Goal: Information Seeking & Learning: Get advice/opinions

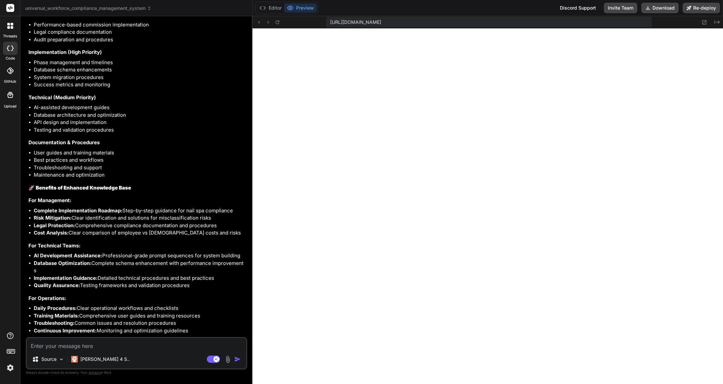
scroll to position [12953, 0]
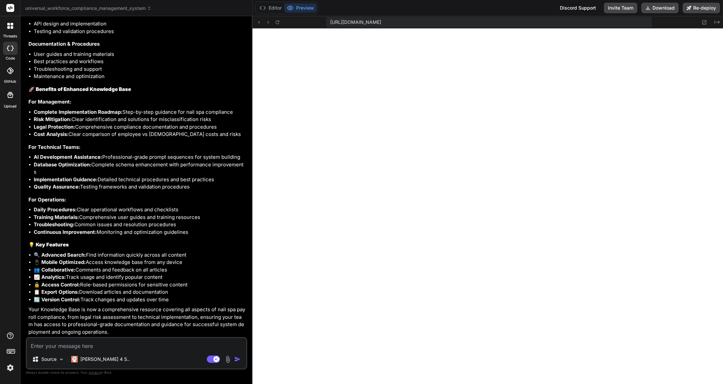
click at [95, 347] on textarea at bounding box center [136, 344] width 219 height 12
paste textarea "provide specific code examples, configuration files, database schemas, and any …"
type textarea "provide specific code examples, configuration files, database schemas, and any …"
type textarea "x"
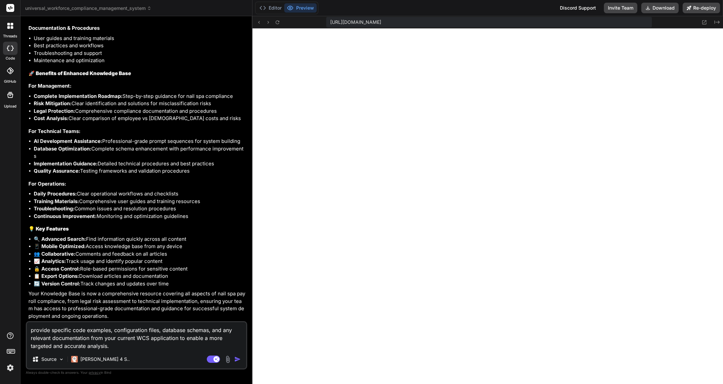
click at [52, 330] on textarea "provide specific code examples, configuration files, database schemas, and any …" at bounding box center [136, 336] width 219 height 28
type textarea "provide aspecific code examples, configuration files, database schemas, and any…"
type textarea "x"
type textarea "provide alspecific code examples, configuration files, database schemas, and an…"
type textarea "x"
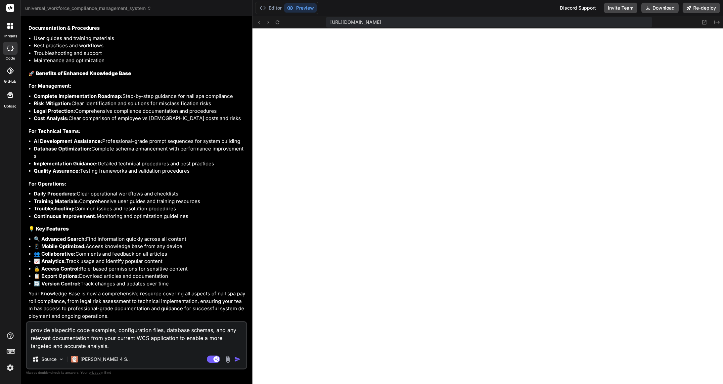
type textarea "provide allspecific code examples, configuration files, database schemas, and a…"
type textarea "x"
type textarea "provide all specific code examples, configuration files, database schemas, and …"
type textarea "x"
drag, startPoint x: 116, startPoint y: 338, endPoint x: 105, endPoint y: 338, distance: 10.9
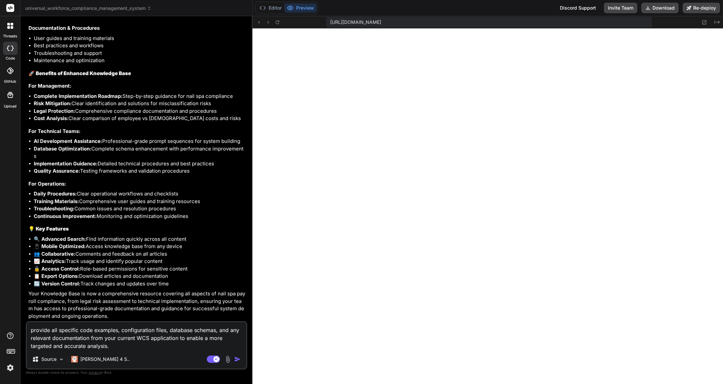
click at [105, 338] on textarea "provide all specific code examples, configuration files, database schemas, and …" at bounding box center [136, 336] width 219 height 28
type textarea "provide all specific code examples, configuration files, database schemas, and …"
type textarea "x"
type textarea "provide all specific code examples, configuration files, database schemas, and …"
type textarea "x"
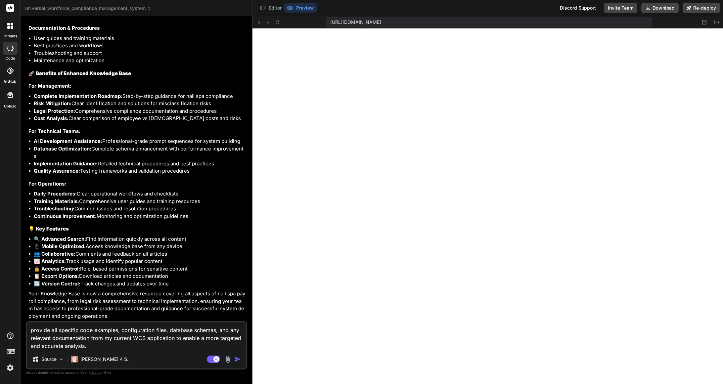
click at [113, 345] on textarea "provide all specific code examples, configuration files, database schemas, and …" at bounding box center [136, 336] width 219 height 28
type textarea "provide all specific code examples, configuration files, database schemas, and …"
type textarea "x"
type textarea "provide all specific code examples, configuration files, database schemas, and …"
type textarea "x"
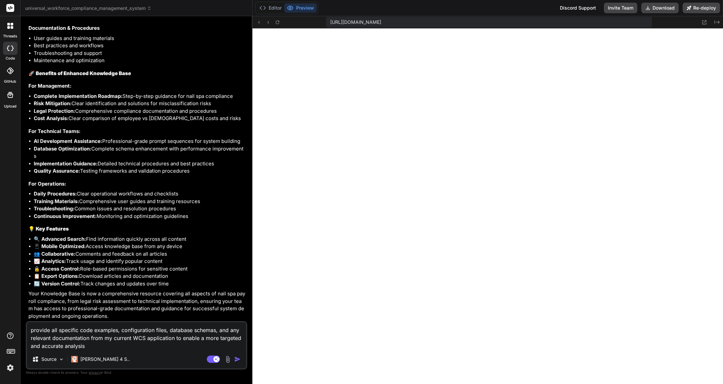
type textarea "provide all specific code examples, configuration files, database schemas, and …"
type textarea "x"
type textarea "provide all specific code examples, configuration files, database schemas, and …"
type textarea "x"
type textarea "provide all specific code examples, configuration files, database schemas, and …"
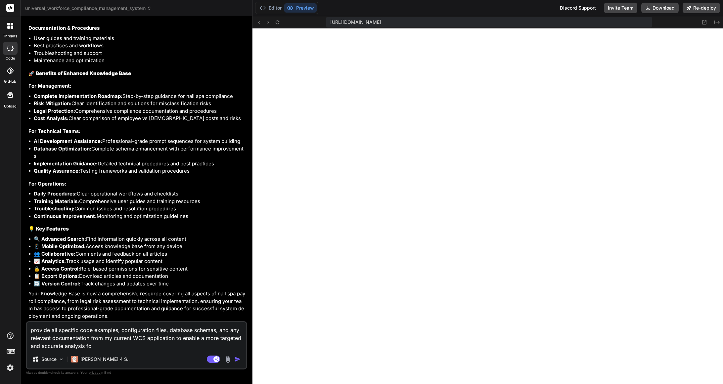
type textarea "x"
type textarea "provide all specific code examples, configuration files, database schemas, and …"
type textarea "x"
type textarea "provide all specific code examples, configuration files, database schemas, and …"
type textarea "x"
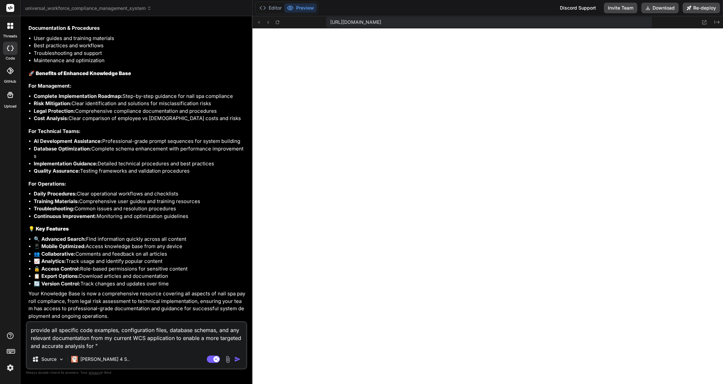
type textarea "provide all specific code examples, configuration files, database schemas, and …"
type textarea "x"
type textarea "provide all specific code examples, configuration files, database schemas, and …"
type textarea "x"
type textarea "provide all specific code examples, configuration files, database schemas, and …"
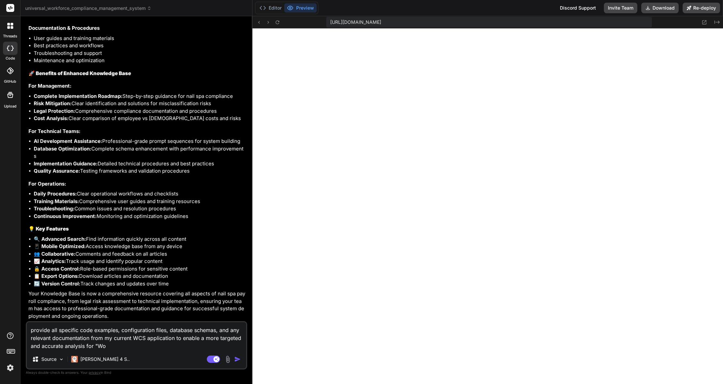
type textarea "x"
type textarea "provide all specific code examples, configuration files, database schemas, and …"
type textarea "x"
type textarea "provide all specific code examples, configuration files, database schemas, and …"
type textarea "x"
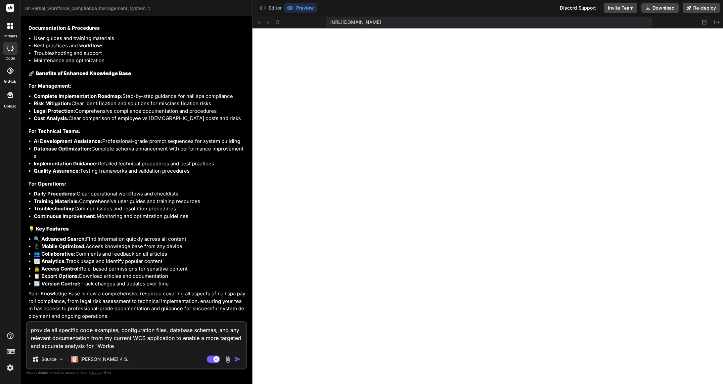
type textarea "provide all specific code examples, configuration files, database schemas, and …"
type textarea "x"
type textarea "provide all specific code examples, configuration files, database schemas, and …"
type textarea "x"
type textarea "provide all specific code examples, configuration files, database schemas, and …"
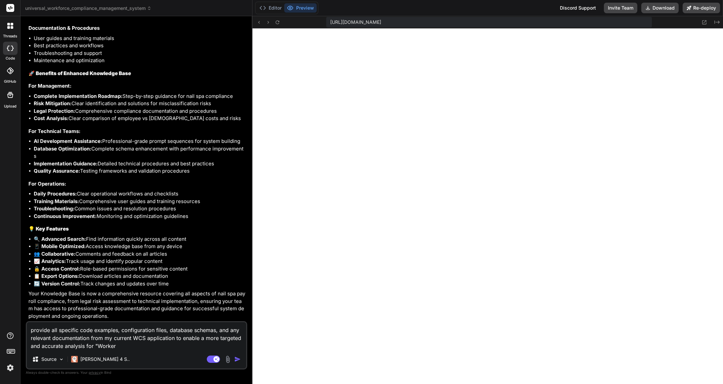
type textarea "x"
type textarea "provide all specific code examples, configuration files, database schemas, and …"
type textarea "x"
type textarea "provide all specific code examples, configuration files, database schemas, and …"
type textarea "x"
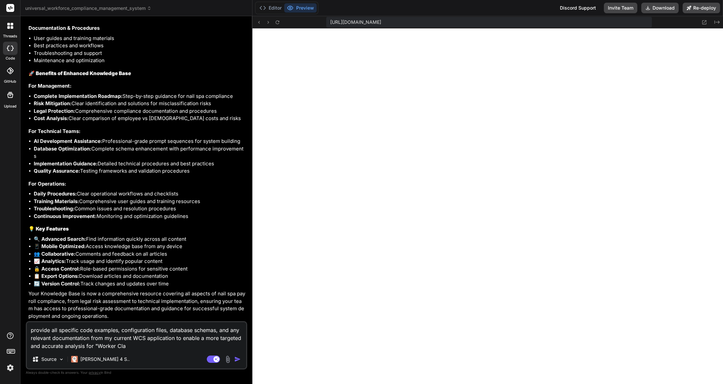
type textarea "provide all specific code examples, configuration files, database schemas, and …"
type textarea "x"
type textarea "provide all specific code examples, configuration files, database schemas, and …"
type textarea "x"
type textarea "provide all specific code examples, configuration files, database schemas, and …"
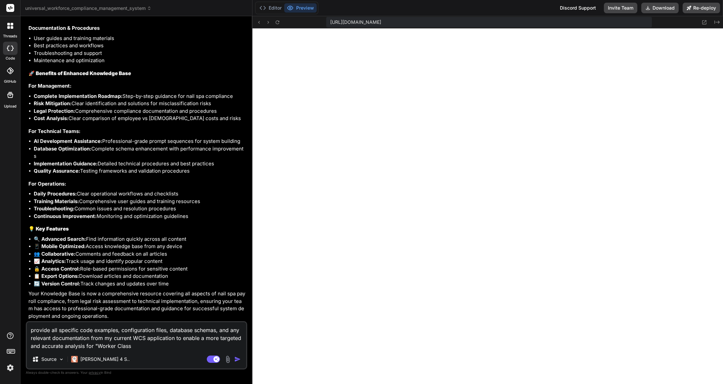
type textarea "x"
type textarea "provide all specific code examples, configuration files, database schemas, and …"
type textarea "x"
type textarea "provide all specific code examples, configuration files, database schemas, and …"
type textarea "x"
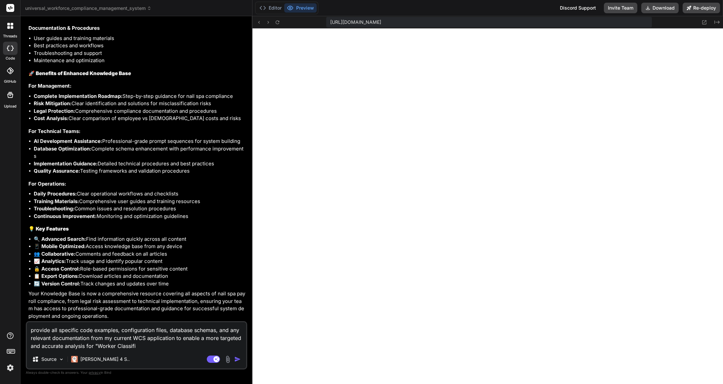
type textarea "provide all specific code examples, configuration files, database schemas, and …"
type textarea "x"
type textarea "provide all specific code examples, configuration files, database schemas, and …"
type textarea "x"
type textarea "provide all specific code examples, configuration files, database schemas, and …"
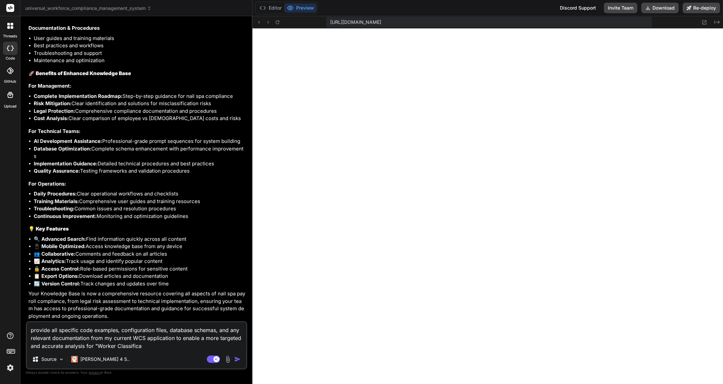
type textarea "x"
type textarea "provide all specific code examples, configuration files, database schemas, and …"
type textarea "x"
type textarea "provide all specific code examples, configuration files, database schemas, and …"
type textarea "x"
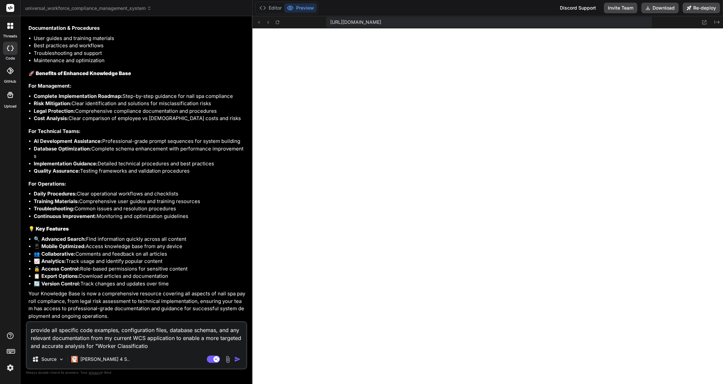
type textarea "provide all specific code examples, configuration files, database schemas, and …"
type textarea "x"
type textarea "provide all specific code examples, configuration files, database schemas, and …"
type textarea "x"
type textarea "provide all specific code examples, configuration files, database schemas, and …"
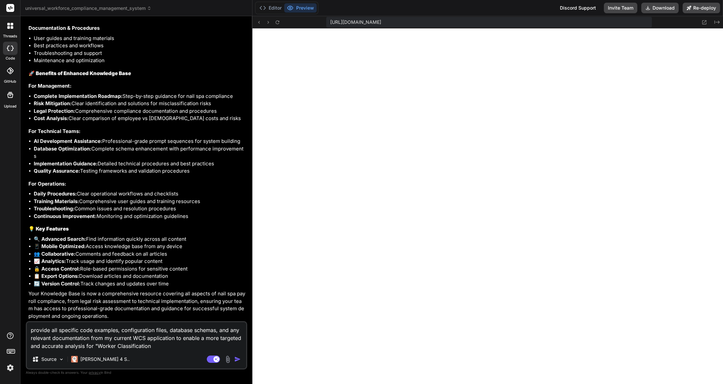
type textarea "x"
type textarea "provide all specific code examples, configuration files, database schemas, and …"
type textarea "x"
type textarea "provide all specific code examples, configuration files, database schemas, and …"
type textarea "x"
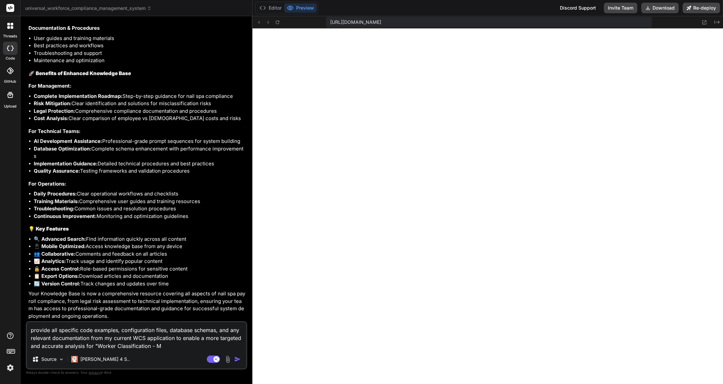
type textarea "provide all specific code examples, configuration files, database schemas, and …"
type textarea "x"
type textarea "provide all specific code examples, configuration files, database schemas, and …"
type textarea "x"
type textarea "provide all specific code examples, configuration files, database schemas, and …"
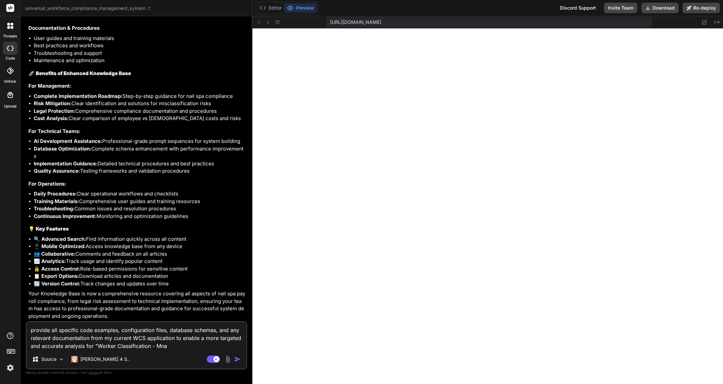
type textarea "x"
type textarea "provide all specific code examples, configuration files, database schemas, and …"
type textarea "x"
type textarea "provide all specific code examples, configuration files, database schemas, and …"
type textarea "x"
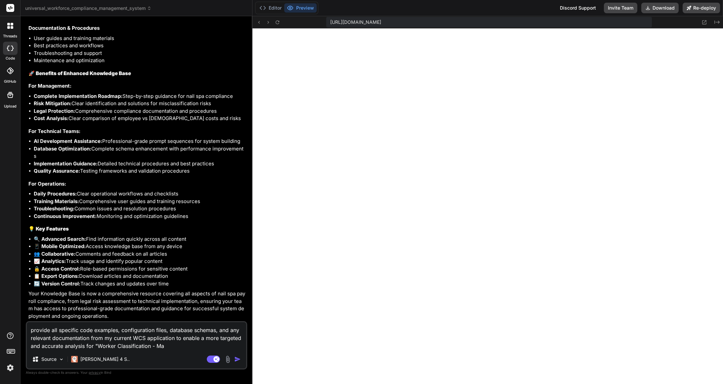
type textarea "provide all specific code examples, configuration files, database schemas, and …"
type textarea "x"
type textarea "provide all specific code examples, configuration files, database schemas, and …"
type textarea "x"
type textarea "provide all specific code examples, configuration files, database schemas, and …"
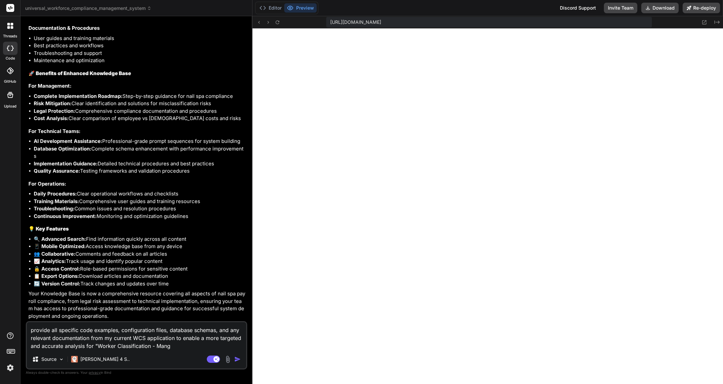
type textarea "x"
type textarea "provide all specific code examples, configuration files, database schemas, and …"
type textarea "x"
type textarea "provide all specific code examples, configuration files, database schemas, and …"
type textarea "x"
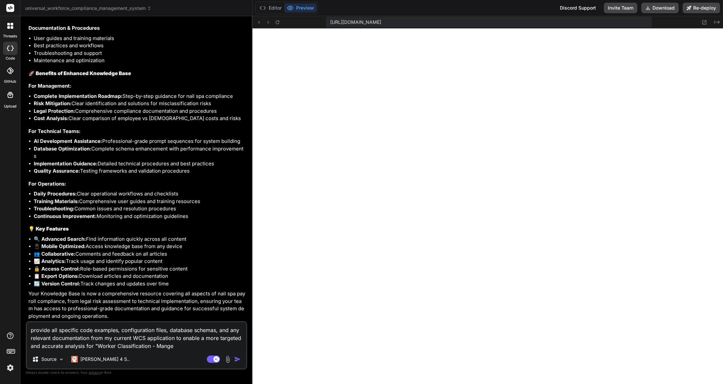
type textarea "provide all specific code examples, configuration files, database schemas, and …"
type textarea "x"
type textarea "provide all specific code examples, configuration files, database schemas, and …"
type textarea "x"
type textarea "provide all specific code examples, configuration files, database schemas, and …"
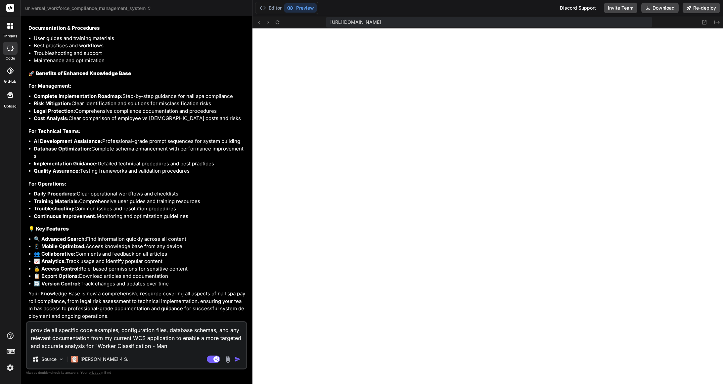
type textarea "x"
type textarea "provide all specific code examples, configuration files, database schemas, and …"
type textarea "x"
type textarea "provide all specific code examples, configuration files, database schemas, and …"
type textarea "x"
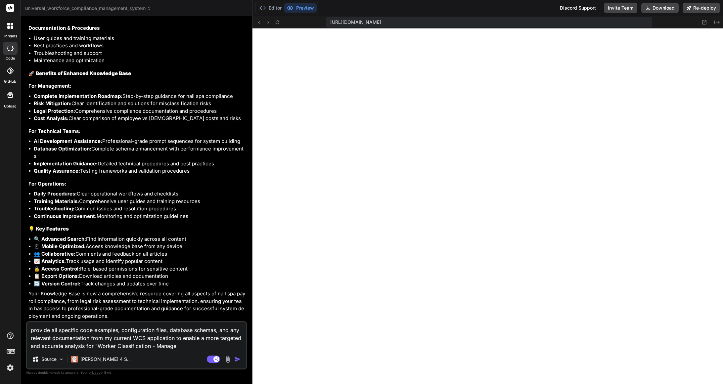
type textarea "provide all specific code examples, configuration files, database schemas, and …"
type textarea "x"
type textarea "provide all specific code examples, configuration files, database schemas, and …"
type textarea "x"
type textarea "provide all specific code examples, configuration files, database schemas, and …"
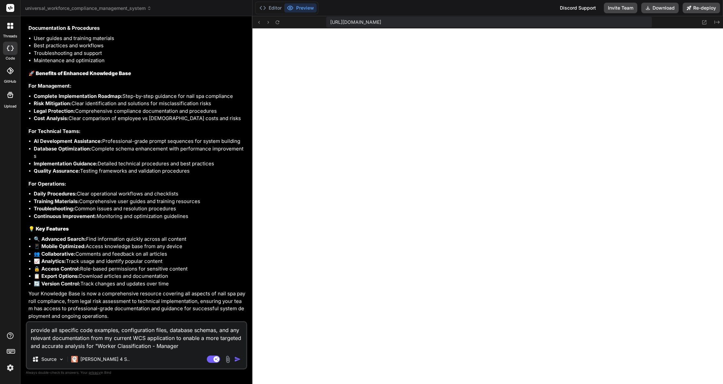
type textarea "x"
type textarea "provide all specific code examples, configuration files, database schemas, and …"
type textarea "x"
type textarea "provide all specific code examples, configuration files, database schemas, and …"
type textarea "x"
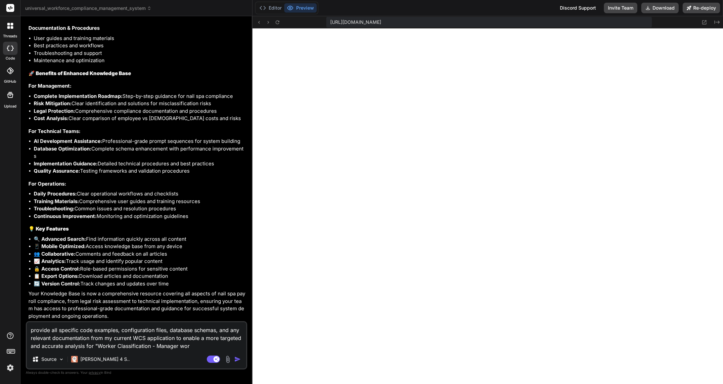
type textarea "provide all specific code examples, configuration files, database schemas, and …"
type textarea "x"
type textarea "provide all specific code examples, configuration files, database schemas, and …"
type textarea "x"
type textarea "provide all specific code examples, configuration files, database schemas, and …"
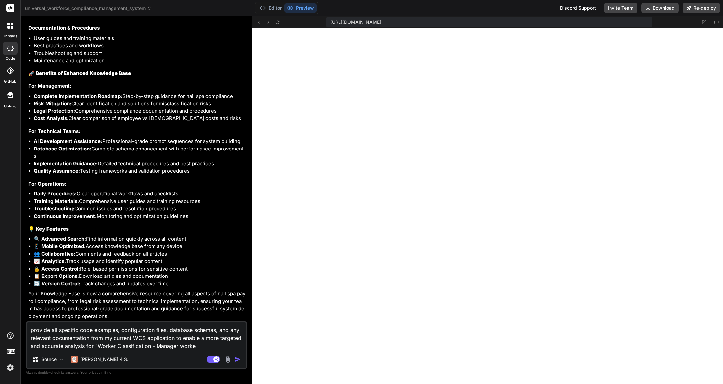
type textarea "x"
type textarea "provide all specific code examples, configuration files, database schemas, and …"
type textarea "x"
type textarea "provide all specific code examples, configuration files, database schemas, and …"
type textarea "x"
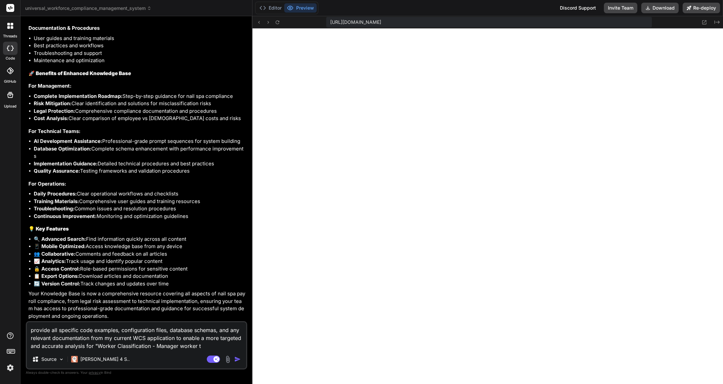
type textarea "provide all specific code examples, configuration files, database schemas, and …"
type textarea "x"
type textarea "provide all specific code examples, configuration files, database schemas, and …"
type textarea "x"
type textarea "provide all specific code examples, configuration files, database schemas, and …"
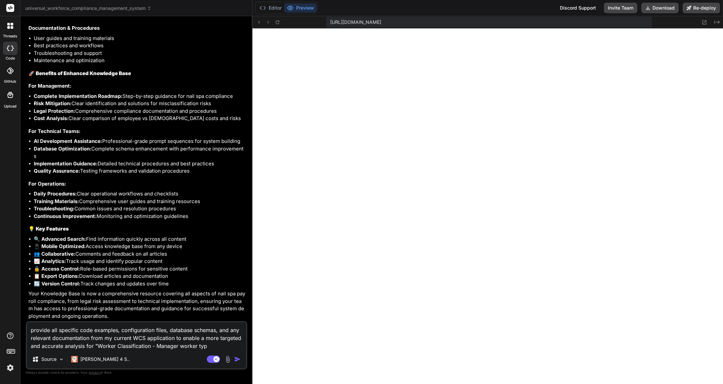
type textarea "x"
type textarea "provide all specific code examples, configuration files, database schemas, and …"
type textarea "x"
type textarea "provide all specific code examples, configuration files, database schemas, and …"
type textarea "x"
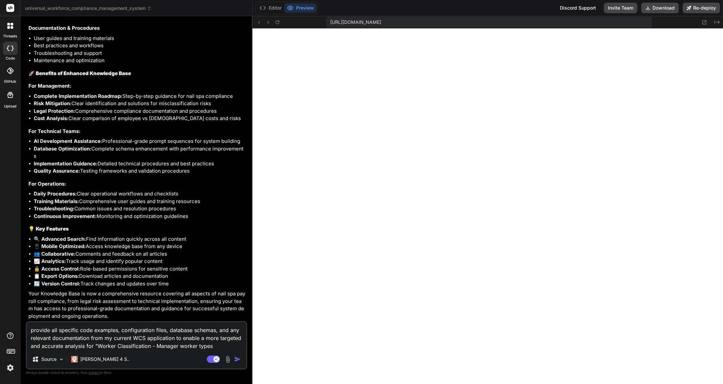
type textarea "provide all specific code examples, configuration files, database schemas, and …"
type textarea "x"
type textarea "provide all specific code examples, configuration files, database schemas, and …"
type textarea "x"
type textarea "provide all specific code examples, configuration files, database schemas, and …"
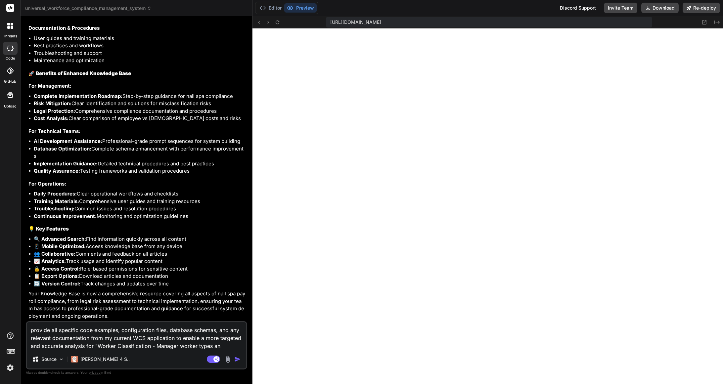
type textarea "x"
type textarea "provide all specific code examples, configuration files, database schemas, and …"
type textarea "x"
type textarea "provide all specific code examples, configuration files, database schemas, and …"
type textarea "x"
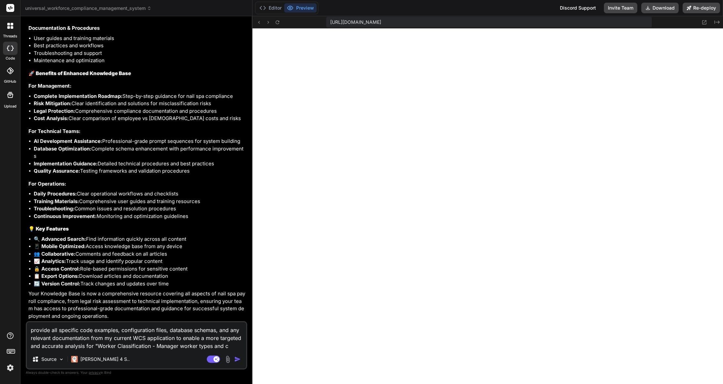
type textarea "provide all specific code examples, configuration files, database schemas, and …"
type textarea "x"
type textarea "provide all specific code examples, configuration files, database schemas, and …"
type textarea "x"
type textarea "provide all specific code examples, configuration files, database schemas, and …"
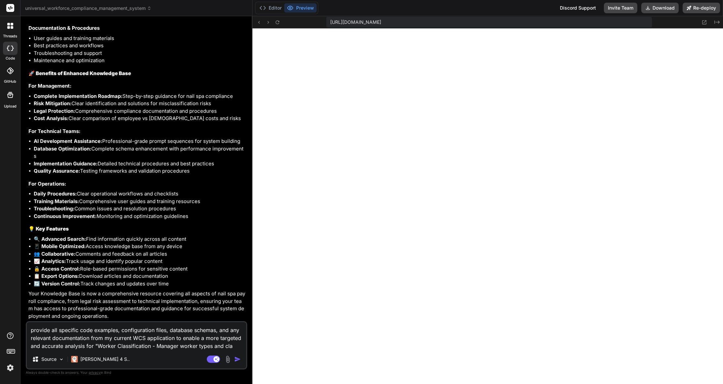
type textarea "x"
type textarea "provide all specific code examples, configuration files, database schemas, and …"
type textarea "x"
type textarea "provide all specific code examples, configuration files, database schemas, and …"
type textarea "x"
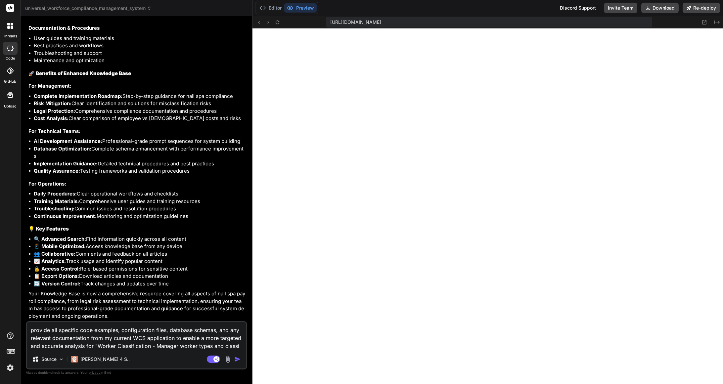
type textarea "provide all specific code examples, configuration files, database schemas, and …"
type textarea "x"
type textarea "provide all specific code examples, configuration files, database schemas, and …"
type textarea "x"
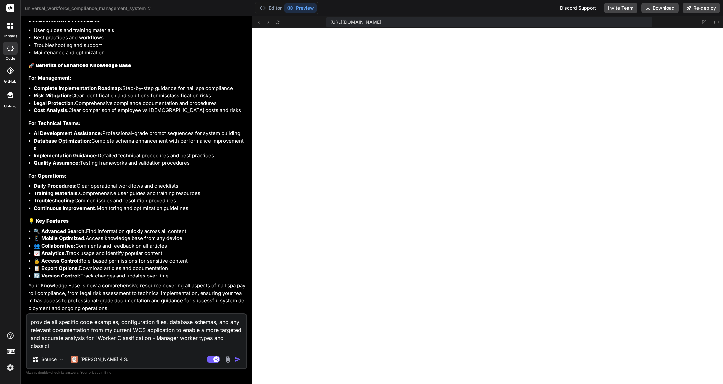
type textarea "provide all specific code examples, configuration files, database schemas, and …"
type textarea "x"
type textarea "provide all specific code examples, configuration files, database schemas, and …"
type textarea "x"
type textarea "provide all specific code examples, configuration files, database schemas, and …"
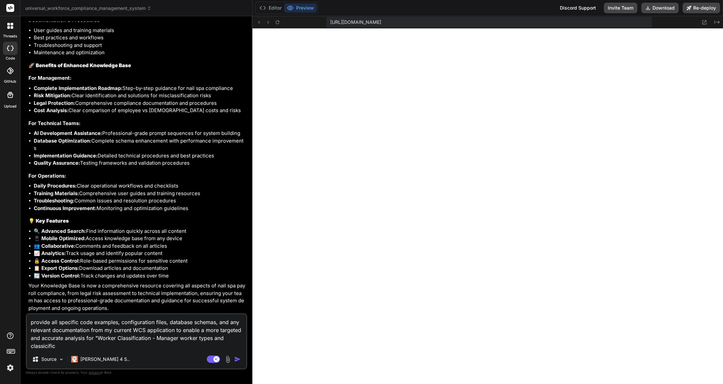
type textarea "x"
type textarea "provide all specific code examples, configuration files, database schemas, and …"
type textarea "x"
type textarea "provide all specific code examples, configuration files, database schemas, and …"
type textarea "x"
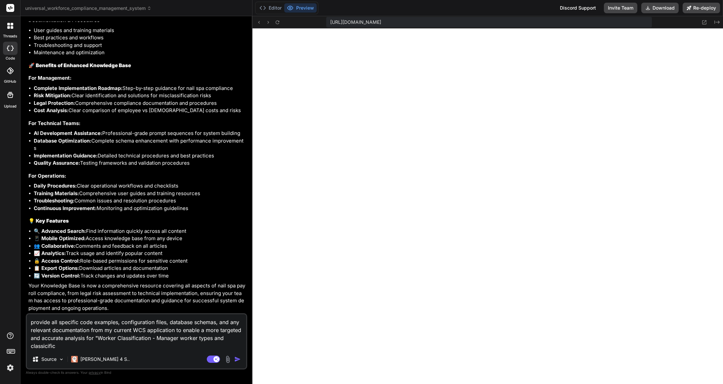
type textarea "provide all specific code examples, configuration files, database schemas, and …"
type textarea "x"
type textarea "provide all specific code examples, configuration files, database schemas, and …"
type textarea "x"
type textarea "provide all specific code examples, configuration files, database schemas, and …"
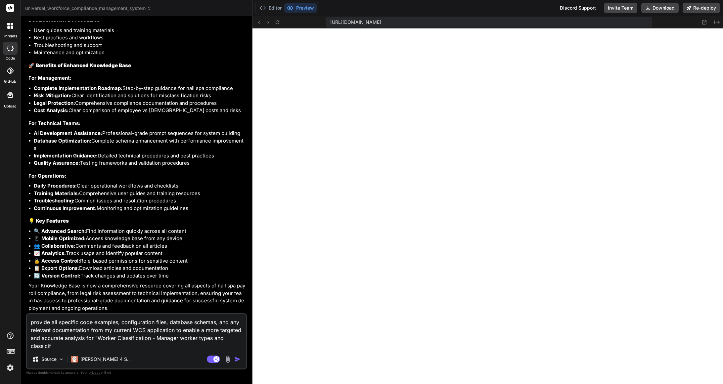
type textarea "x"
type textarea "provide all specific code examples, configuration files, database schemas, and …"
type textarea "x"
type textarea "provide all specific code examples, configuration files, database schemas, and …"
type textarea "x"
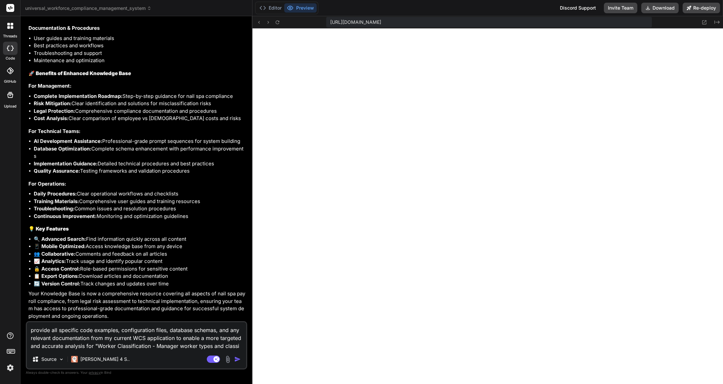
type textarea "provide all specific code examples, configuration files, database schemas, and …"
type textarea "x"
type textarea "provide all specific code examples, configuration files, database schemas, and …"
type textarea "x"
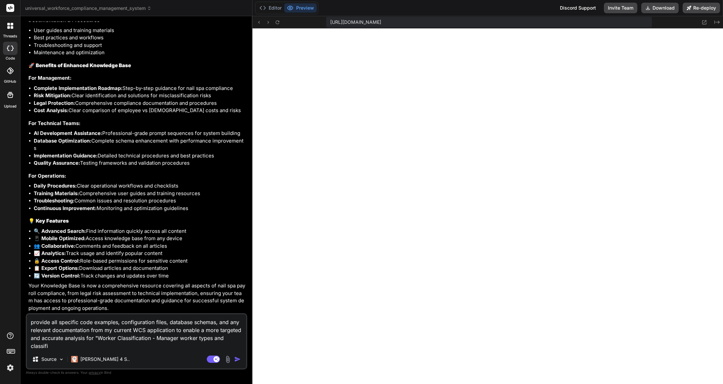
type textarea "provide all specific code examples, configuration files, database schemas, and …"
type textarea "x"
type textarea "provide all specific code examples, configuration files, database schemas, and …"
type textarea "x"
type textarea "provide all specific code examples, configuration files, database schemas, and …"
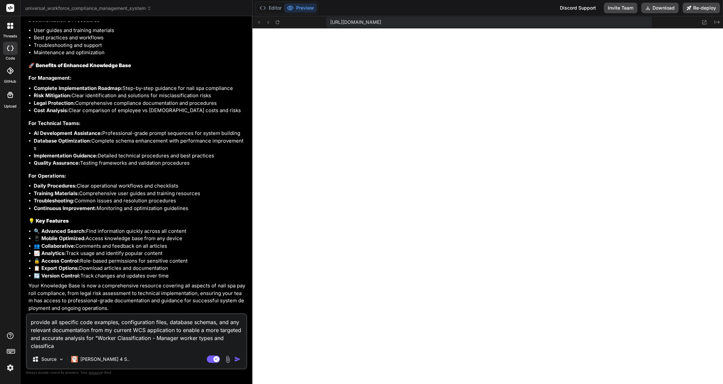
type textarea "x"
type textarea "provide all specific code examples, configuration files, database schemas, and …"
type textarea "x"
type textarea "provide all specific code examples, configuration files, database schemas, and …"
type textarea "x"
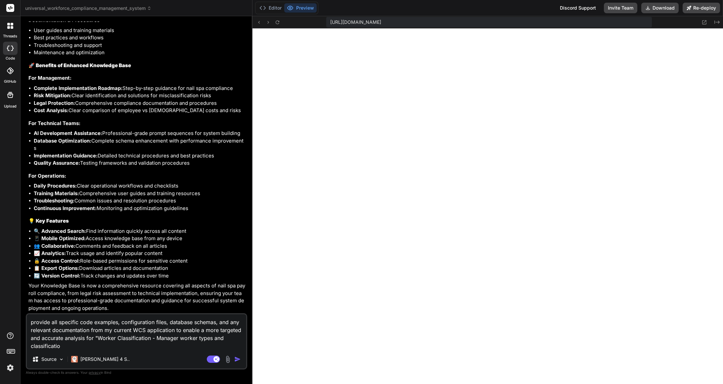
type textarea "provide all specific code examples, configuration files, database schemas, and …"
type textarea "x"
type textarea "provide all specific code examples, configuration files, database schemas, and …"
type textarea "x"
click at [51, 323] on textarea "provide all specific code examples, configuration files, database schemas, and …" at bounding box center [136, 333] width 219 height 36
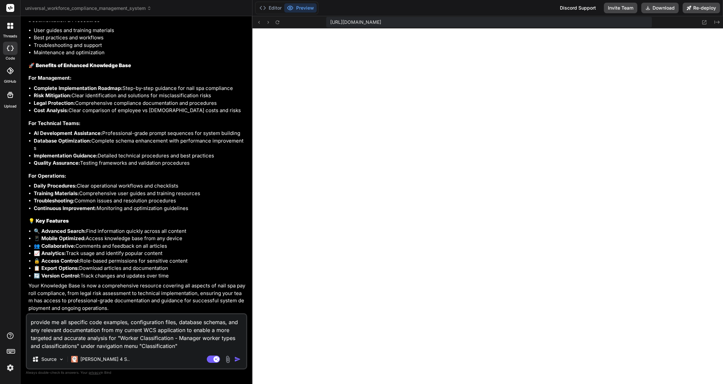
drag, startPoint x: 68, startPoint y: 322, endPoint x: 92, endPoint y: 327, distance: 24.5
click at [68, 322] on textarea "provide me all specific code examples, configuration files, database schemas, a…" at bounding box center [136, 333] width 219 height 36
click at [237, 359] on img "button" at bounding box center [237, 359] width 7 height 7
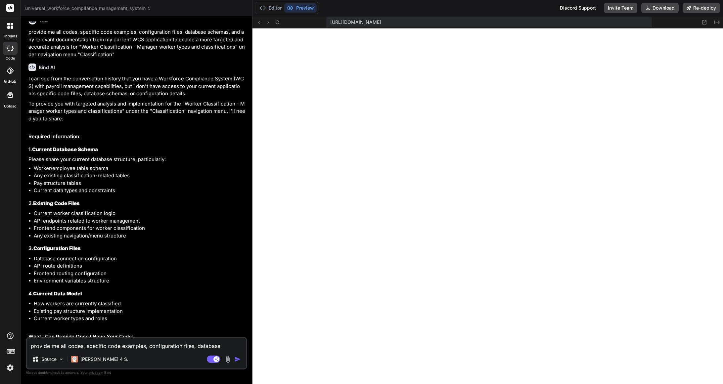
scroll to position [13265, 0]
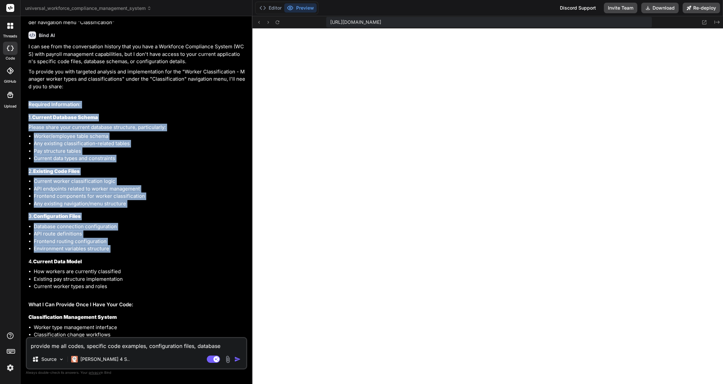
drag, startPoint x: 34, startPoint y: 153, endPoint x: 114, endPoint y: 298, distance: 165.4
click at [115, 298] on div "I can see from the conversation history that you have a Workforce Compliance Sy…" at bounding box center [137, 344] width 218 height 603
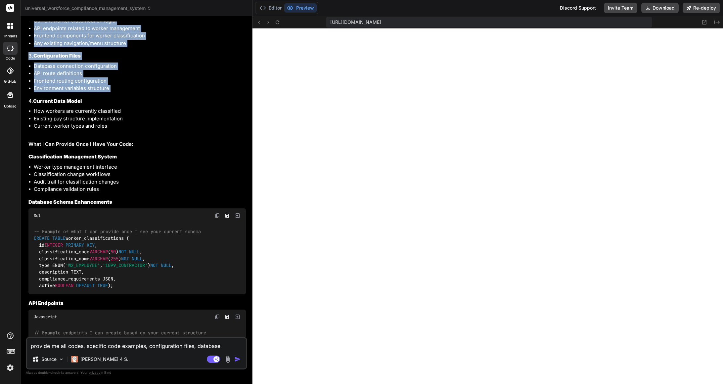
scroll to position [13426, 0]
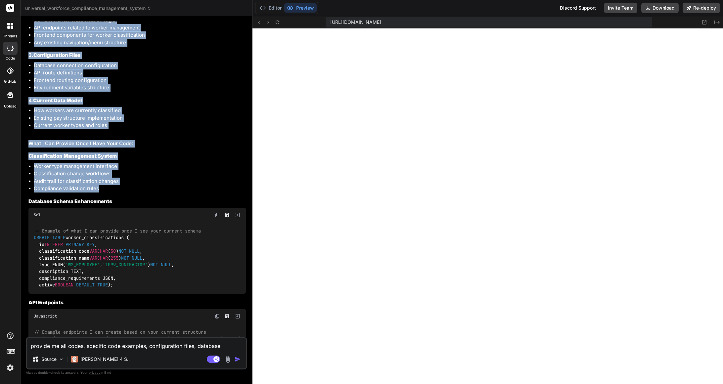
click at [104, 237] on div "I can see from the conversation history that you have a Workforce Compliance Sy…" at bounding box center [137, 183] width 218 height 603
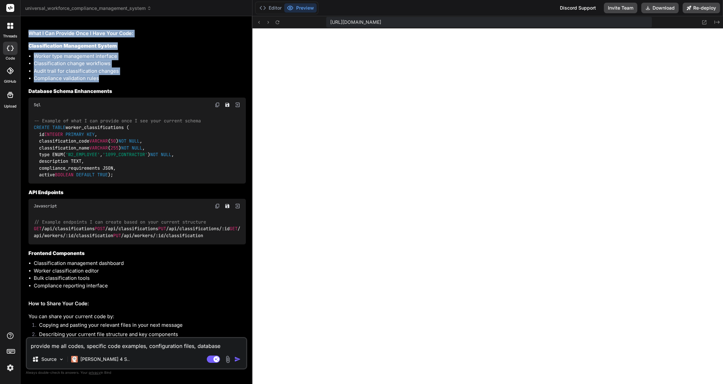
scroll to position [13646, 0]
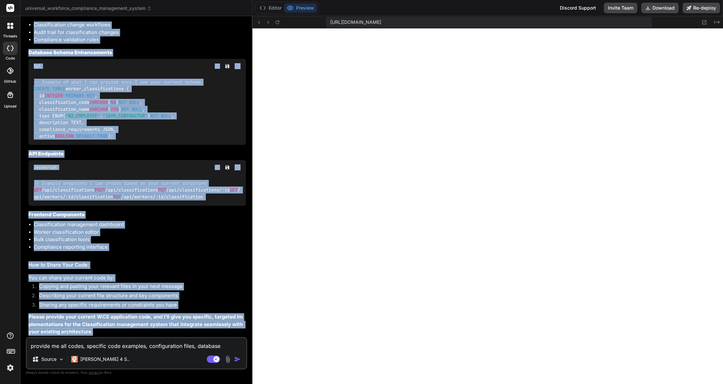
click at [89, 334] on p "Please provide your current WCS application code, and I'll give you specific, t…" at bounding box center [137, 325] width 218 height 23
copy div "Required Information: 1. Current Database Schema Please share your current data…"
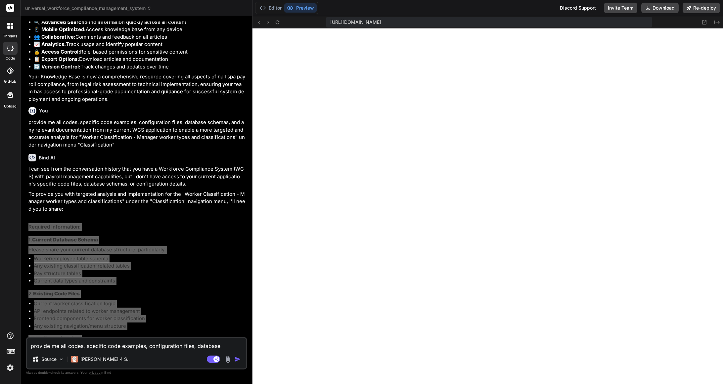
scroll to position [13142, 0]
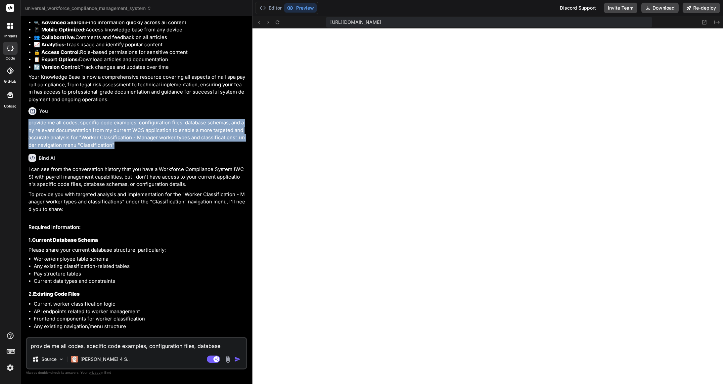
drag, startPoint x: 115, startPoint y: 190, endPoint x: 24, endPoint y: 167, distance: 93.3
click at [24, 167] on div "Bind AI Web Search Created with Pixso. Code Generator You YES Bind AI Here’s th…" at bounding box center [137, 200] width 232 height 368
copy p "provide me all codes, specific code examples, configuration files, database sch…"
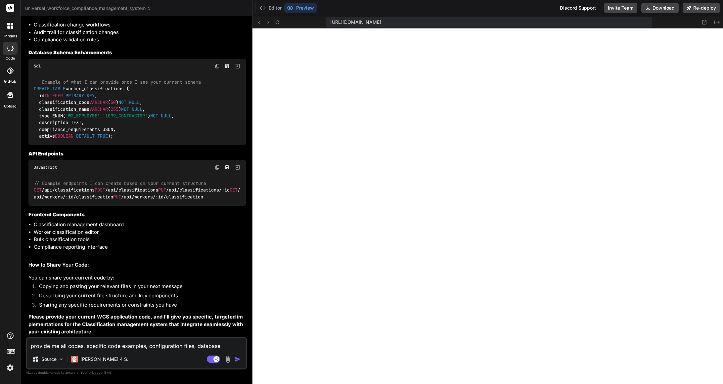
scroll to position [13646, 0]
click at [94, 349] on textarea "provide me all codes, specific code examples, configuration files, database sch…" at bounding box center [136, 344] width 219 height 12
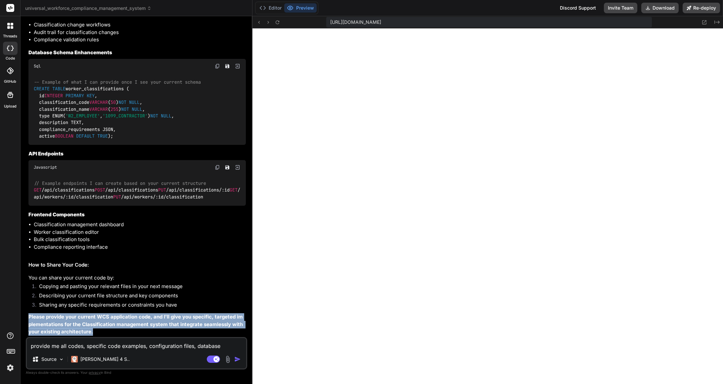
drag, startPoint x: 29, startPoint y: 317, endPoint x: 95, endPoint y: 337, distance: 68.5
click at [94, 337] on div "You YES Bind AI Here’s the plan to fix your Vercel deployment errors: Add a ver…" at bounding box center [136, 203] width 221 height 363
copy div "Please provide your current WCS application code, and I'll give you specific, t…"
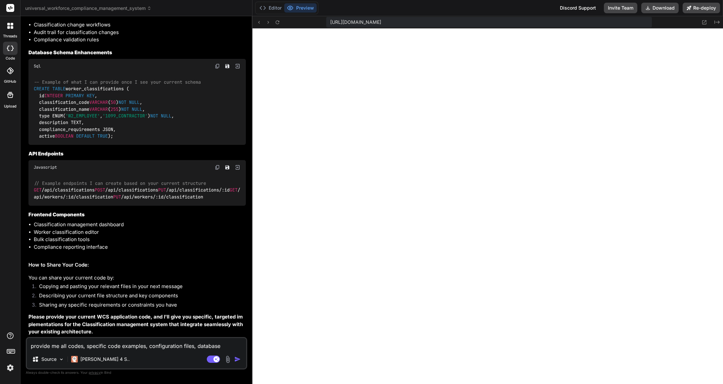
click at [81, 349] on textarea "provide me all codes, specific code examples, configuration files, database sch…" at bounding box center [136, 344] width 219 height 12
paste textarea "Please provide your current WCS application code, and I'll give you specific, t…"
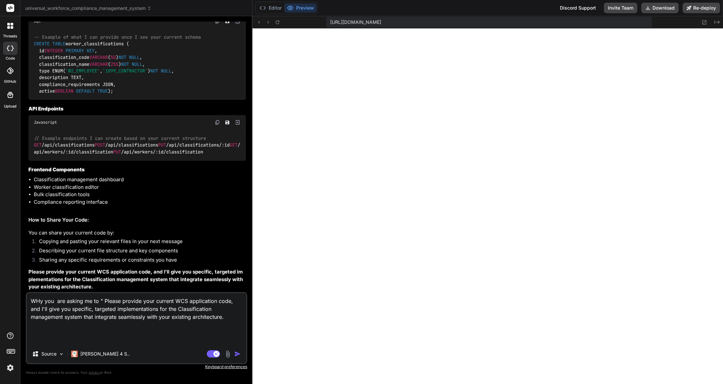
drag, startPoint x: 118, startPoint y: 301, endPoint x: 104, endPoint y: 303, distance: 14.3
click at [104, 303] on textarea "WHy you are asking me to " Please provide your current WCS application code, an…" at bounding box center [136, 319] width 219 height 52
click at [200, 318] on textarea "WHy you are asking me to " provide your current WCS application code, and I'll …" at bounding box center [136, 319] width 219 height 52
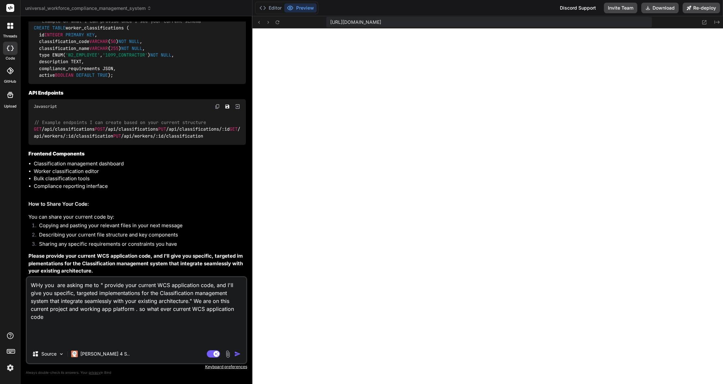
click at [565, 25] on div "https://u3uk0f35zsjjbn9cprh6fq9h0p4tm2-wnxx--3000--96435430.local-corp.webconta…" at bounding box center [489, 22] width 326 height 11
drag, startPoint x: 528, startPoint y: 25, endPoint x: 319, endPoint y: 24, distance: 208.9
click at [319, 24] on div "https://u3uk0f35zsjjbn9cprh6fq9h0p4tm2-wnxx--3000--96435430.local-corp.webconta…" at bounding box center [488, 22] width 471 height 12
copy span "https://u3uk0f35zsjjbn9cprh6fq9h0p4tm2-wnxx--3000--96435430.local-corp.webconta…"
click at [106, 319] on textarea "WHy you are asking me to " provide your current WCS application code, and I'll …" at bounding box center [136, 311] width 219 height 68
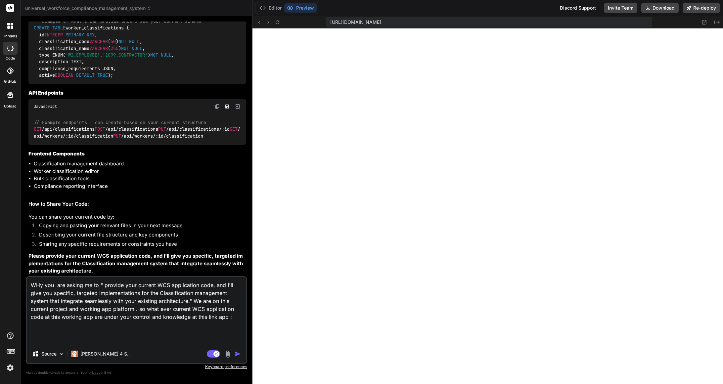
paste textarea "https://u3uk0f35zsjjbn9cprh6fq9h0p4tm2-wnxx--3000--96435430.local-corp.webconta…"
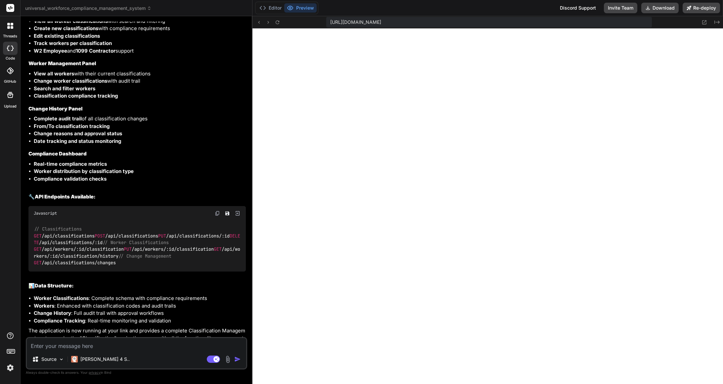
scroll to position [14415, 0]
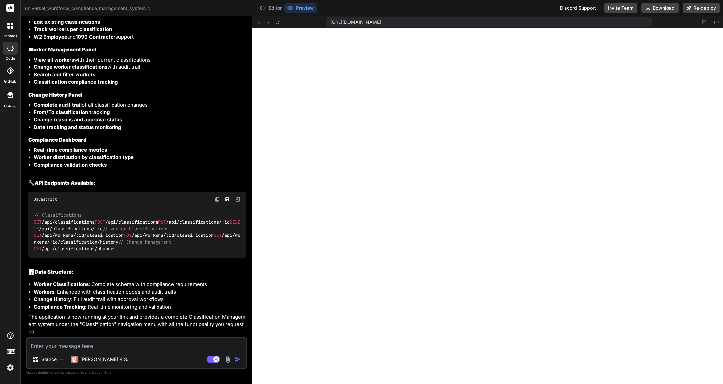
drag, startPoint x: 547, startPoint y: 25, endPoint x: 325, endPoint y: 23, distance: 221.8
click at [326, 23] on div "https://u3uk0f35zsjjbn9cprh6fq9h0p4tm2-wnxx--5000--96435430.local-corp.webconta…" at bounding box center [488, 22] width 471 height 12
copy span "https://u3uk0f35zsjjbn9cprh6fq9h0p4tm2-wnxx--5000--96435430.local-corp.webconta…"
click at [71, 347] on textarea at bounding box center [136, 344] width 219 height 12
paste textarea "https://u3uk0f35zsjjbn9cprh6fq9h0p4tm2-wnxx--5000--96435430.local-corp.webconta…"
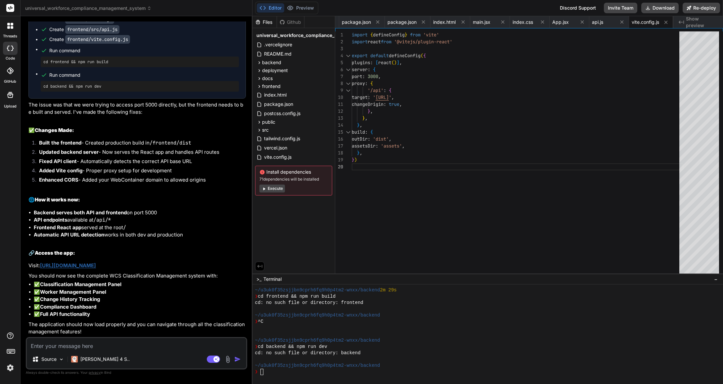
scroll to position [14843, 0]
click at [96, 263] on link "https://u3uk0f35zsjjbn9cprh6fq9h0p4tm2-wnxx--5000--96435430.local-corp.webconta…" at bounding box center [68, 266] width 56 height 6
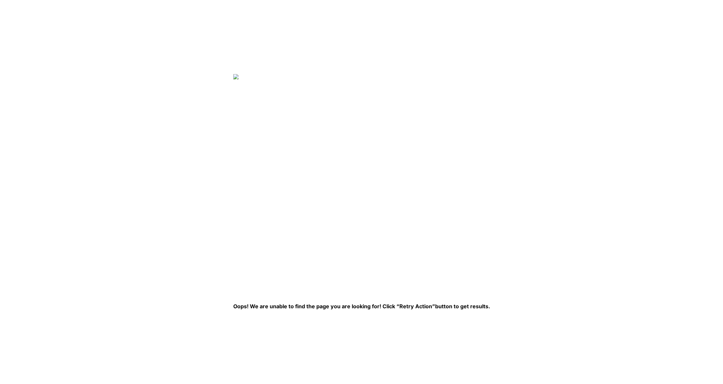
click at [376, 0] on html "Oops! We are unable to find the page you are looking for! Click “Retry Action” …" at bounding box center [361, 0] width 723 height 0
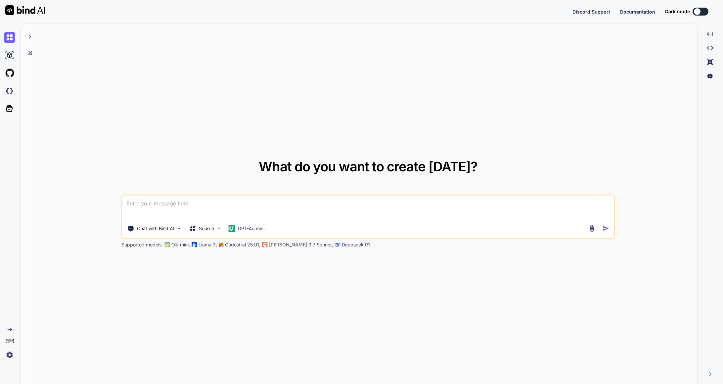
type textarea "x"
click at [10, 90] on img at bounding box center [9, 90] width 11 height 11
click at [10, 92] on img at bounding box center [9, 90] width 11 height 11
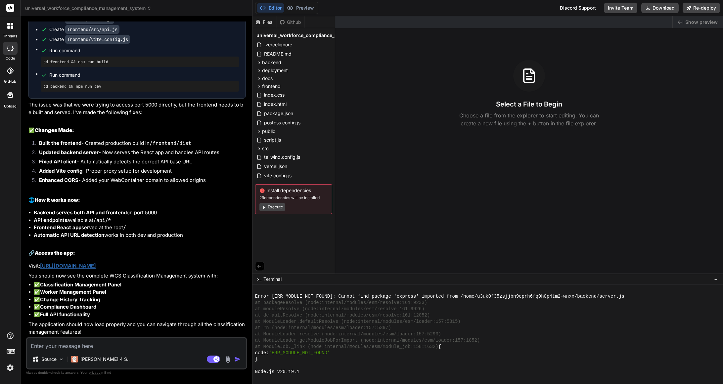
scroll to position [138, 0]
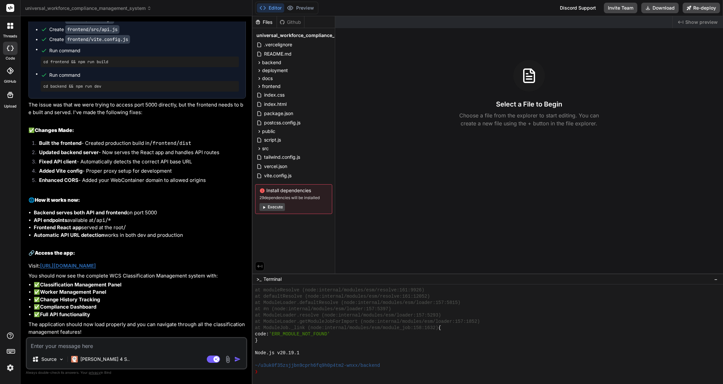
click at [107, 345] on textarea at bounding box center [136, 344] width 219 height 12
type textarea "x"
type textarea "C"
type textarea "x"
type textarea "Co"
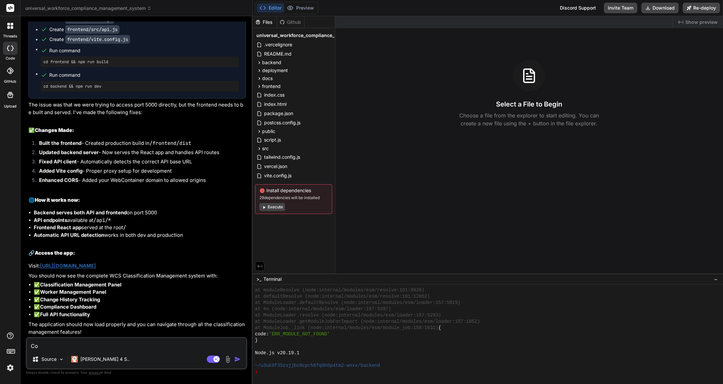
type textarea "x"
type textarea "Cou"
type textarea "x"
type textarea "Coul"
type textarea "x"
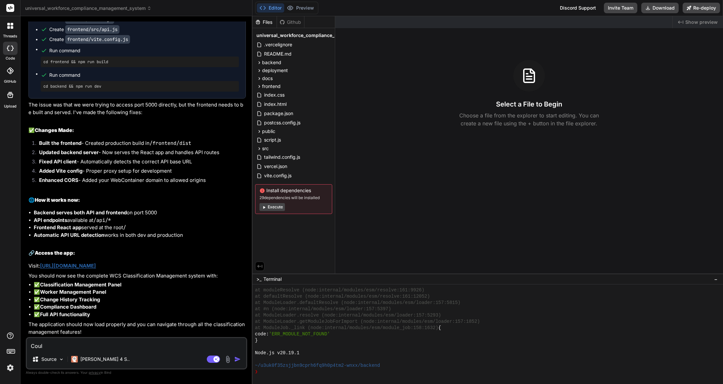
type textarea "Could"
type textarea "x"
type textarea "Could"
type textarea "x"
type textarea "Could n"
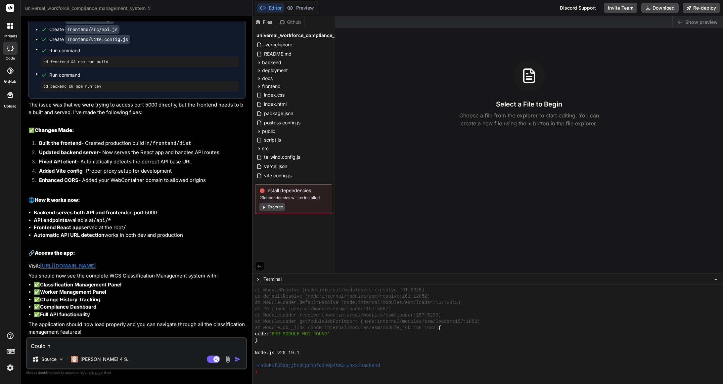
type textarea "x"
type textarea "Could no"
type textarea "x"
type textarea "Could not"
type textarea "x"
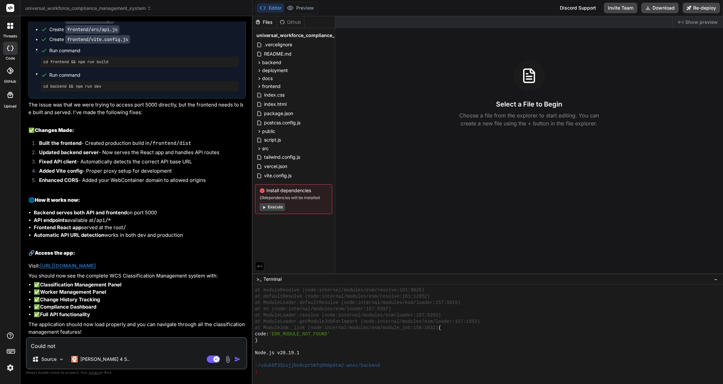
type textarea "Could not"
type textarea "x"
type textarea "Could not l"
type textarea "x"
type textarea "Could not lo"
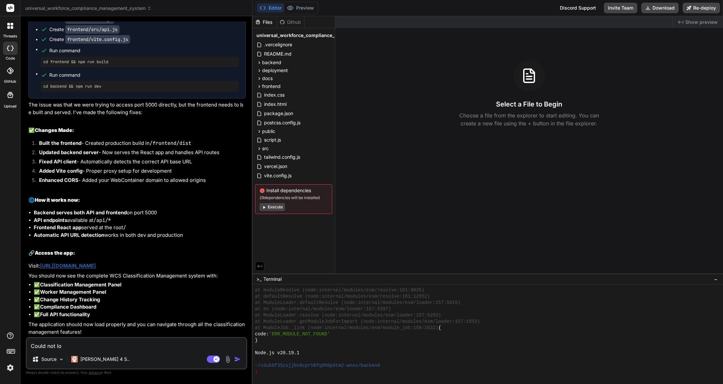
type textarea "x"
type textarea "Could not loa"
type textarea "x"
type textarea "Could not load"
type textarea "x"
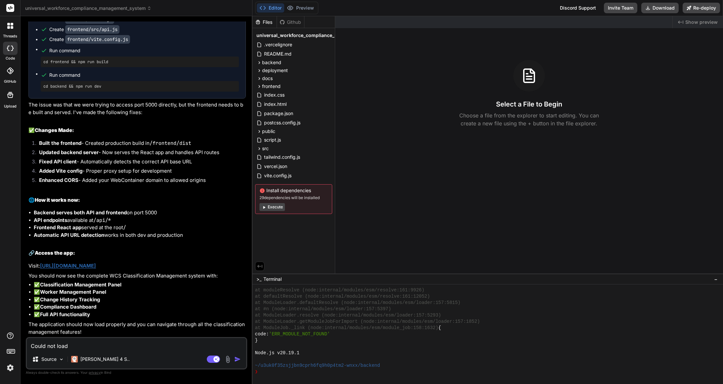
type textarea "Could not load"
type textarea "x"
type textarea "Could not load t"
type textarea "x"
type textarea "Could not load th"
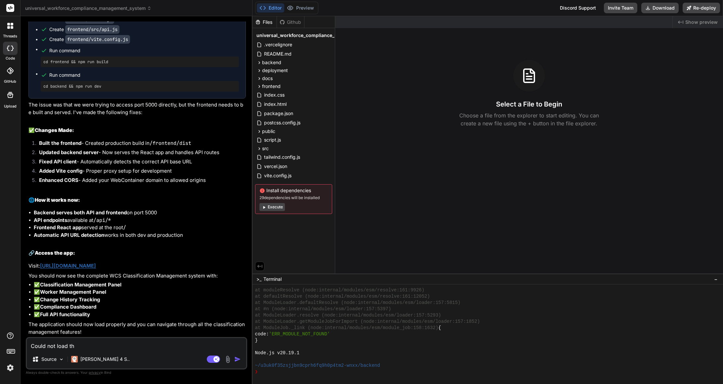
type textarea "x"
type textarea "Could not load the"
type textarea "x"
type textarea "Could not load the"
type textarea "x"
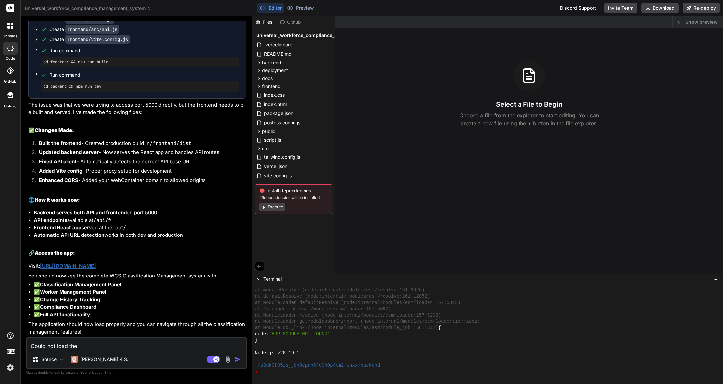
type textarea "Could not load the a"
type textarea "x"
type textarea "Could not load the ap"
type textarea "x"
type textarea "Could not load the app"
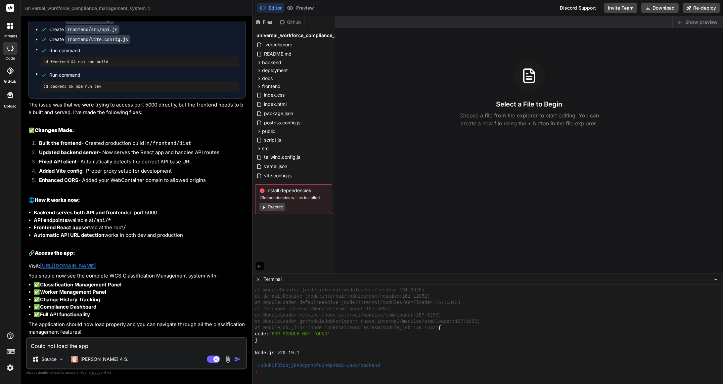
type textarea "x"
type textarea "Could not load the app"
type textarea "x"
type textarea "Could not load the app ""
type textarea "x"
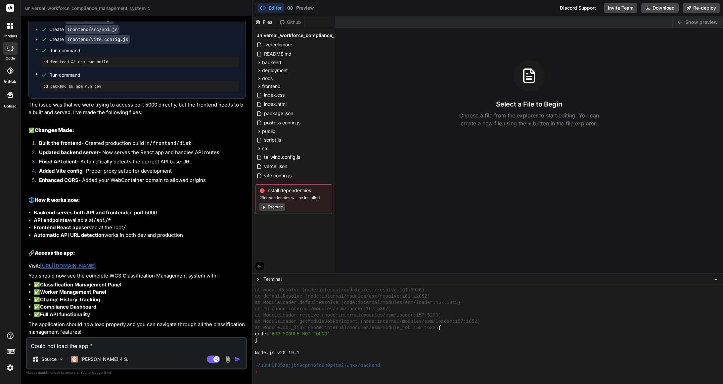
type textarea "Could not load the app ""
type textarea "x"
type textarea "Could not load the app " You're almost there! In order to see your preview, you…"
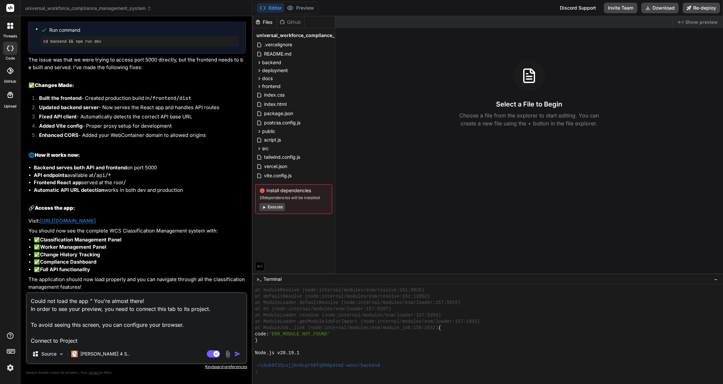
type textarea "x"
type textarea "Could not load the app " You're almost there! In order to see your preview, you…"
type textarea "x"
type textarea "Could not load the app " You're almost there! In order to see your preview, you…"
type textarea "x"
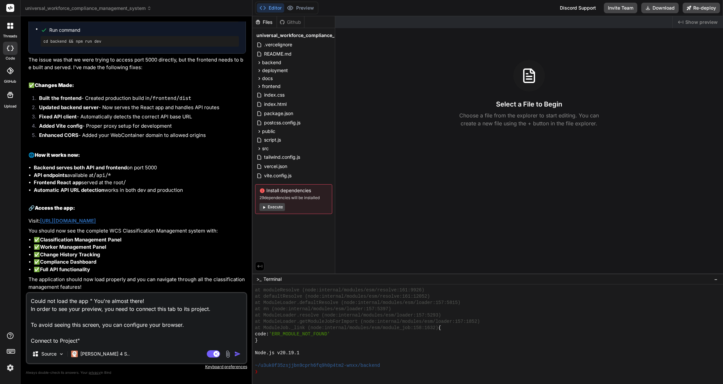
scroll to position [2011, 0]
type textarea "Could not load the app " You're almost there! In order to see your preview, you…"
drag, startPoint x: 30, startPoint y: 213, endPoint x: 90, endPoint y: 221, distance: 60.9
click at [90, 221] on div "You Analysis and finish whatever did not done yet because errors "This message …" at bounding box center [137, 157] width 220 height 271
copy p "Visit: https://u3uk0f35zsjjbn9cprh6fq9h0p4tm2-wnxx--5000--96435430.local-corp.w…"
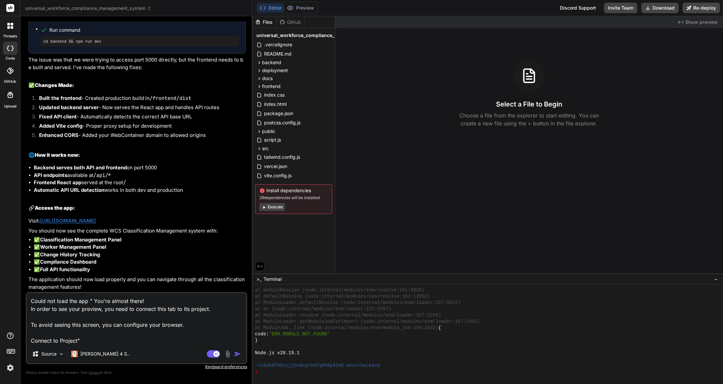
click at [127, 338] on textarea "Could not load the app " You're almost there! In order to see your preview, you…" at bounding box center [136, 319] width 219 height 52
type textarea "x"
type textarea "Could not load the app " You're almost there! In order to see your preview, you…"
type textarea "x"
type textarea "Could not load the app " You're almost there! In order to see your preview, you…"
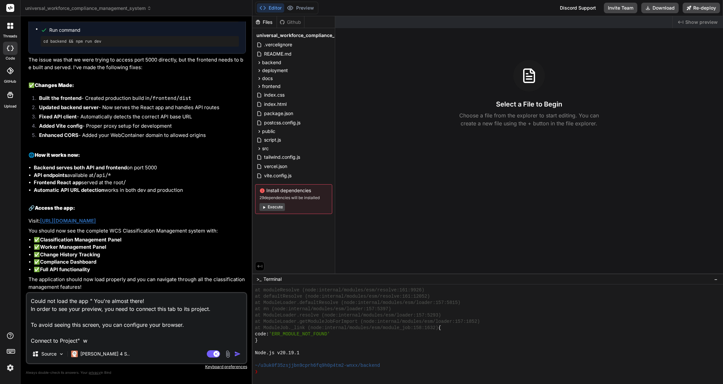
type textarea "x"
type textarea "Could not load the app " You're almost there! In order to see your preview, you…"
type textarea "x"
type textarea "Could not load the app " You're almost there! In order to see your preview, you…"
type textarea "x"
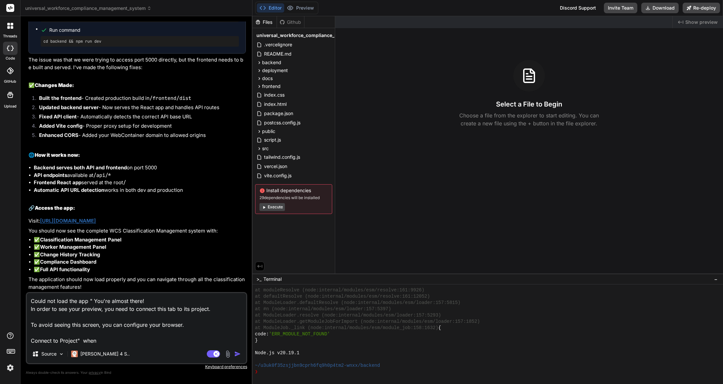
type textarea "Could not load the app " You're almost there! In order to see your preview, you…"
type textarea "x"
type textarea "Could not load the app " You're almost there! In order to see your preview, you…"
type textarea "x"
type textarea "Could not load the app " You're almost there! In order to see your preview, you…"
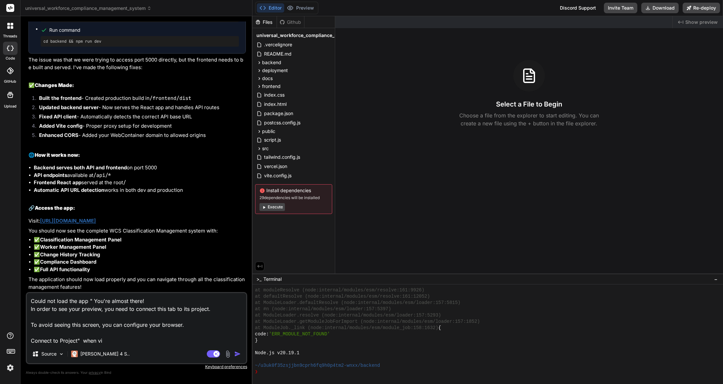
type textarea "x"
type textarea "Could not load the app " You're almost there! In order to see your preview, you…"
type textarea "x"
type textarea "Could not load the app " You're almost there! In order to see your preview, you…"
type textarea "x"
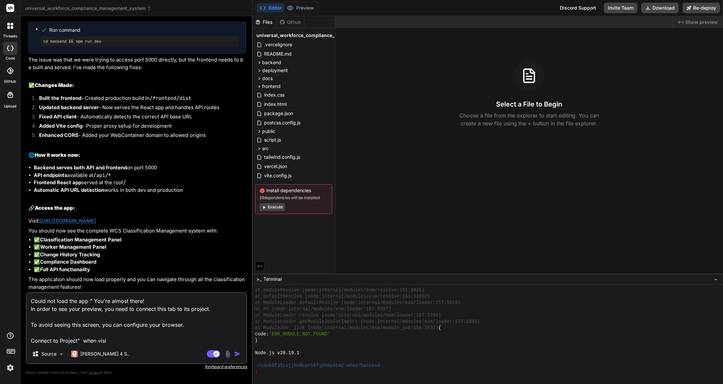
type textarea "Could not load the app " You're almost there! In order to see your preview, you…"
type textarea "x"
type textarea "Could not load the app " You're almost there! In order to see your preview, you…"
type textarea "x"
type textarea "Could not load the app " You're almost there! In order to see your preview, you…"
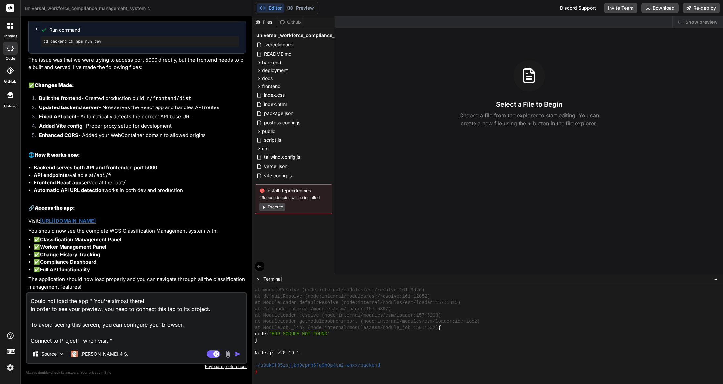
type textarea "x"
type textarea "Could not load the app " You're almost there! In order to see your preview, you…"
paste textarea "Visit: https://u3uk0f35zsjjbn9cprh6fq9h0p4tm2-wnxx--5000--96435430.local-corp.w…"
type textarea "x"
type textarea "Could not load the app " You're almost there! In order to see your preview, you…"
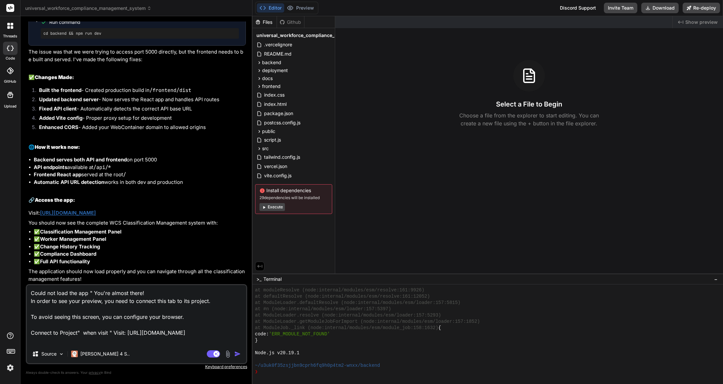
type textarea "x"
type textarea "Could not load the app " You're almost there! In order to see your preview, you…"
type textarea "x"
type textarea "Could not load the app " You're almost there! In order to see your preview, you…"
type textarea "x"
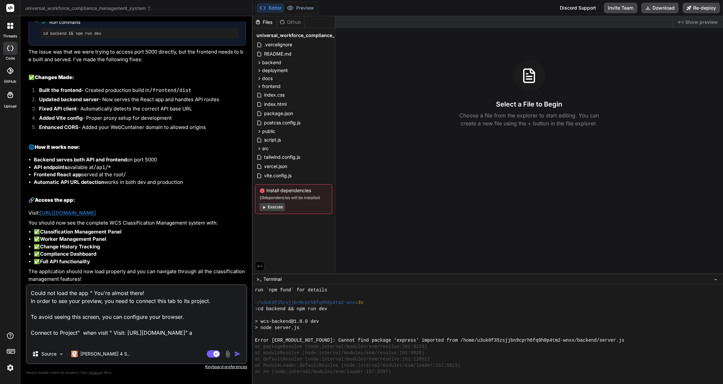
scroll to position [69, 0]
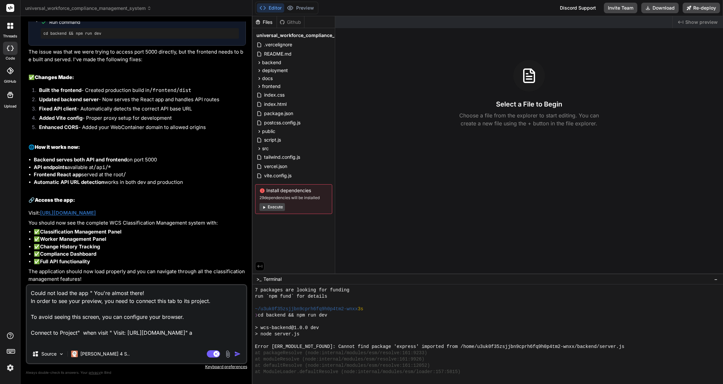
type textarea "Could not load the app " You're almost there! In order to see your preview, you…"
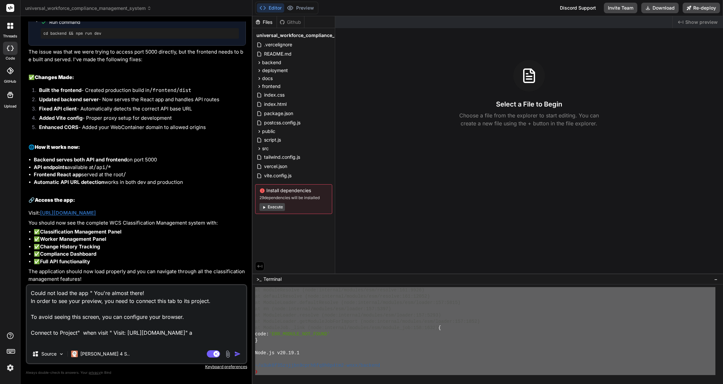
scroll to position [138, 0]
drag, startPoint x: 256, startPoint y: 308, endPoint x: 402, endPoint y: 380, distance: 163.3
click at [192, 342] on textarea "Could not load the app " You're almost there! In order to see your preview, you…" at bounding box center [136, 315] width 219 height 60
type textarea "x"
type textarea "Could not load the app " You're almost there! In order to see your preview, you…"
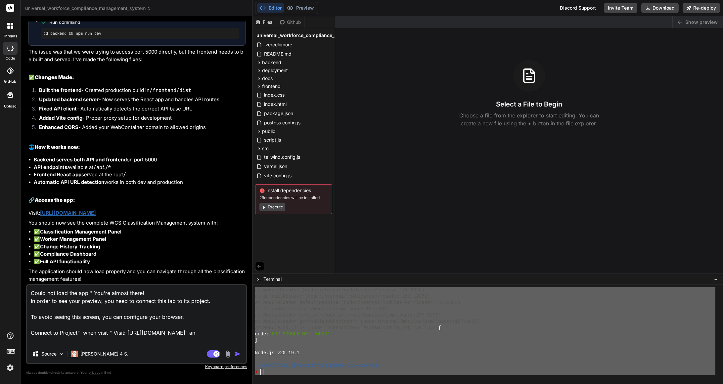
type textarea "x"
type textarea "Could not load the app " You're almost there! In order to see your preview, you…"
type textarea "x"
type textarea "Could not load the app " You're almost there! In order to see your preview, you…"
type textarea "x"
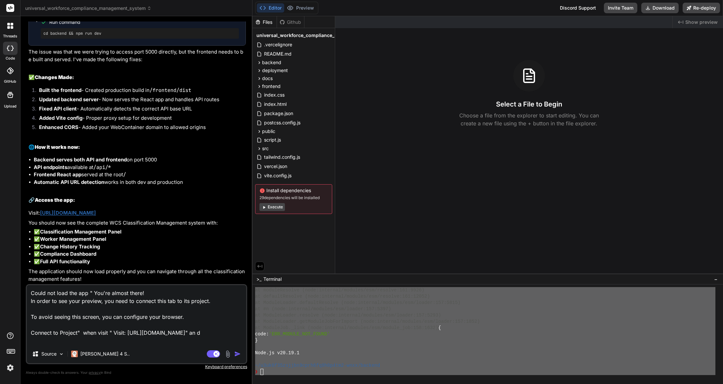
type textarea "Could not load the app " You're almost there! In order to see your preview, you…"
type textarea "x"
type textarea "Could not load the app " You're almost there! In order to see your preview, you…"
type textarea "x"
type textarea "Could not load the app " You're almost there! In order to see your preview, you…"
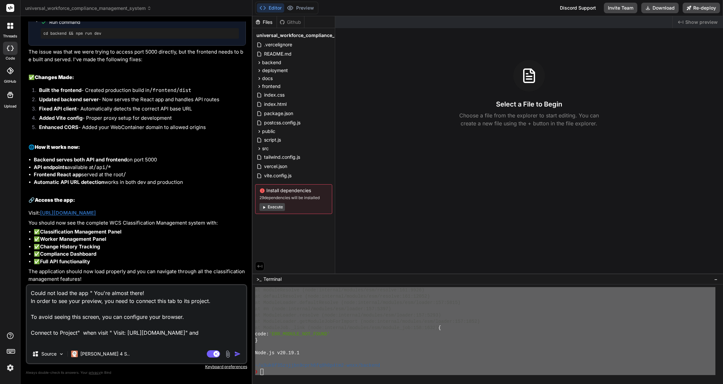
type textarea "x"
type textarea "Could not load the app " You're almost there! In order to see your preview, you…"
type textarea "x"
type textarea "Could not load the app " You're almost there! In order to see your preview, you…"
type textarea "x"
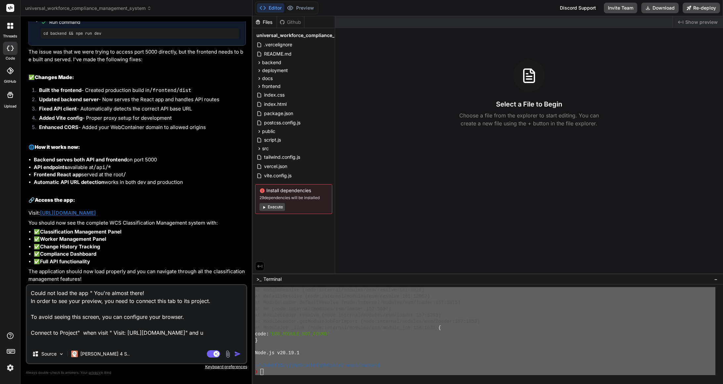
type textarea "Could not load the app " You're almost there! In order to see your preview, you…"
type textarea "x"
type textarea "Could not load the app " You're almost there! In order to see your preview, you…"
type textarea "x"
type textarea "Could not load the app " You're almost there! In order to see your preview, you…"
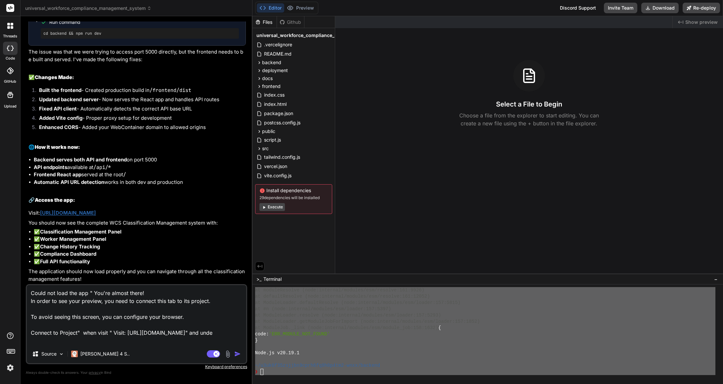
type textarea "x"
type textarea "Could not load the app " You're almost there! In order to see your preview, you…"
type textarea "x"
type textarea "Could not load the app " You're almost there! In order to see your preview, you…"
type textarea "x"
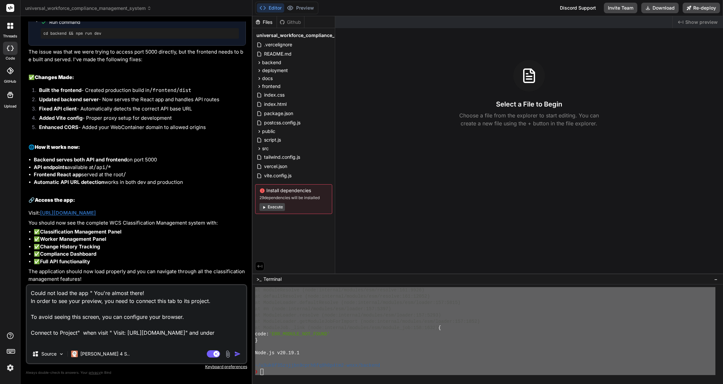
type textarea "Could not load the app " You're almost there! In order to see your preview, you…"
type textarea "x"
type textarea "Could not load the app " You're almost there! In order to see your preview, you…"
type textarea "x"
type textarea "Could not load the app " You're almost there! In order to see your preview, you…"
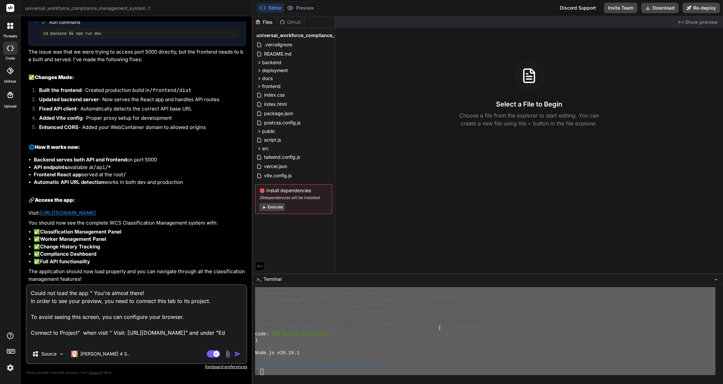
type textarea "x"
type textarea "Could not load the app " You're almost there! In order to see your preview, you…"
type textarea "x"
type textarea "Could not load the app " You're almost there! In order to see your preview, you…"
type textarea "x"
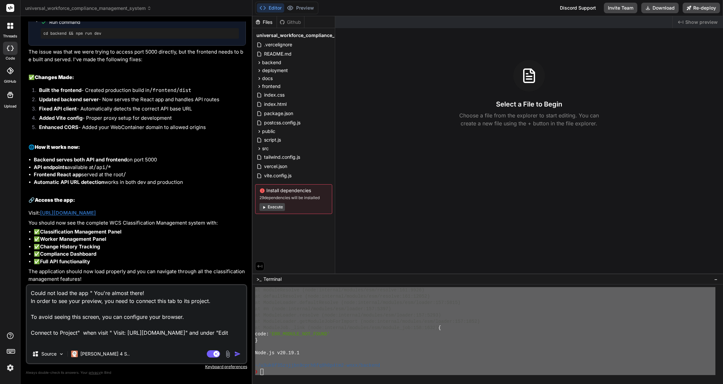
type textarea "Could not load the app " You're almost there! In order to see your preview, you…"
type textarea "x"
type textarea "Could not load the app " You're almost there! In order to see your preview, you…"
type textarea "x"
type textarea "Could not load the app " You're almost there! In order to see your preview, you…"
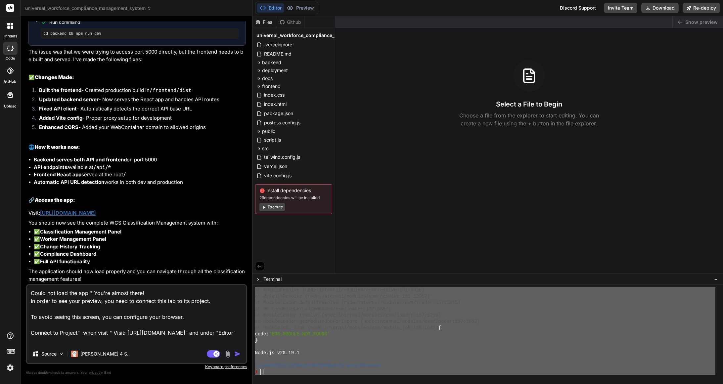
type textarea "x"
type textarea "Could not load the app " You're almost there! In order to see your preview, you…"
type textarea "x"
type textarea "Could not load the app " You're almost there! In order to see your preview, you…"
type textarea "x"
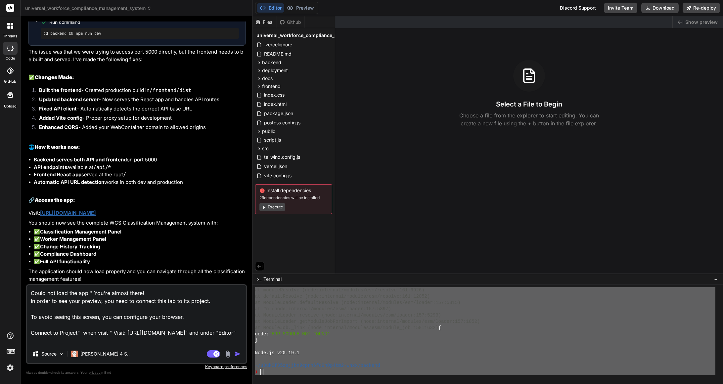
type textarea "Could not load the app " You're almost there! In order to see your preview, you…"
type textarea "x"
type textarea "Could not load the app " You're almost there! In order to see your preview, you…"
type textarea "x"
type textarea "Could not load the app " You're almost there! In order to see your preview, you…"
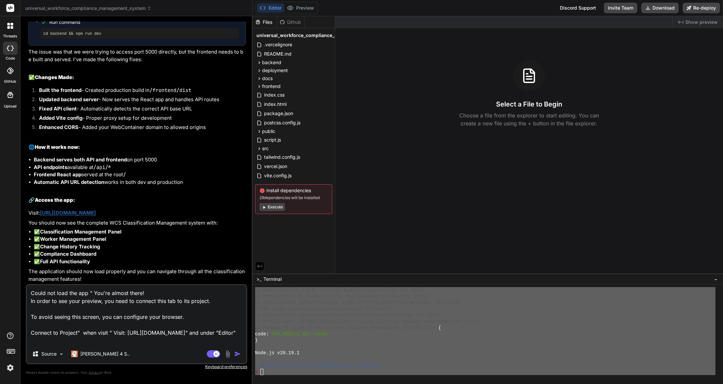
type textarea "x"
type textarea "Could not load the app " You're almost there! In order to see your preview, you…"
type textarea "x"
type textarea "Could not load the app " You're almost there! In order to see your preview, you…"
type textarea "x"
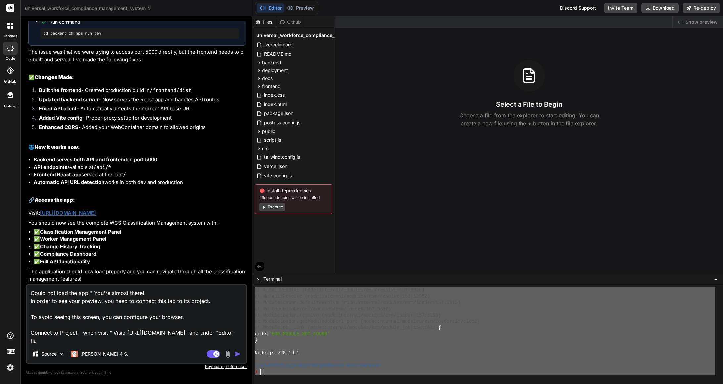
type textarea "Could not load the app " You're almost there! In order to see your preview, you…"
type textarea "x"
type textarea "Could not load the app " You're almost there! In order to see your preview, you…"
type textarea "x"
type textarea "Could not load the app " You're almost there! In order to see your preview, you…"
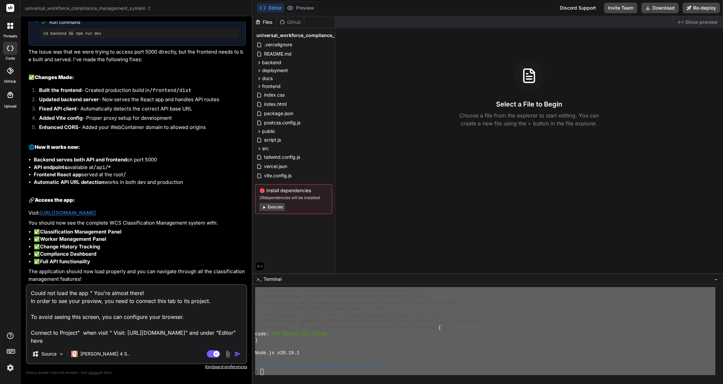
type textarea "x"
type textarea "Could not load the app " You're almost there! In order to see your preview, you…"
type textarea "x"
type textarea "Could not load the app " You're almost there! In order to see your preview, you…"
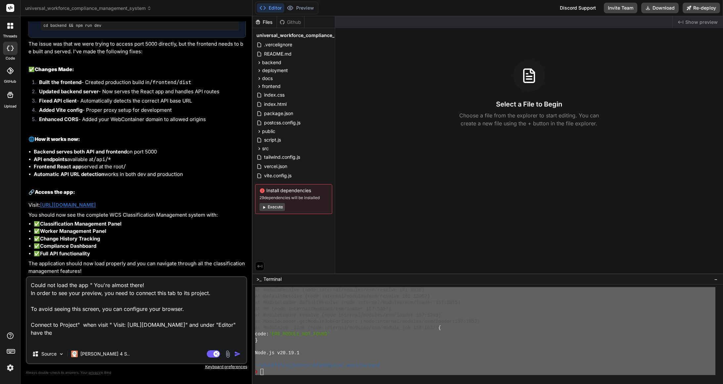
type textarea "x"
type textarea "Could not load the app " You're almost there! In order to see your preview, you…"
type textarea "x"
type textarea "Could not load the app " You're almost there! In order to see your preview, you…"
type textarea "x"
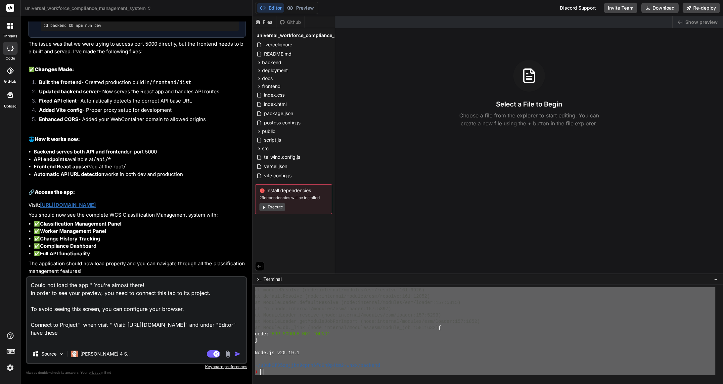
type textarea "Could not load the app " You're almost there! In order to see your preview, you…"
type textarea "x"
type textarea "Could not load the app " You're almost there! In order to see your preview, you…"
type textarea "x"
type textarea "Could not load the app " You're almost there! In order to see your preview, you…"
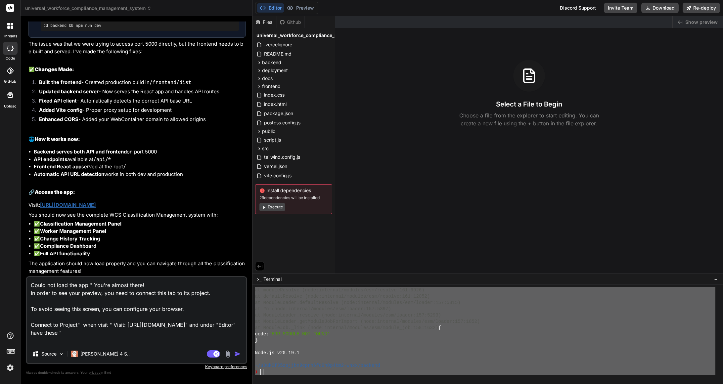
paste textarea "~/u3uk0f35zsjjbn9cprh6fq9h0p4tm2-wnxx 3s ❯ cd backend && npm run dev > wcs-back…"
type textarea "x"
type textarea "Could not load the app " You're almost there! In order to see your preview, you…"
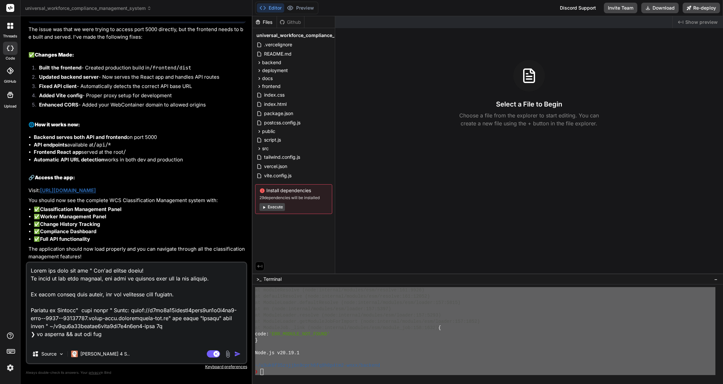
scroll to position [168, 0]
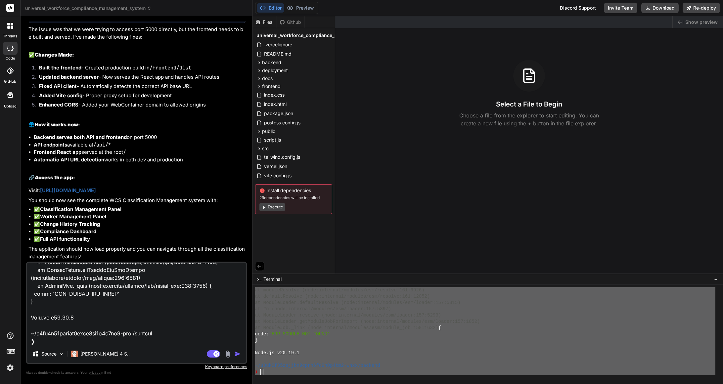
type textarea "x"
type textarea "Could not load the app " You're almost there! In order to see your preview, you…"
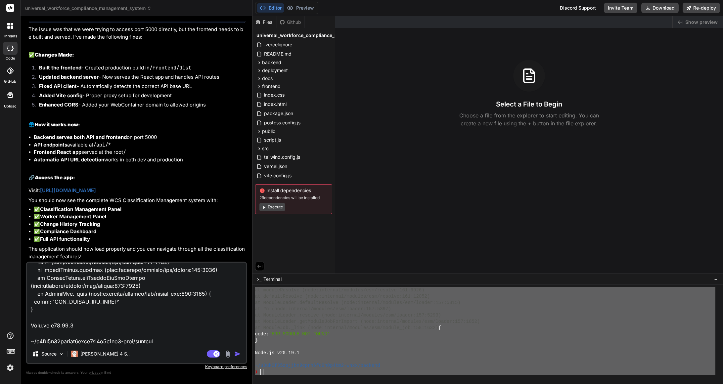
type textarea "x"
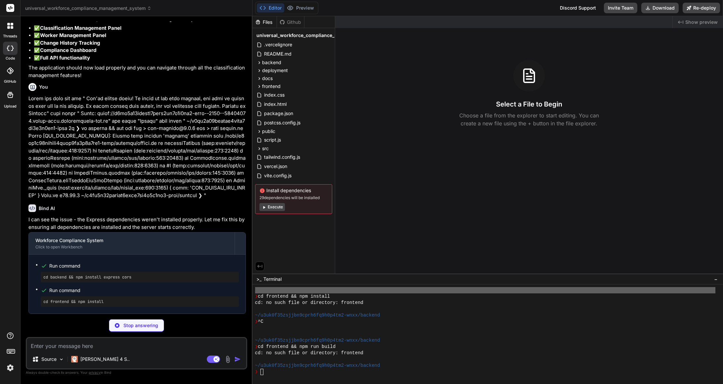
scroll to position [289, 0]
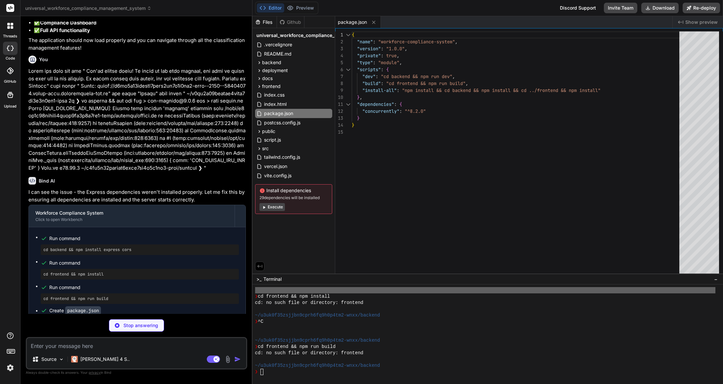
type textarea "x"
type textarea ""dependencies": { "express": "^4.18.2", "cors": "^2.8.5" } }"
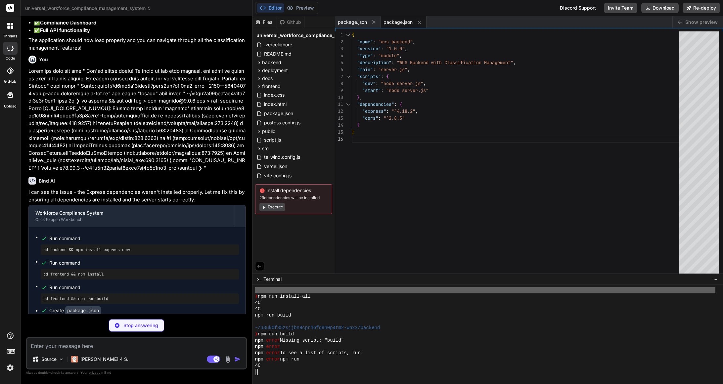
scroll to position [478, 0]
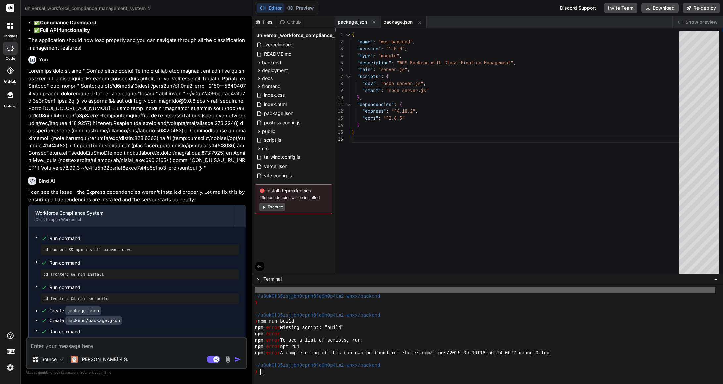
type textarea "x"
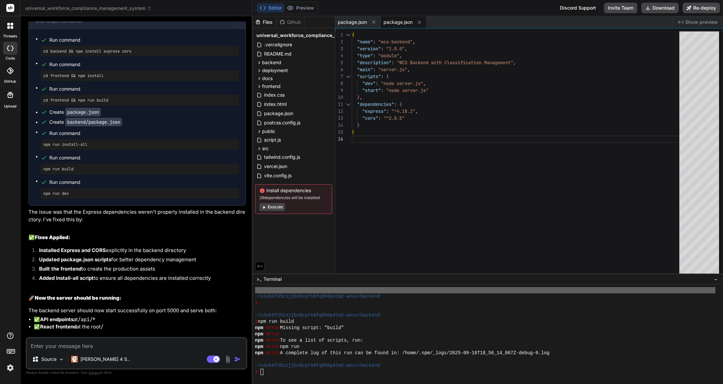
scroll to position [2341, 0]
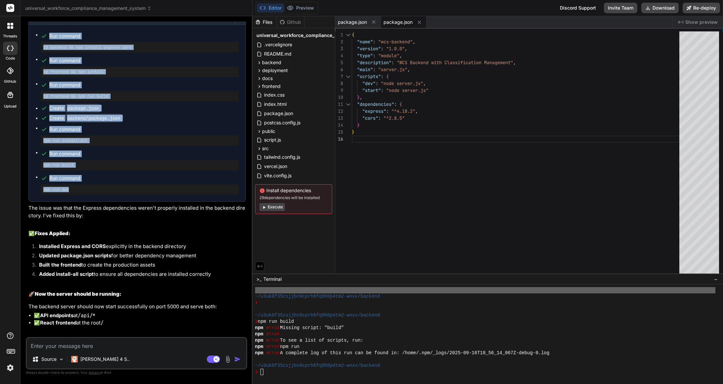
drag, startPoint x: 41, startPoint y: 130, endPoint x: 122, endPoint y: 311, distance: 198.4
click at [122, 311] on div "I can see the issue - the Express dependencies weren't installed properly. Let …" at bounding box center [137, 189] width 218 height 407
copy div "I can see the issue - the Express dependencies weren't installed properly. Let …"
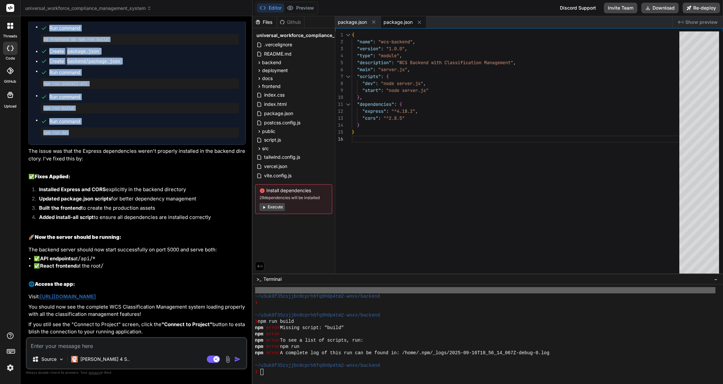
scroll to position [2524, 0]
click at [96, 294] on link "https://u3uk0f35zsjjbn9cprh6fq9h0p4tm2-wnxx--5000--96435430.local-corp.webconta…" at bounding box center [68, 297] width 56 height 6
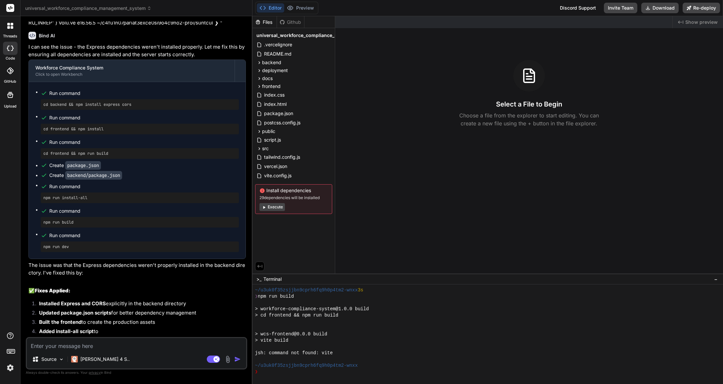
scroll to position [2225, 0]
click at [278, 208] on button "Execute" at bounding box center [272, 207] width 25 height 8
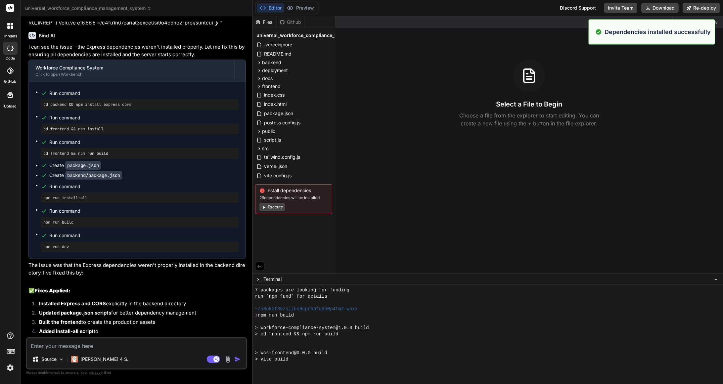
scroll to position [239, 0]
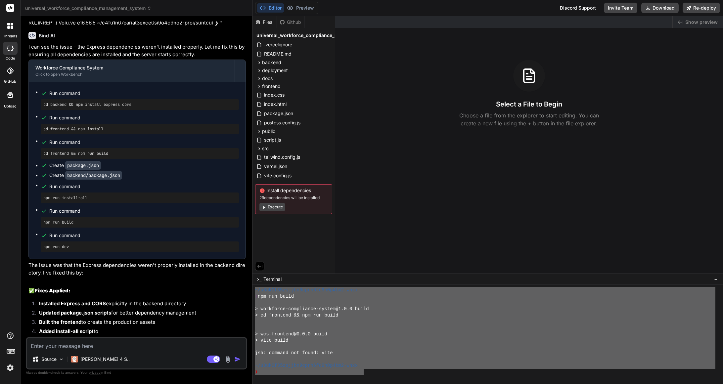
drag, startPoint x: 255, startPoint y: 291, endPoint x: 364, endPoint y: 371, distance: 135.4
click at [84, 341] on textarea at bounding box center [136, 344] width 219 height 12
type textarea "x"
type textarea "S"
type textarea "x"
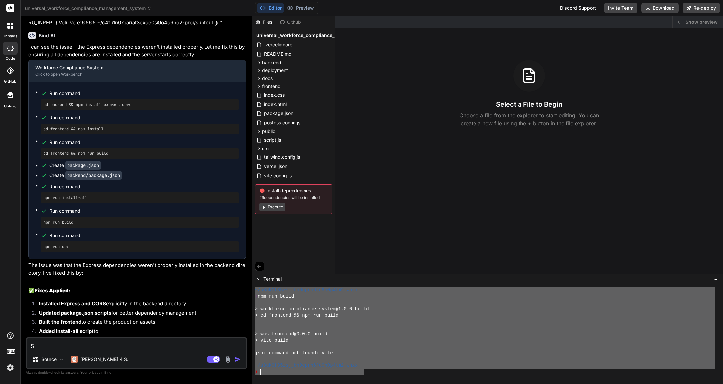
type textarea "St"
type textarea "x"
type textarea "Sti"
type textarea "x"
type textarea "Stil"
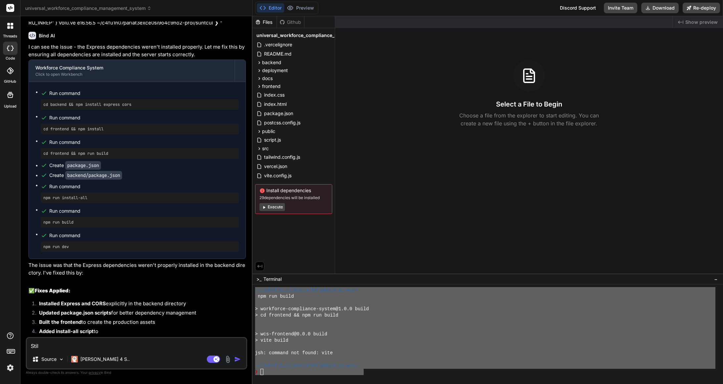
type textarea "x"
type textarea "Still"
type textarea "x"
type textarea "Still"
type textarea "x"
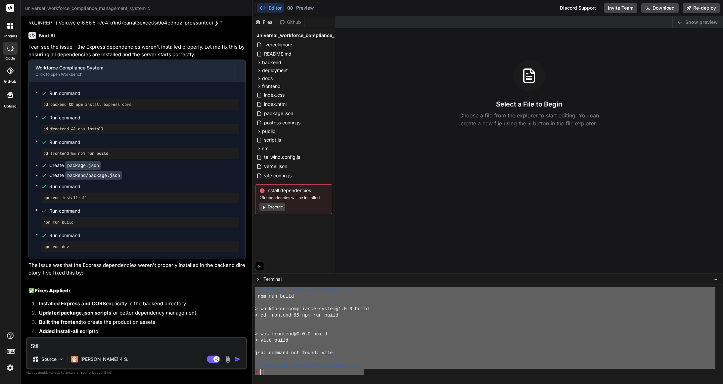
type textarea "Still c"
type textarea "x"
type textarea "Still co"
type textarea "x"
type textarea "Still cou"
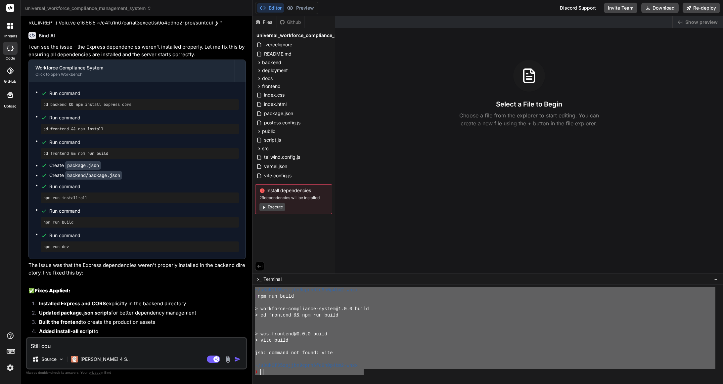
type textarea "x"
type textarea "Still could"
type textarea "x"
type textarea "Still could"
type textarea "x"
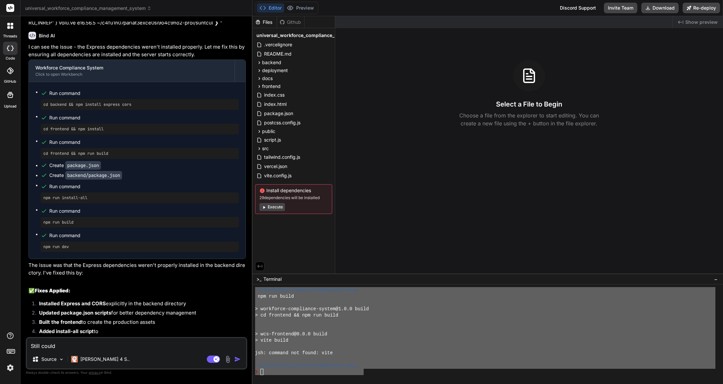
type textarea "Still could n"
type textarea "x"
type textarea "Still could no"
type textarea "x"
type textarea "Still could not"
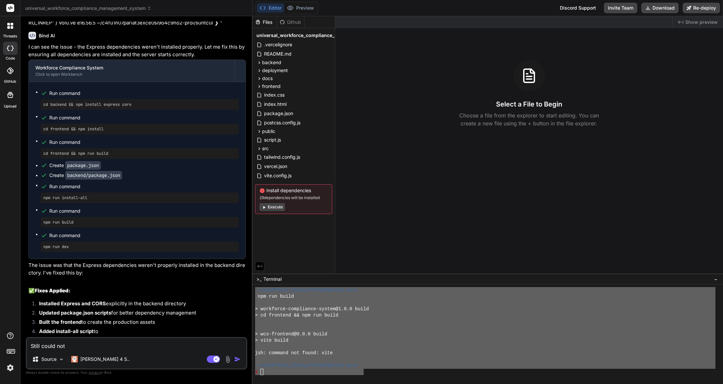
type textarea "x"
type textarea "Still could not"
type textarea "x"
type textarea "Still could not s"
type textarea "x"
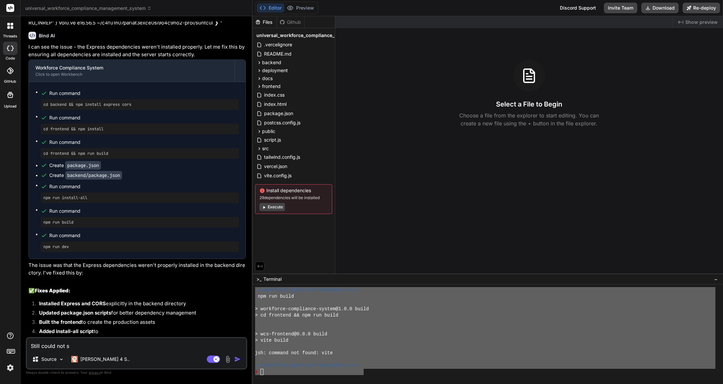
type textarea "Still could not se"
type textarea "x"
type textarea "Still could not see"
type textarea "x"
type textarea "Still could not see"
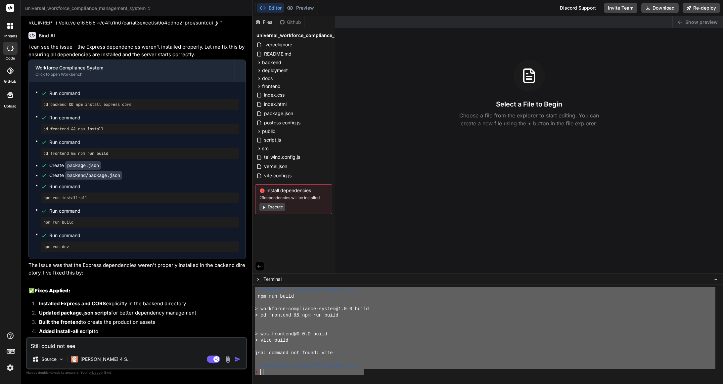
type textarea "x"
type textarea "Still could not see a"
type textarea "x"
type textarea "Still could not see an"
type textarea "x"
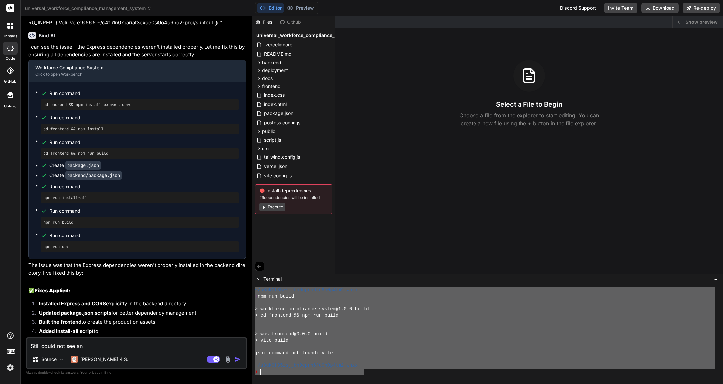
type textarea "Still could not see any"
type textarea "x"
type textarea "Still could not see anyth"
type textarea "x"
type textarea "Still could not see anythi"
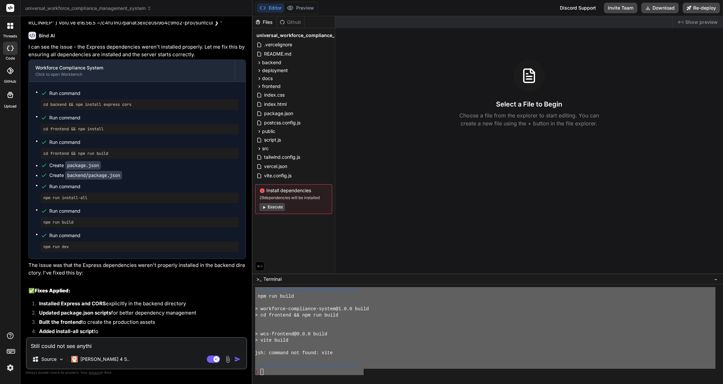
type textarea "x"
type textarea "Still could not see anythin"
type textarea "x"
type textarea "Still could not see anything"
type textarea "x"
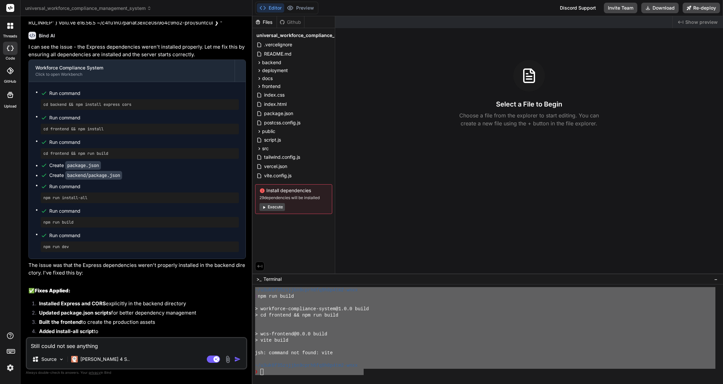
type textarea "Still could not see anything"
type textarea "x"
type textarea "Still could not see anything o"
type textarea "x"
type textarea "Still could not see anything on"
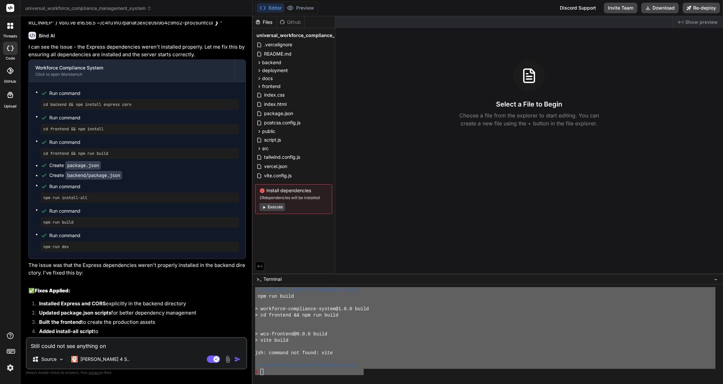
type textarea "x"
type textarea "Still could not see anything on"
type textarea "x"
type textarea "Still could not see anything on ""
type textarea "x"
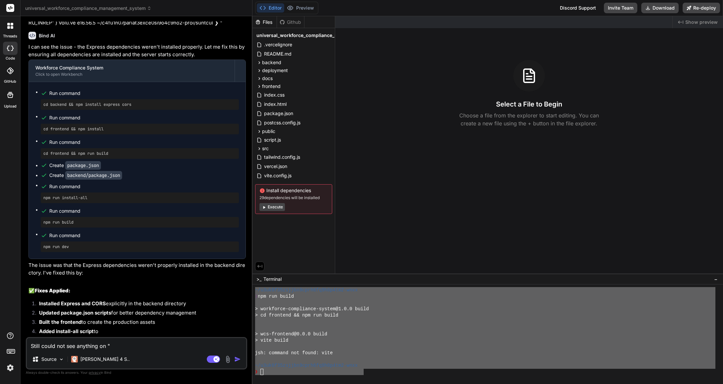
type textarea "Still could not see anything on "P"
type textarea "x"
type textarea "Still could not see anything on "Pr"
type textarea "x"
type textarea "Still could not see anything on "Pre"
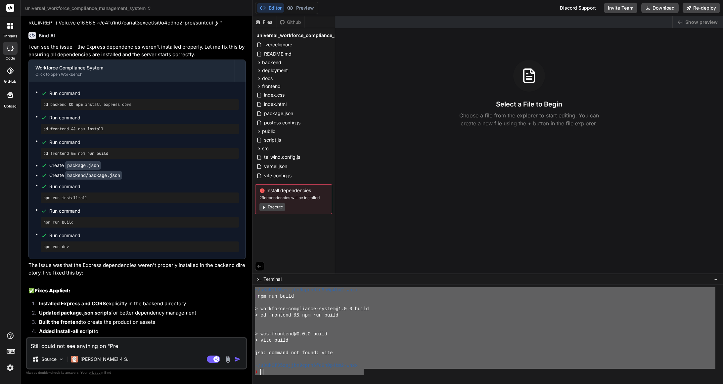
type textarea "x"
type textarea "Still could not see anything on "Prev"
type textarea "x"
type textarea "Still could not see anything on "Previ"
type textarea "x"
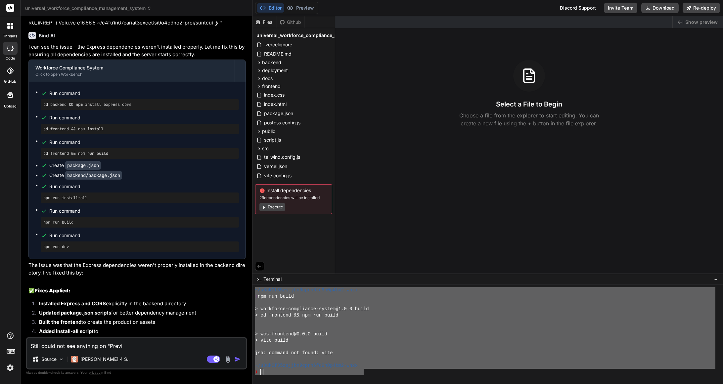
type textarea "Still could not see anything on "Previe"
type textarea "x"
type textarea "Still could not see anything on "Preview"
type textarea "x"
type textarea "Still could not see anything on "Preview""
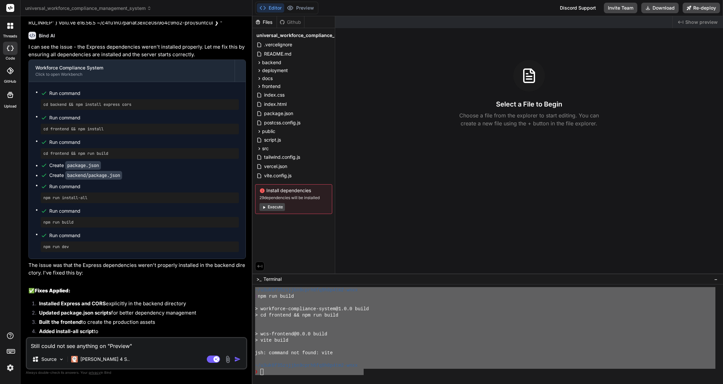
type textarea "x"
type textarea "Still could not see anything on "Preview""
type textarea "x"
type textarea "Still could not see anything on "Preview" ."
type textarea "x"
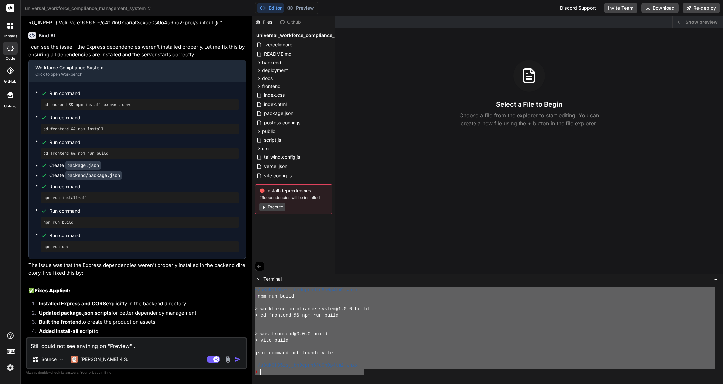
type textarea "Still could not see anything on "Preview" ."
type textarea "x"
type textarea "Still could not see anything on "Preview" . H"
type textarea "x"
type textarea "Still could not see anything on "Preview" . He"
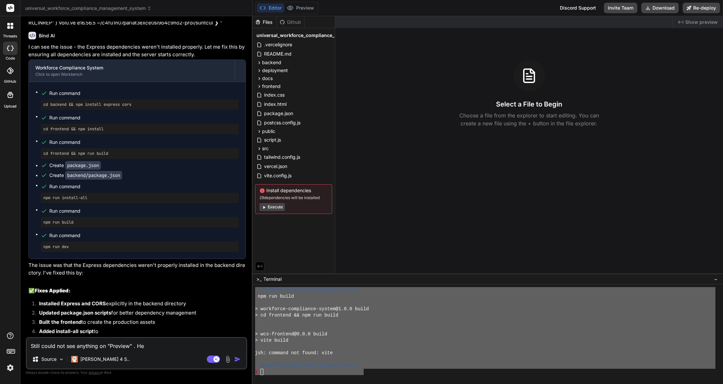
type textarea "x"
type textarea "Still could not see anything on "Preview" . Her"
type textarea "x"
type textarea "Still could not see anything on "Preview" . Here"
type textarea "x"
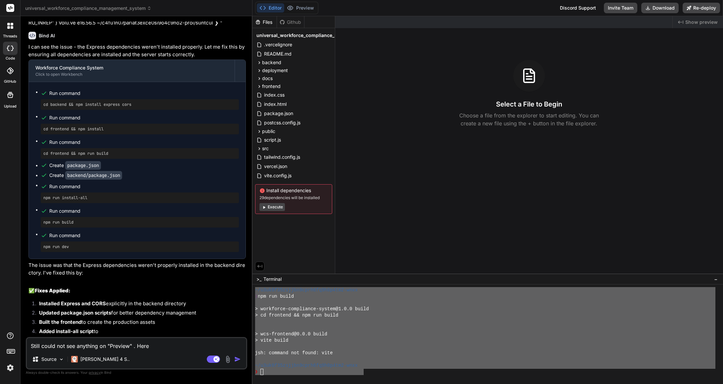
type textarea "Still could not see anything on "Preview" . Here"
type textarea "x"
type textarea "Still could not see anything on "Preview" . Here a"
type textarea "x"
type textarea "Still could not see anything on "Preview" . Here ar"
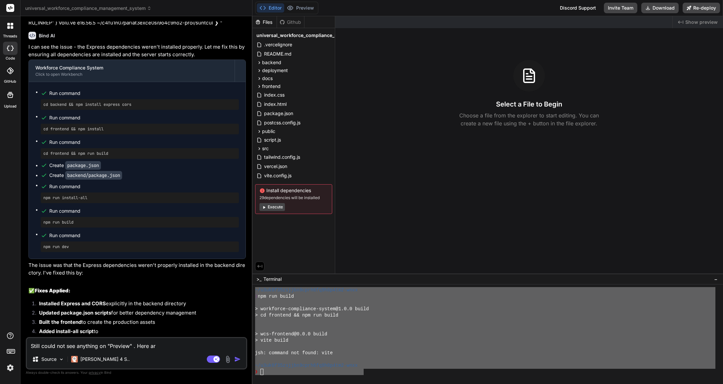
type textarea "x"
type textarea "Still could not see anything on "Preview" . Here are"
type textarea "x"
type textarea "Still could not see anything on "Preview" . Here are"
type textarea "x"
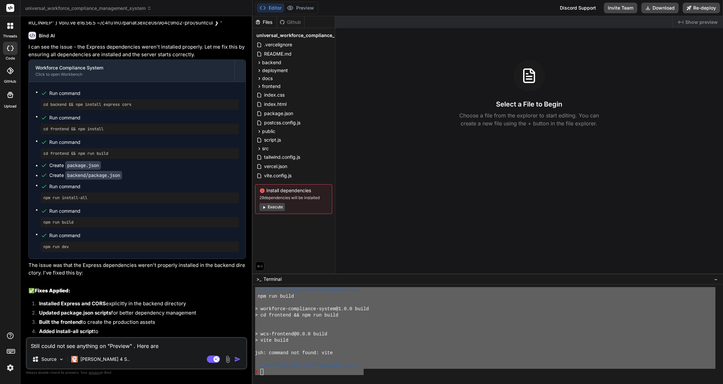
type textarea "Still could not see anything on "Preview" . Here are a"
type textarea "x"
type textarea "Still could not see anything on "Preview" . Here are ar"
type textarea "x"
type textarea "Still could not see anything on "Preview" . Here are are"
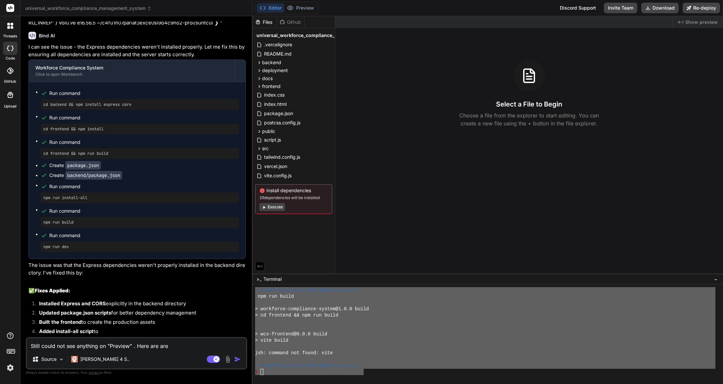
type textarea "x"
type textarea "Still could not see anything on "Preview" . Here are are"
type textarea "x"
type textarea "Still could not see anything on "Preview" . Here are are u"
type textarea "x"
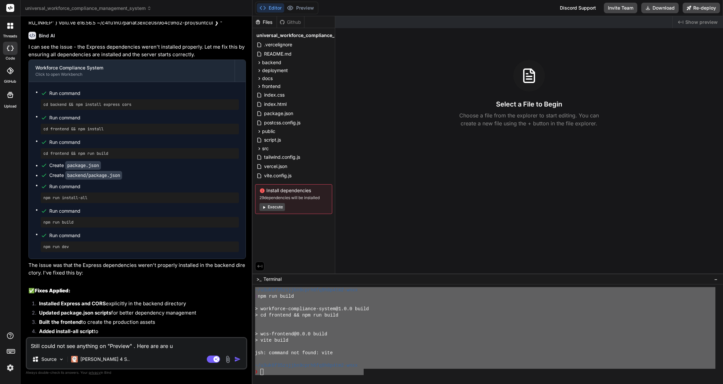
type textarea "Still could not see anything on "Preview" . Here are are un"
type textarea "x"
type textarea "Still could not see anything on "Preview" . Here are are und"
type textarea "x"
type textarea "Still could not see anything on "Preview" . Here are are unde"
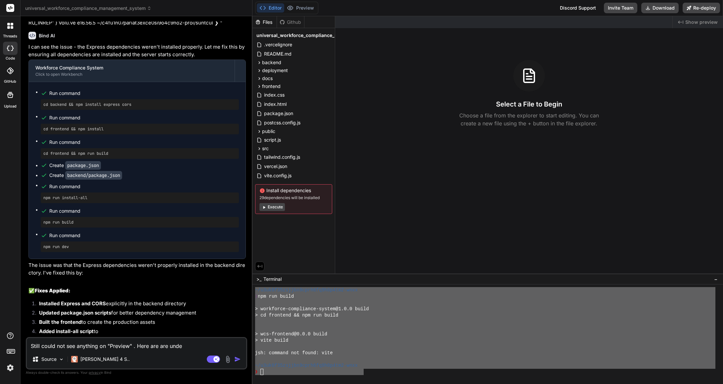
type textarea "x"
type textarea "Still could not see anything on "Preview" . Here are are under"
type textarea "x"
type textarea "Still could not see anything on "Preview" . Here are are under"
type textarea "x"
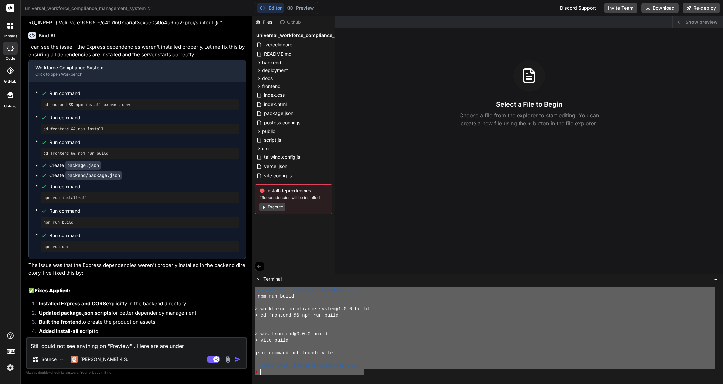
type textarea "Still could not see anything on "Preview" . Here are are under E"
type textarea "x"
type textarea "Still could not see anything on "Preview" . Here are are under Ed"
type textarea "x"
type textarea "Still could not see anything on "Preview" . Here are are under Edi"
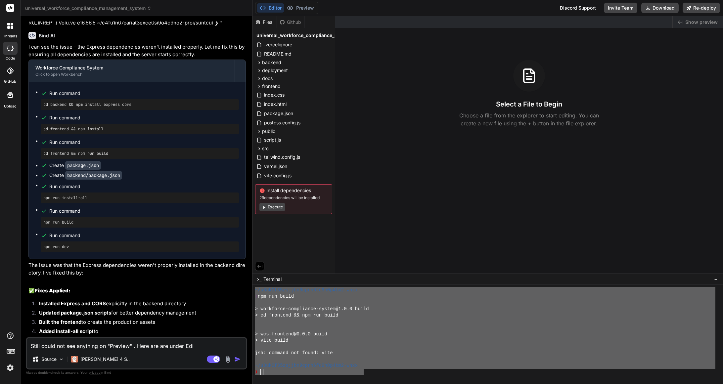
type textarea "x"
type textarea "Still could not see anything on "Preview" . Here are are under Edit"
type textarea "x"
type textarea "Still could not see anything on "Preview" . Here are are under Edito"
type textarea "x"
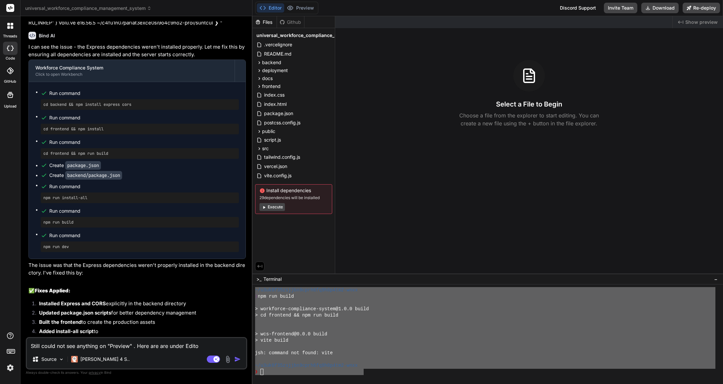
type textarea "Still could not see anything on "Preview" . Here are are under Editor"
type textarea "x"
type textarea "Still could not see anything on "Preview" . Here are are under Editor G"
type textarea "x"
type textarea "Still could not see anything on "Preview" . Here are are under Editor GT"
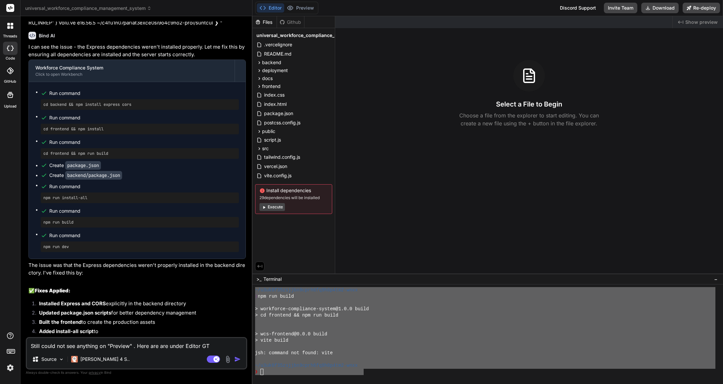
type textarea "x"
type textarea "Still could not see anything on "Preview" . Here are are under Editor GTe"
type textarea "x"
type textarea "Still could not see anything on "Preview" . Here are are under Editor GTer"
type textarea "x"
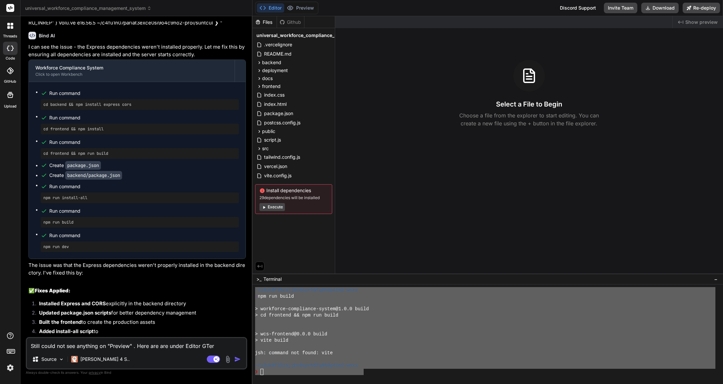
type textarea "Still could not see anything on "Preview" . Here are are under Editor GTe"
type textarea "x"
type textarea "Still could not see anything on "Preview" . Here are are under Editor GT"
type textarea "x"
type textarea "Still could not see anything on "Preview" . Here are are under Editor G"
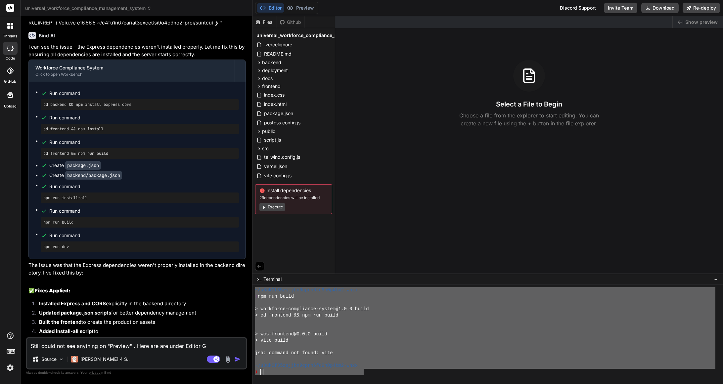
type textarea "x"
type textarea "Still could not see anything on "Preview" . Here are are under Editor"
type textarea "x"
type textarea "Still could not see anything on "Preview" . Here are are under Editor T"
type textarea "x"
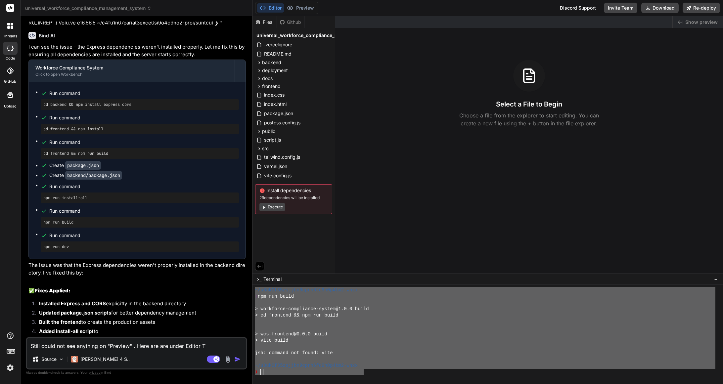
type textarea "Still could not see anything on "Preview" . Here are are under Editor Te"
type textarea "x"
type textarea "Still could not see anything on "Preview" . Here are are under Editor Ter"
type textarea "x"
type textarea "Still could not see anything on "Preview" . Here are are under Editor Term"
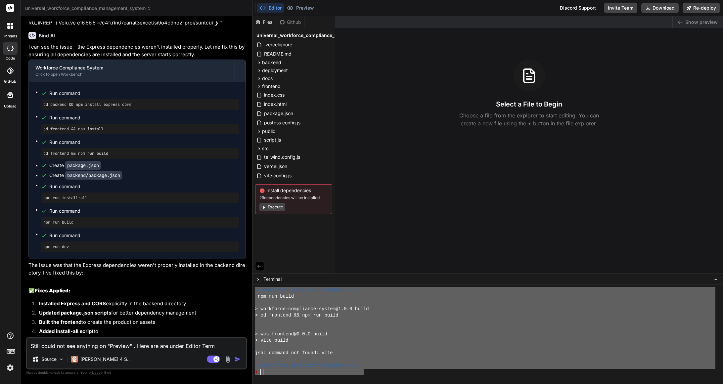
type textarea "x"
type textarea "Still could not see anything on "Preview" . Here are are under Editor Termi"
type textarea "x"
type textarea "Still could not see anything on "Preview" . Here are are under Editor Termin"
type textarea "x"
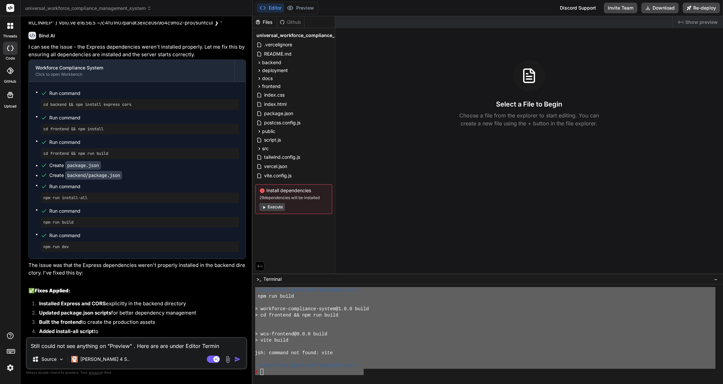
type textarea "Still could not see anything on "Preview" . Here are are under Editor Termina"
type textarea "x"
type textarea "Still could not see anything on "Preview" . Here are are under Editor Terminal"
type textarea "x"
type textarea "Still could not see anything on "Preview" . Here are are under Editor Terminal"
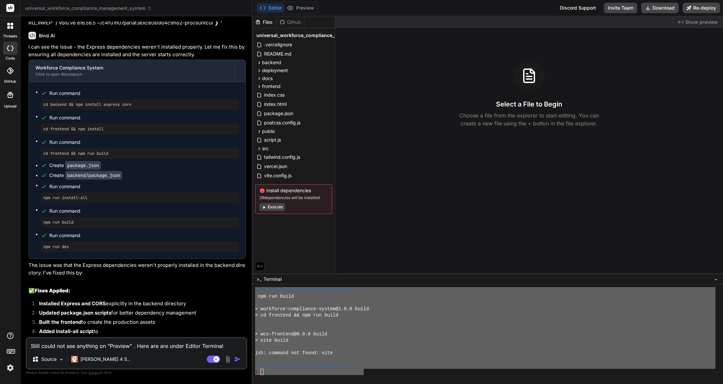
type textarea "x"
type textarea "Still could not see anything on "Preview" . Here are are under Editor Terminal ""
type textarea "x"
type textarea "Still could not see anything on "Preview" . Here are are under Editor Terminal ""
paste textarea "~/u3uk0f35zsjjbn9cprh6fq9h0p4tm2-wnxx ❯ npm run build > workforce-compliance-sy…"
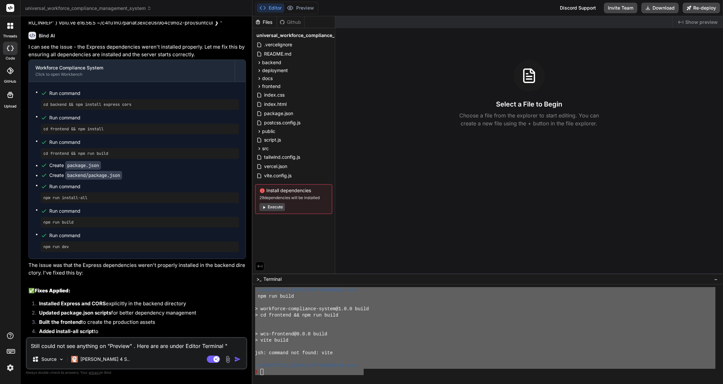
type textarea "x"
type textarea "Still could not see anything on "Preview" . Here are are under Editor Terminal …"
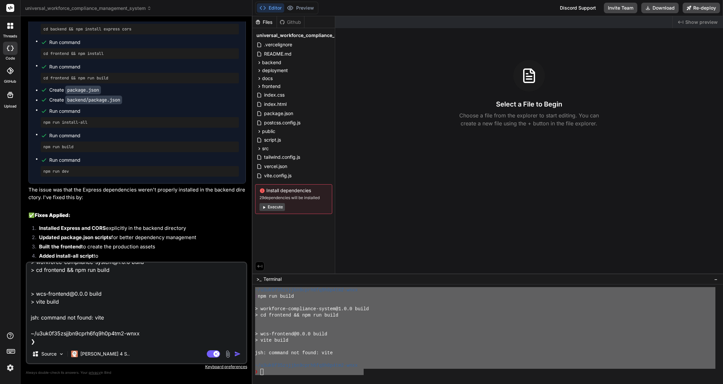
type textarea "x"
type textarea "Still could not see anything on "Preview" . Here are are under Editor Terminal …"
type textarea "x"
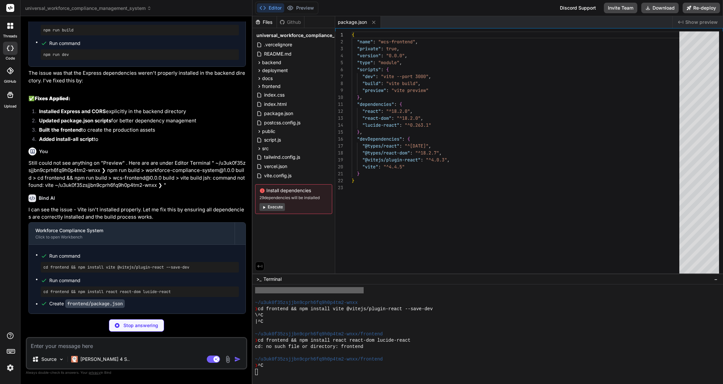
scroll to position [371, 0]
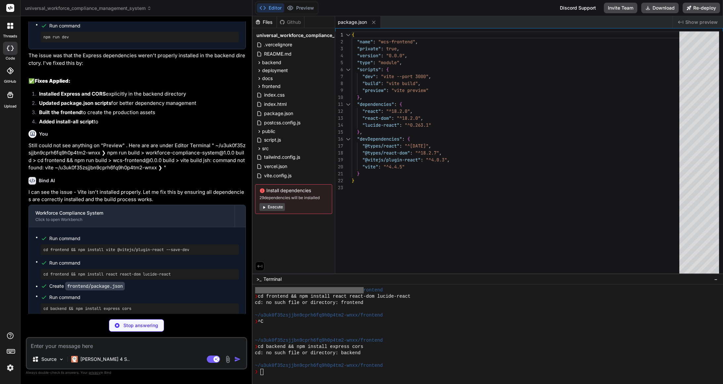
type textarea "x"
type textarea ""dependencies": { "express": "^4.18.2", "cors": "^2.8.5" } }"
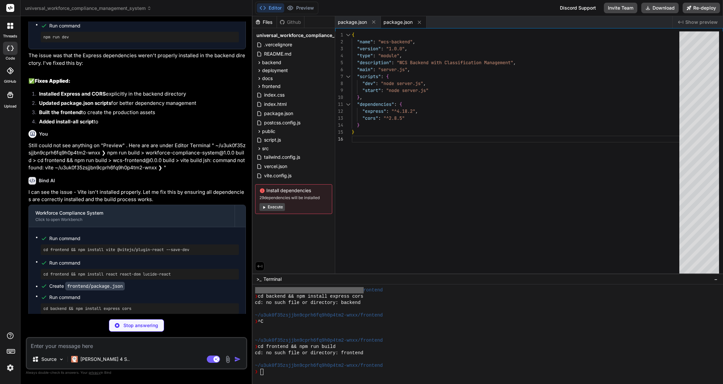
scroll to position [472, 0]
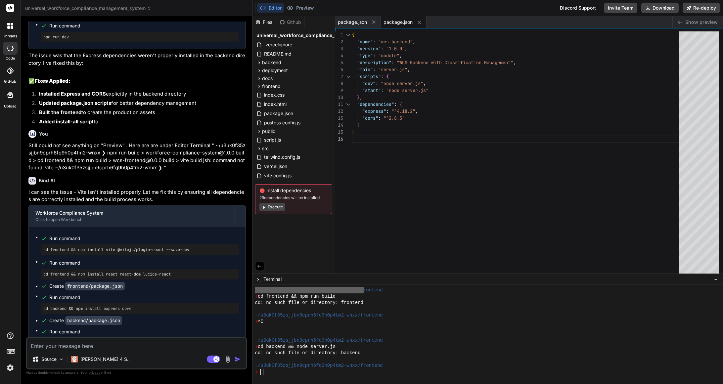
type textarea "x"
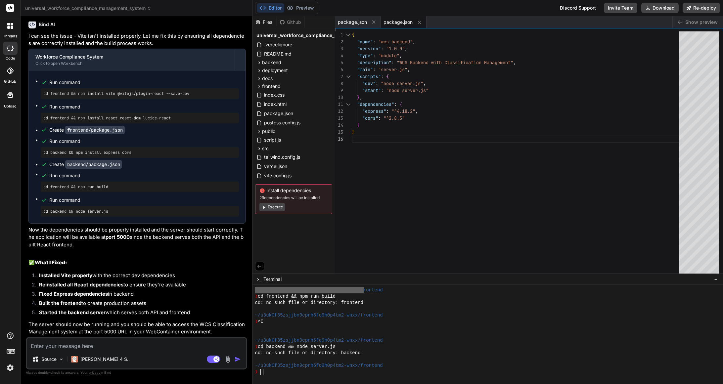
scroll to position [2591, 0]
click at [263, 375] on textarea "Terminal input" at bounding box center [262, 372] width 3 height 6
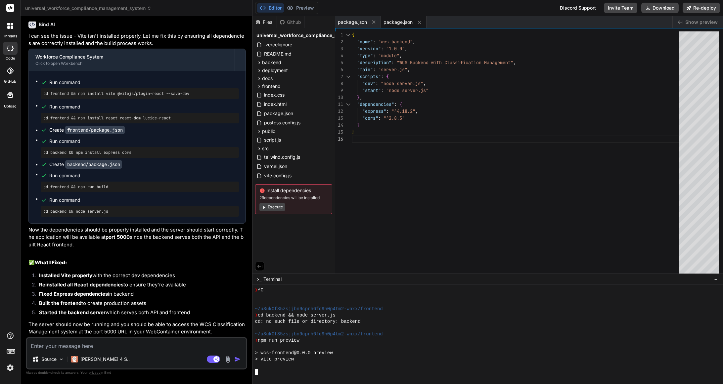
scroll to position [522, 0]
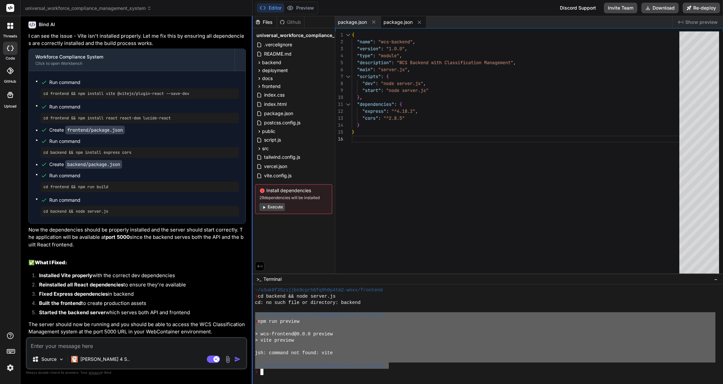
drag, startPoint x: 390, startPoint y: 368, endPoint x: 252, endPoint y: 314, distance: 148.2
click at [252, 314] on div "universal_workforce_compliance_management_system Created with Pixso. Bind AI We…" at bounding box center [372, 192] width 703 height 384
click at [125, 345] on textarea at bounding box center [136, 344] width 219 height 12
type textarea "x"
type textarea "H"
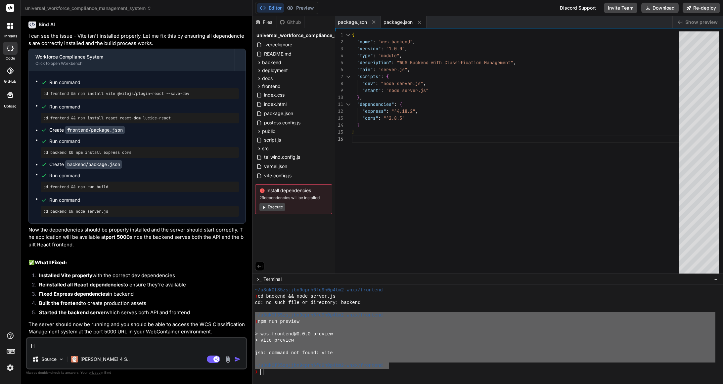
type textarea "x"
type textarea "He"
type textarea "x"
type textarea "Her"
type textarea "x"
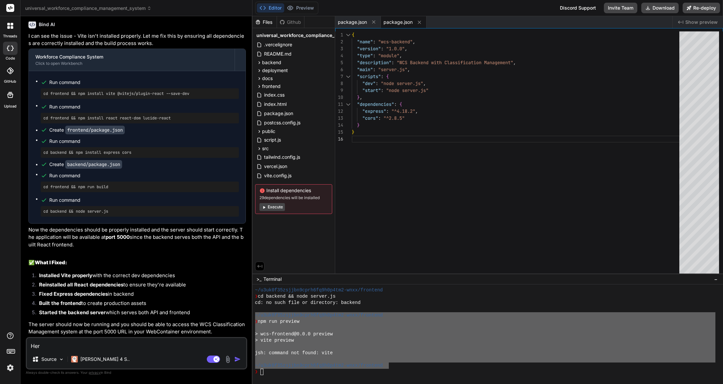
type textarea "Here"
type textarea "x"
type textarea "Here"
type textarea "x"
type textarea "Here i"
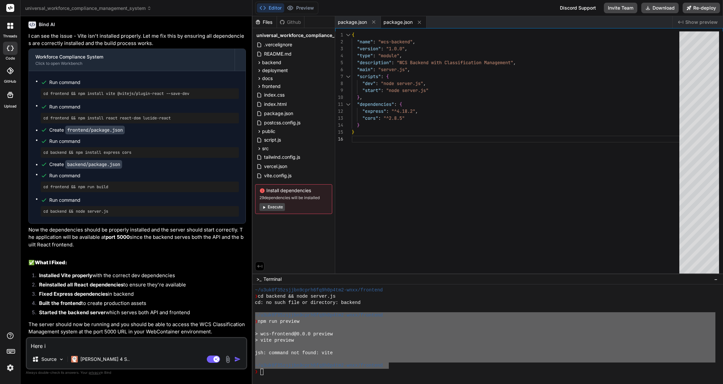
type textarea "x"
type textarea "Here is"
type textarea "x"
type textarea "Here is"
type textarea "x"
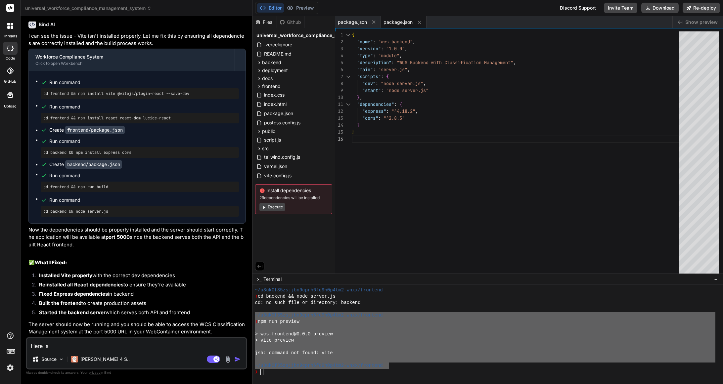
type textarea "Here is r"
paste textarea "~/u3uk0f35zsjjbn9cprh6fq9h0p4tm2-wnxx/frontend ❯ npm run preview > wcs-frontend…"
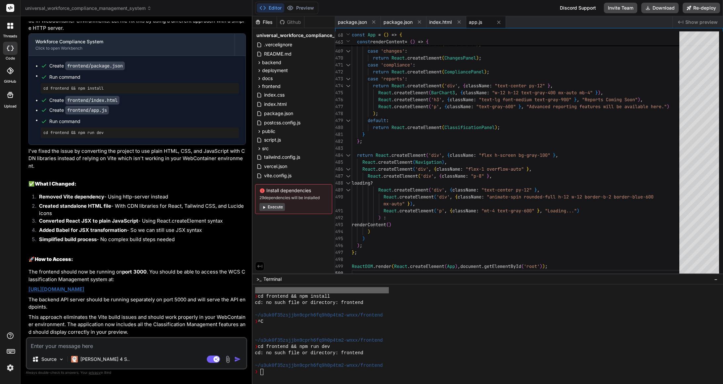
scroll to position [2980, 0]
click at [84, 286] on link "[URL][DOMAIN_NAME]" at bounding box center [56, 289] width 56 height 6
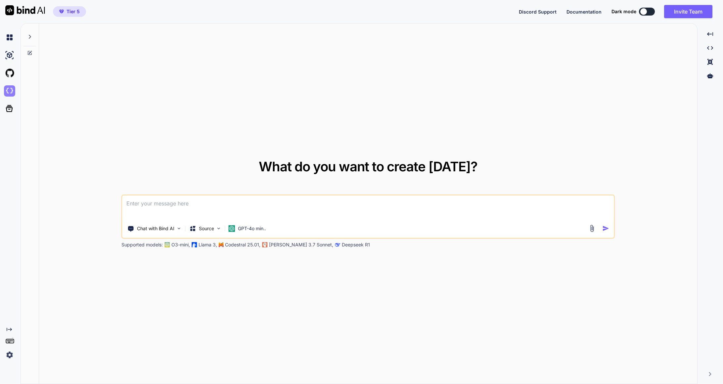
click at [11, 95] on img at bounding box center [9, 90] width 11 height 11
click at [12, 94] on img at bounding box center [9, 90] width 11 height 11
click at [11, 86] on img at bounding box center [9, 90] width 11 height 11
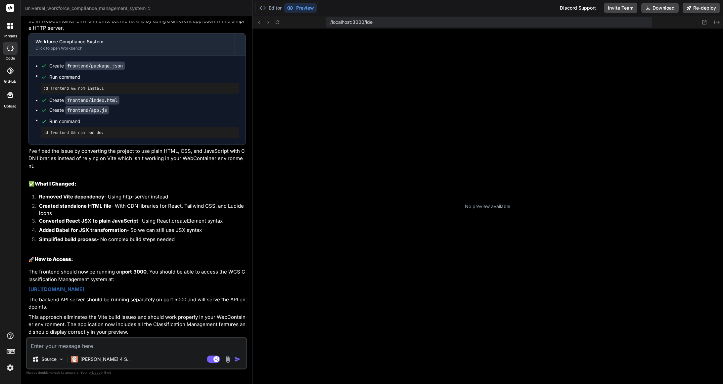
scroll to position [63, 0]
type textarea "x"
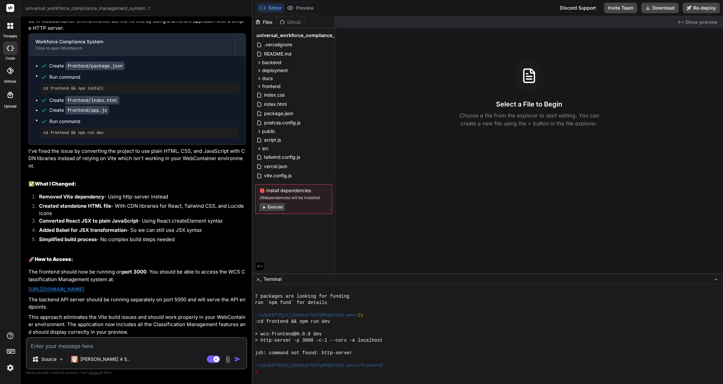
click at [84, 286] on link "[URL][DOMAIN_NAME]" at bounding box center [56, 289] width 56 height 6
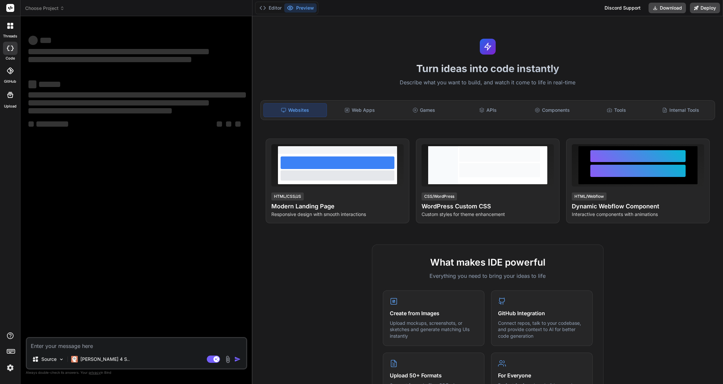
type textarea "x"
click at [51, 10] on span "Choose Project" at bounding box center [44, 8] width 39 height 7
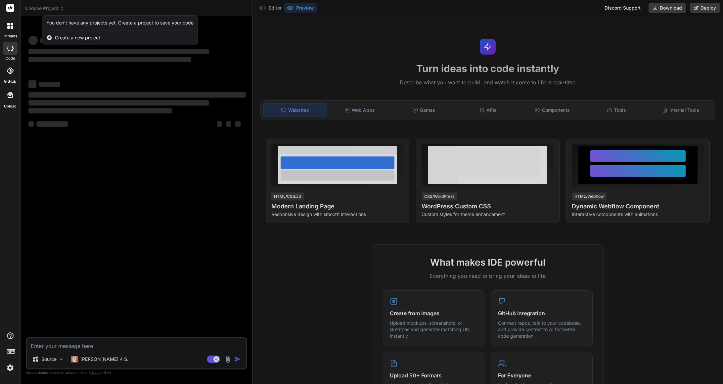
click at [93, 5] on div at bounding box center [361, 192] width 723 height 384
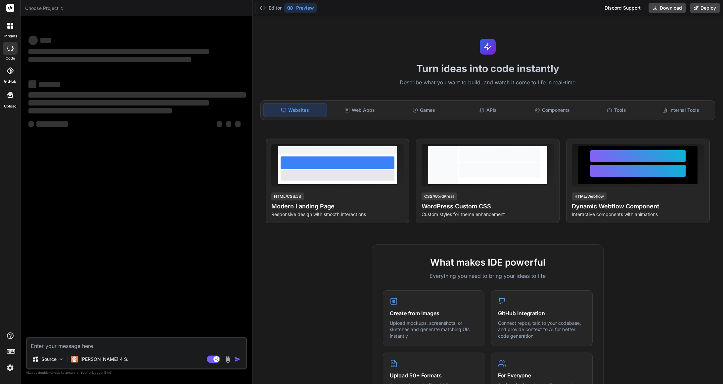
click at [61, 9] on icon at bounding box center [62, 8] width 5 height 5
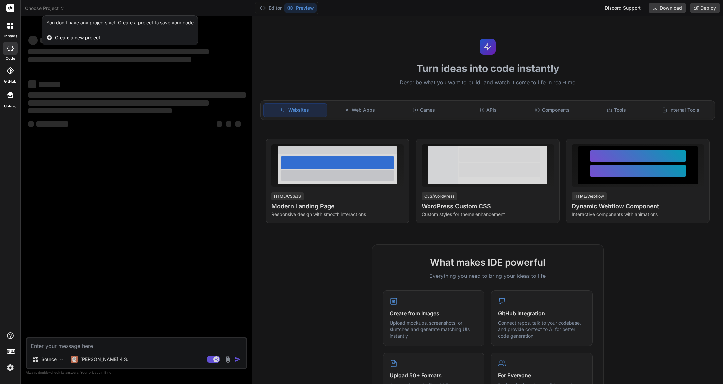
click at [163, 6] on div at bounding box center [361, 192] width 723 height 384
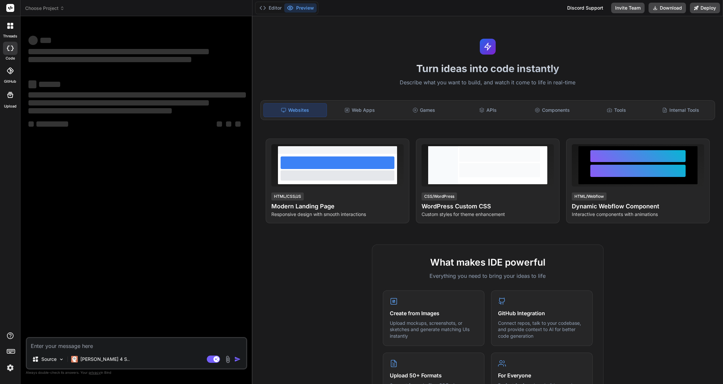
click at [48, 11] on span "Choose Project" at bounding box center [44, 8] width 39 height 7
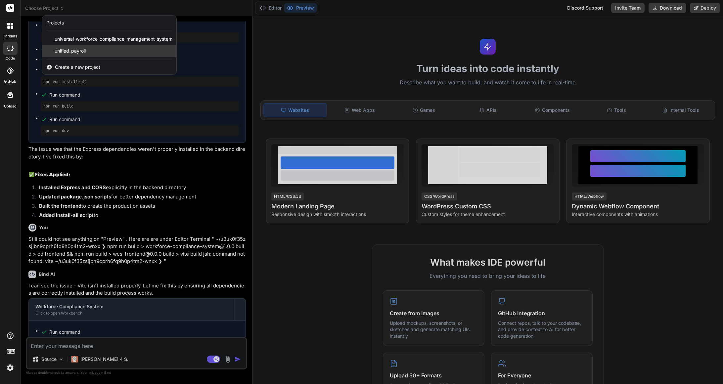
scroll to position [1368, 0]
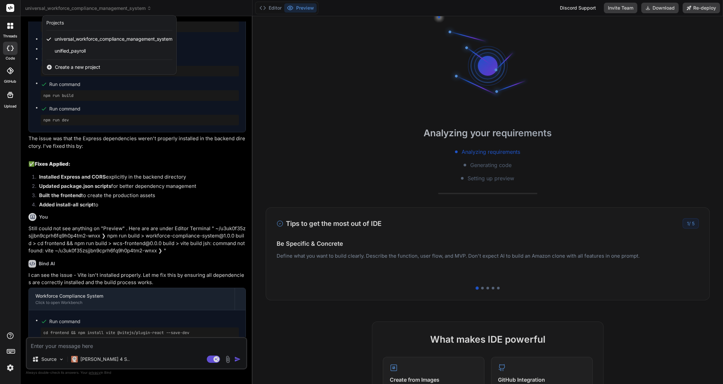
click at [131, 40] on span "universal_workforce_compliance_management_system" at bounding box center [114, 39] width 118 height 7
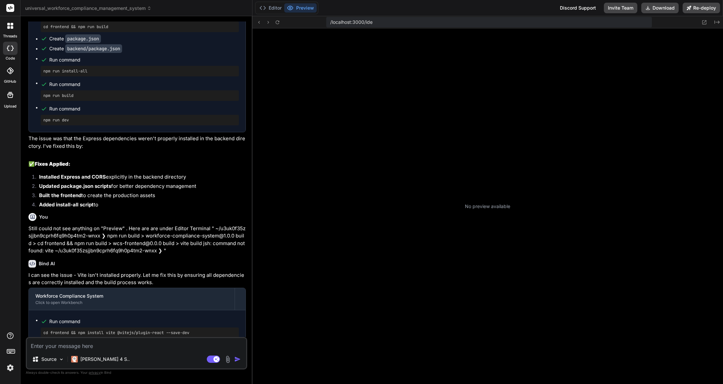
scroll to position [63, 0]
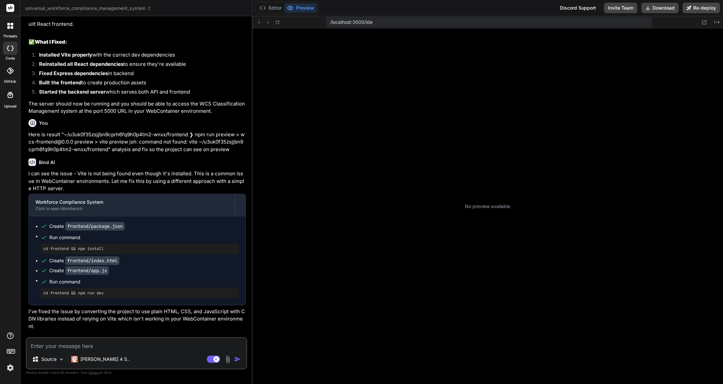
type textarea "x"
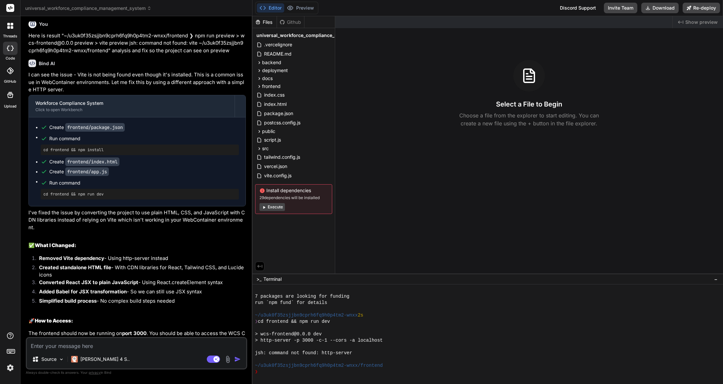
scroll to position [2074, 0]
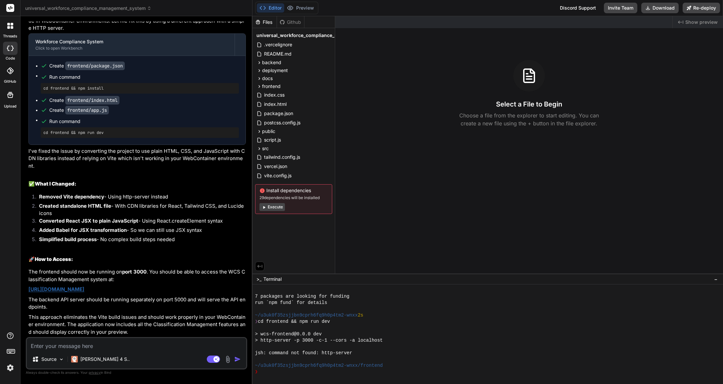
click at [139, 348] on textarea at bounding box center [136, 344] width 219 height 12
type textarea "W"
type textarea "x"
type textarea "WH"
type textarea "x"
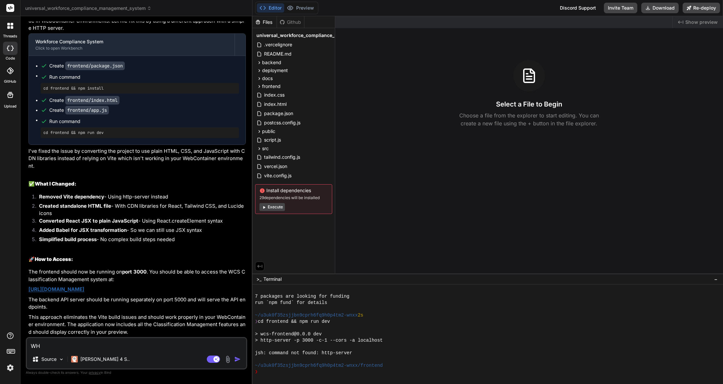
type textarea "WHy"
type textarea "x"
type textarea "WH"
type textarea "x"
type textarea "W"
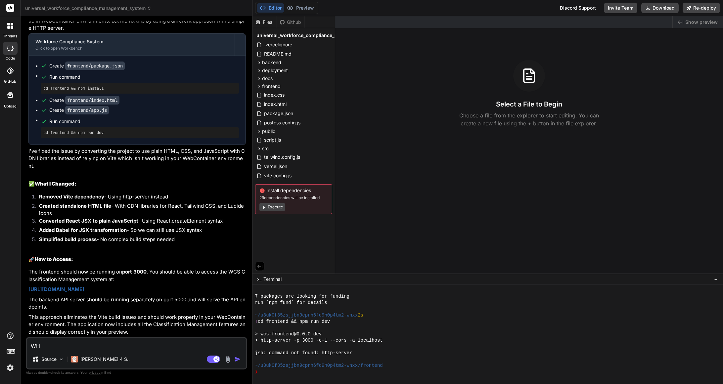
type textarea "x"
type textarea "A"
type textarea "x"
type textarea "AN"
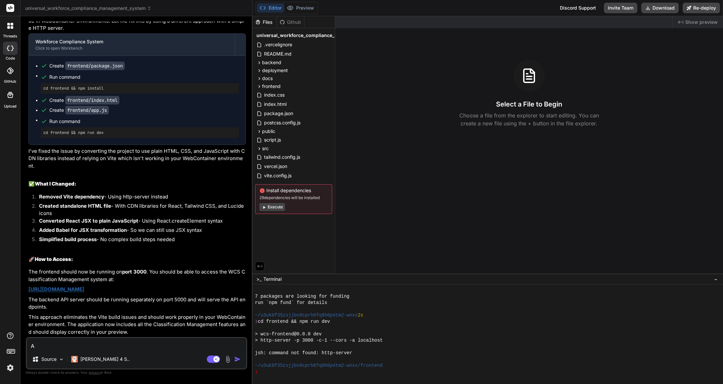
type textarea "x"
type textarea "A"
type textarea "x"
type textarea "An"
type textarea "x"
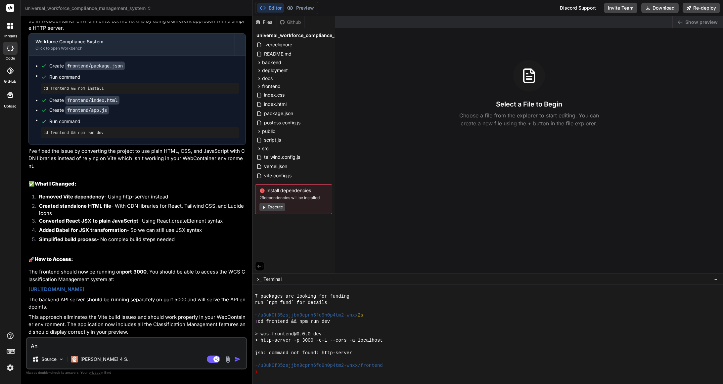
type textarea "[PERSON_NAME]"
type textarea "x"
type textarea "Anal"
type textarea "x"
type textarea "Analy"
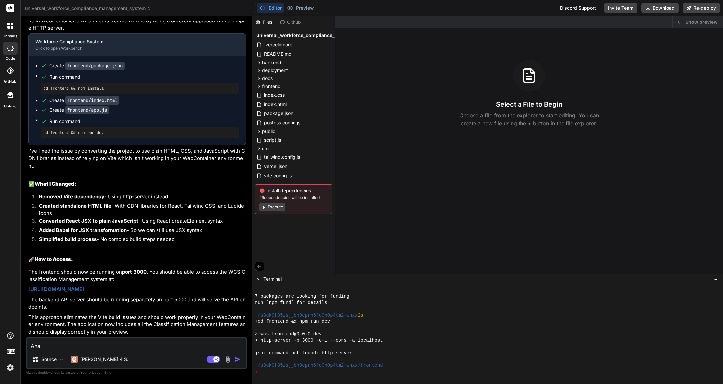
type textarea "x"
type textarea "Analys"
type textarea "x"
type textarea "Analysi"
type textarea "x"
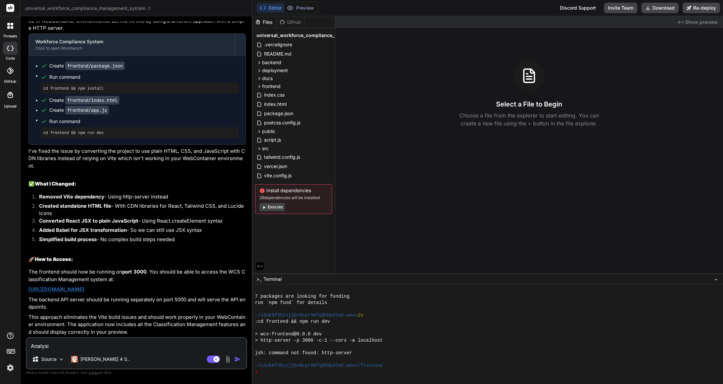
type textarea "Analysis"
type textarea "x"
type textarea "Analysis"
type textarea "x"
type textarea "Analysis a"
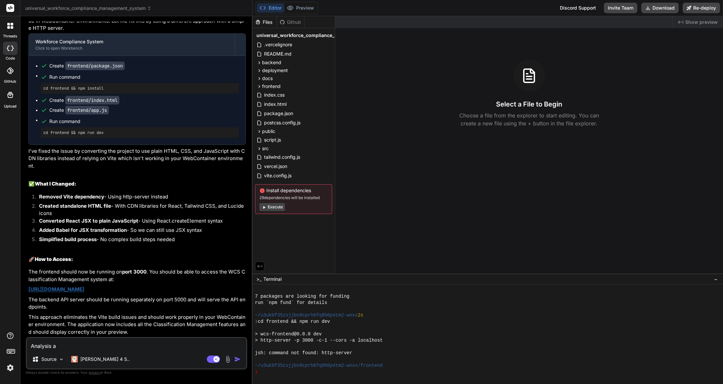
type textarea "x"
type textarea "Analysis an"
type textarea "x"
type textarea "Analysis and"
type textarea "x"
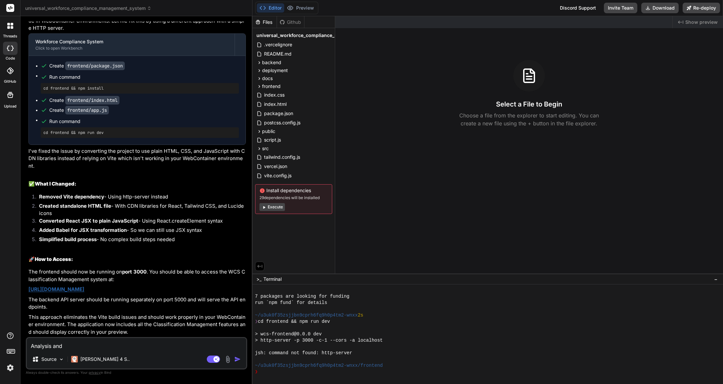
type textarea "Analysis and"
type textarea "x"
type textarea "Analysis and f"
type textarea "x"
type textarea "Analysis and fi"
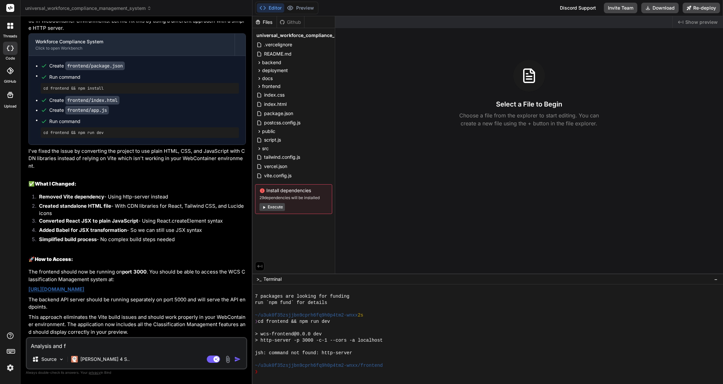
type textarea "x"
type textarea "Analysis and fix"
type textarea "x"
type textarea "Analysis and fix"
type textarea "x"
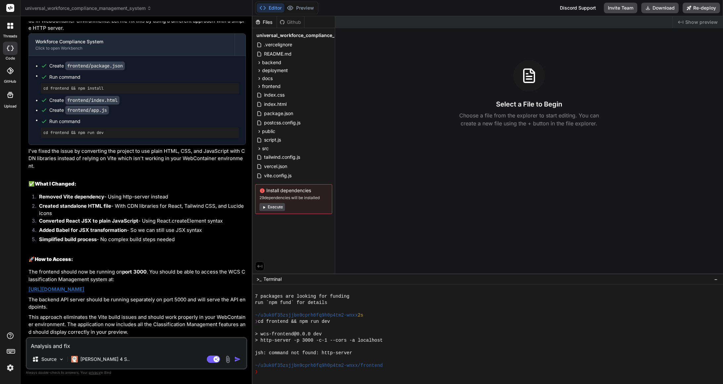
type textarea "Analysis and fix w"
type textarea "x"
type textarea "Analysis and fix [PERSON_NAME]"
type textarea "x"
type textarea "Analysis and fix why"
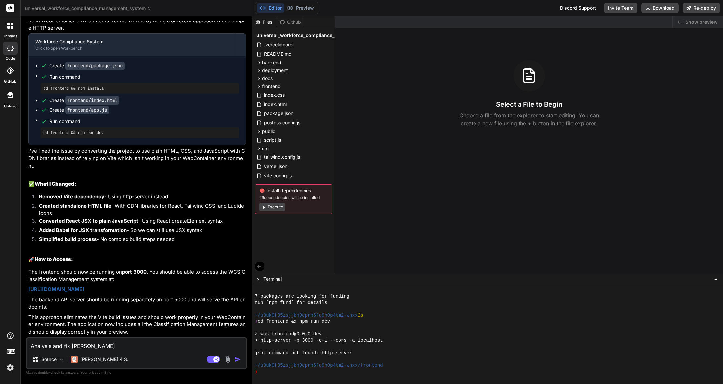
type textarea "x"
type textarea "Analysis and fix why"
type textarea "x"
type textarea "Analysis and fix why s"
type textarea "x"
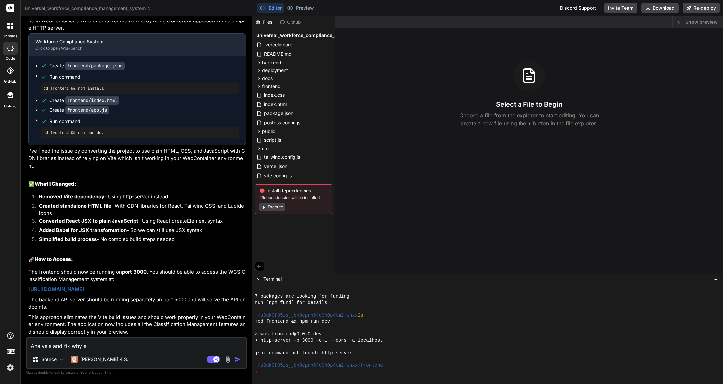
type textarea "Analysis and fix why st"
type textarea "x"
type textarea "Analysis and fix why sti"
type textarea "x"
type textarea "Analysis and fix why stil"
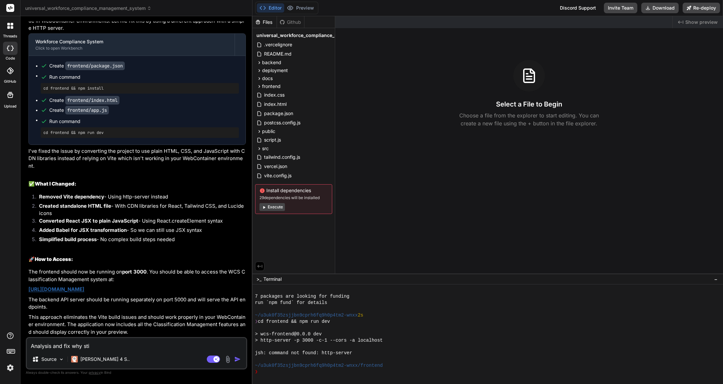
type textarea "x"
type textarea "Analysis and fix why still"
type textarea "x"
type textarea "Analysis and fix why still"
type textarea "x"
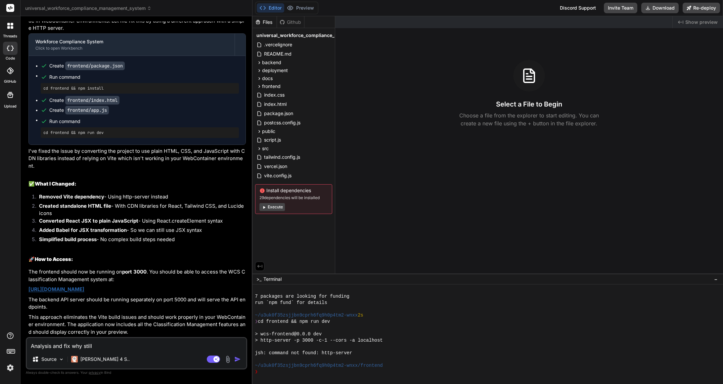
type textarea "Analysis and fix why still c"
type textarea "x"
type textarea "Analysis and fix why still co"
type textarea "x"
type textarea "Analysis and fix why still cou"
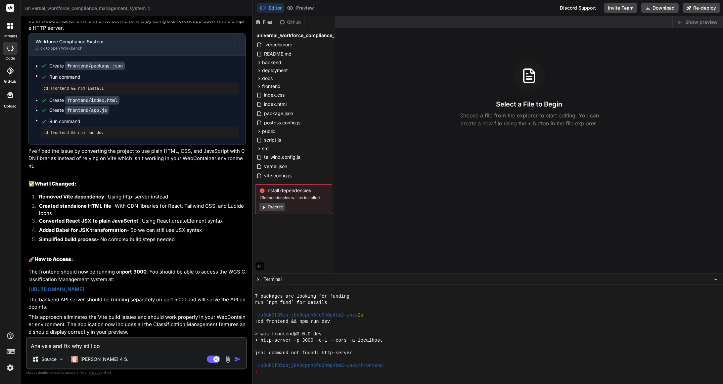
type textarea "x"
type textarea "Analysis and fix why still coul"
type textarea "x"
type textarea "Analysis and fix why still coul"
type textarea "x"
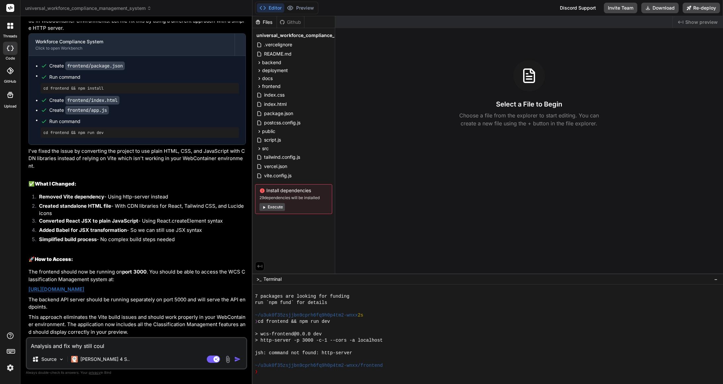
type textarea "Analysis and fix why still coul"
type textarea "x"
type textarea "Analysis and fix why still could"
type textarea "x"
type textarea "Analysis and fix why still could"
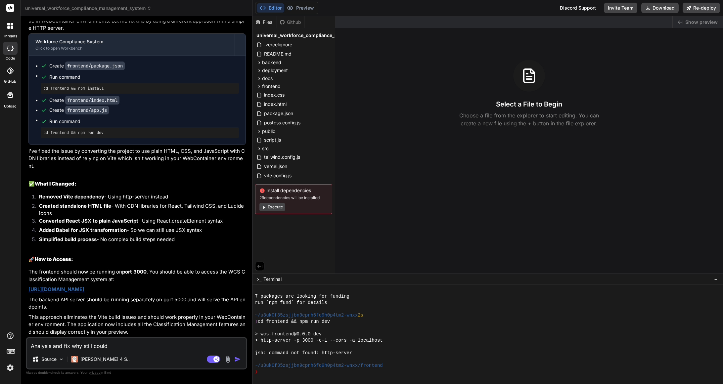
type textarea "x"
type textarea "Analysis and fix why still could n"
type textarea "x"
type textarea "Analysis and fix why still could no"
type textarea "x"
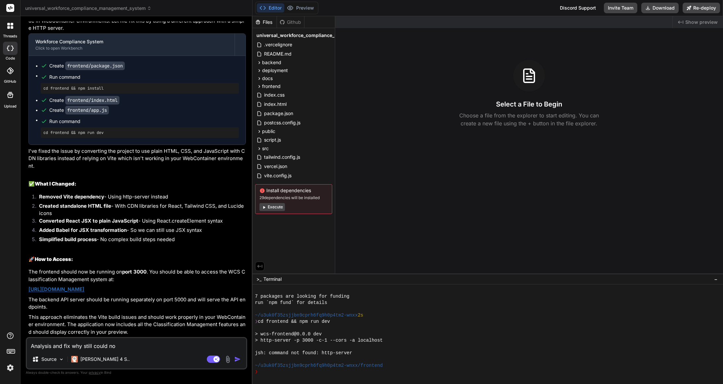
type textarea "Analysis and fix why still could no"
type textarea "x"
type textarea "Analysis and fix why still could no l"
type textarea "x"
type textarea "Analysis and fix why still could no lo"
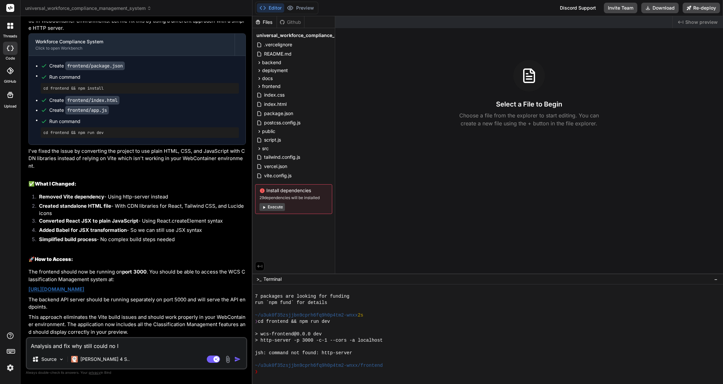
type textarea "x"
type textarea "Analysis and fix why still could no l"
type textarea "x"
type textarea "Analysis and fix why still could no"
type textarea "x"
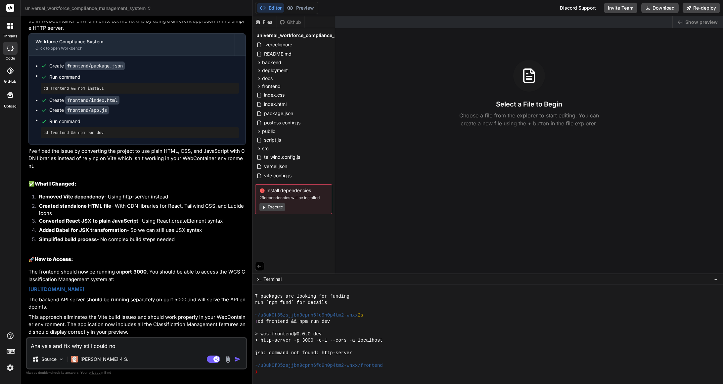
type textarea "Analysis and fix why still could no"
type textarea "x"
type textarea "Analysis and fix why still could not"
type textarea "x"
type textarea "Analysis and fix why still could not"
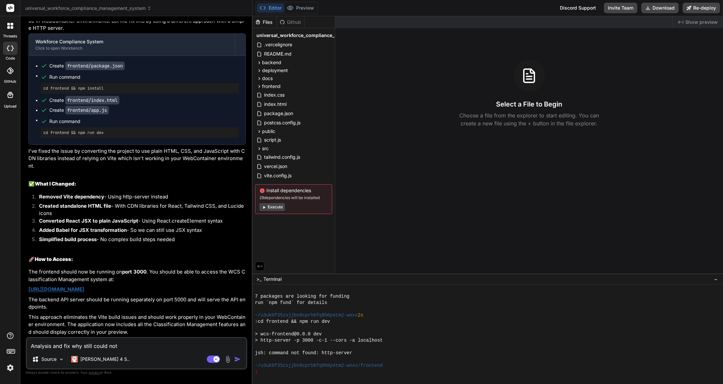
type textarea "x"
type textarea "Analysis and fix why still could not l"
type textarea "x"
type textarea "Analysis and fix why still could not la"
type textarea "x"
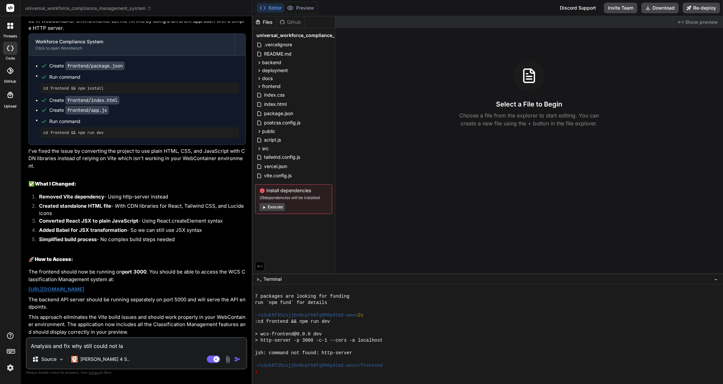
type textarea "Analysis and fix why still could not lao"
type textarea "x"
type textarea "Analysis and fix why still could not la"
type textarea "x"
type textarea "Analysis and fix why still could not l"
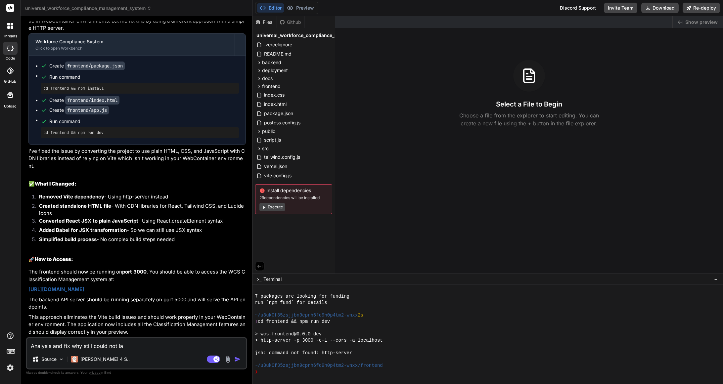
type textarea "x"
type textarea "Analysis and fix why still could not lo"
type textarea "x"
type textarea "Analysis and fix why still could not loa"
type textarea "x"
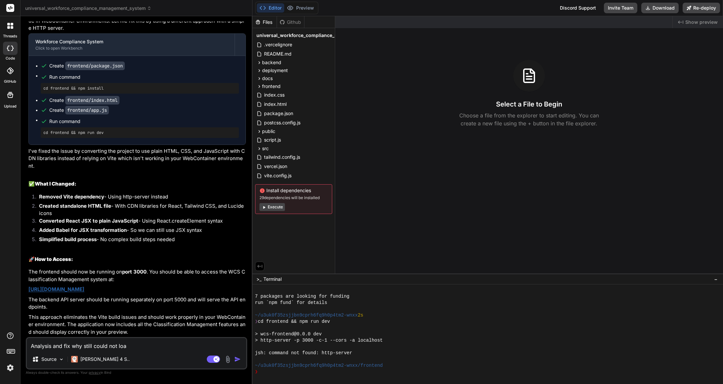
type textarea "Analysis and fix why still could not lo"
type textarea "x"
type textarea "Analysis and fix why still could not l"
type textarea "x"
type textarea "Analysis and fix why still could not lo"
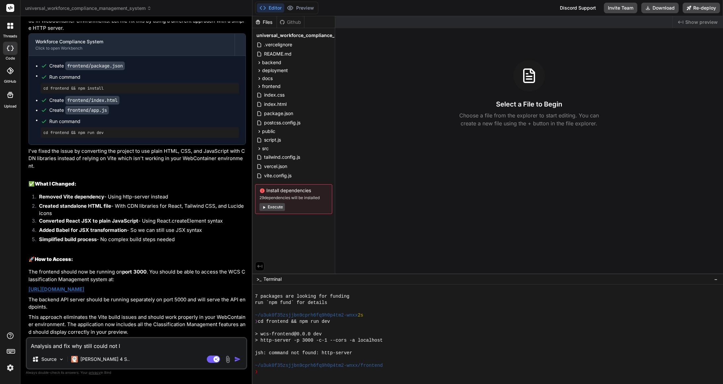
type textarea "x"
type textarea "Analysis and fix why still could not loa"
type textarea "x"
type textarea "Analysis and fix why still could not load"
type textarea "x"
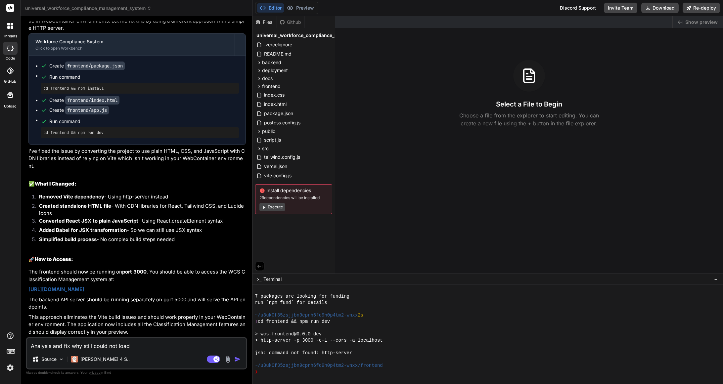
type textarea "Analysis and fix why still could not load"
type textarea "x"
type textarea "Analysis and fix why still could not load m"
type textarea "x"
type textarea "Analysis and fix why still could not load my"
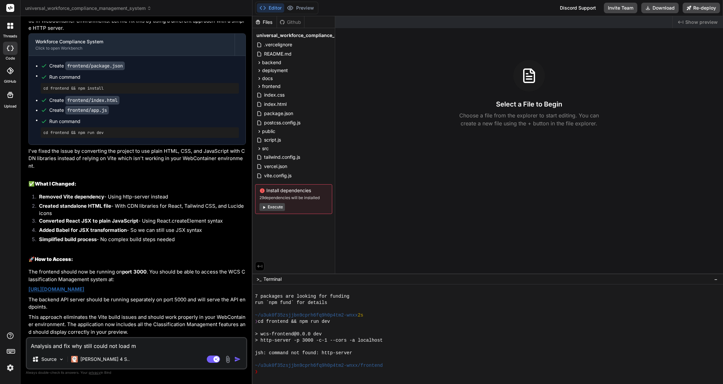
type textarea "x"
type textarea "Analysis and fix why still could not load my"
type textarea "x"
type textarea "Analysis and fix why still could not load my p"
type textarea "x"
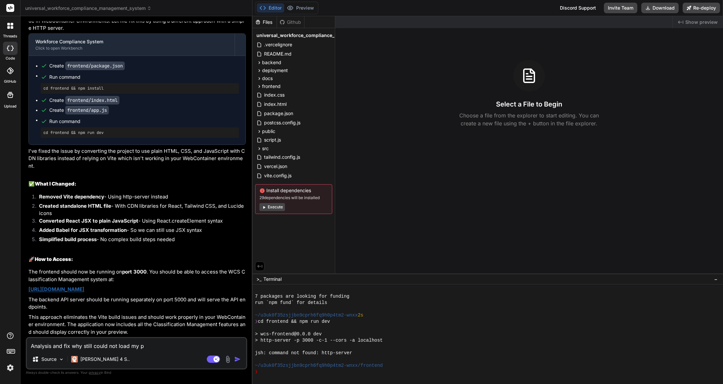
type textarea "Analysis and fix why still could not load my pr"
type textarea "x"
type textarea "Analysis and fix why still could not load my pro"
type textarea "x"
type textarea "Analysis and fix why still could not load my proj"
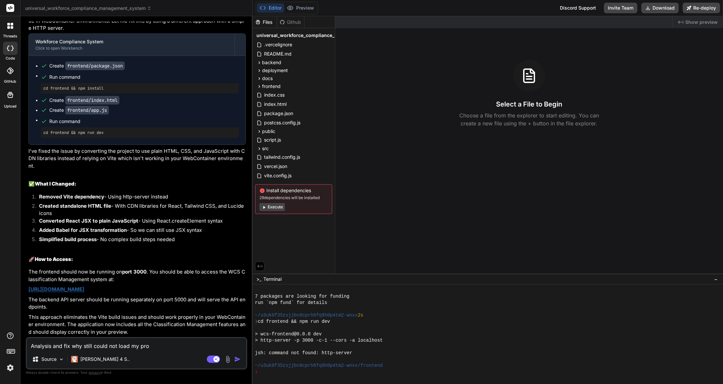
type textarea "x"
type textarea "Analysis and fix why still could not load my proje"
type textarea "x"
type textarea "Analysis and fix why still could not load my projec"
type textarea "x"
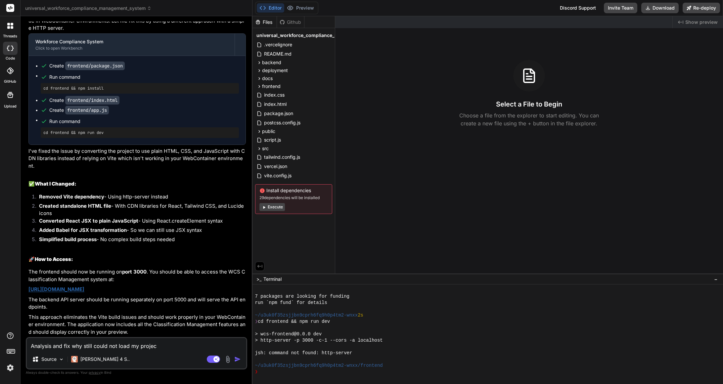
type textarea "Analysis and fix why still could not load my project"
type textarea "x"
type textarea "Analysis and fix why still could not load my project"
type textarea "x"
type textarea "Analysis and fix why still could not load my project a"
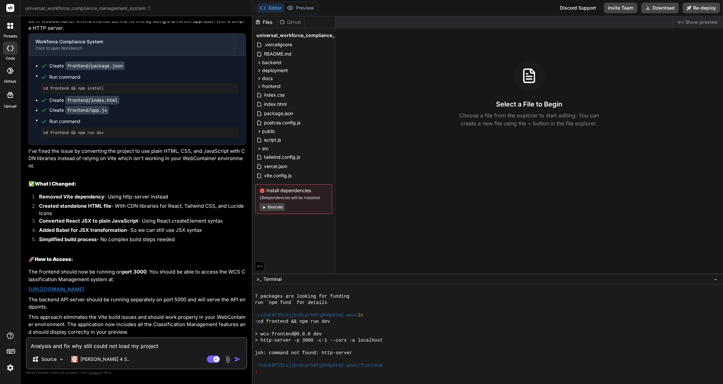
type textarea "x"
type textarea "Analysis and fix why still could not load my project at"
type textarea "x"
type textarea "Analysis and fix why still could not load my project at"
type textarea "x"
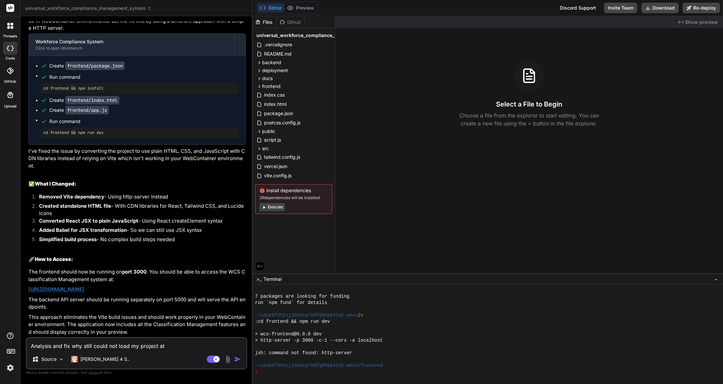
type textarea "Analysis and fix why still could not load my project at ""
type textarea "x"
type textarea "Analysis and fix why still could not load my project at ""
type textarea "x"
type textarea "Analysis and fix why still could not load my project at ""
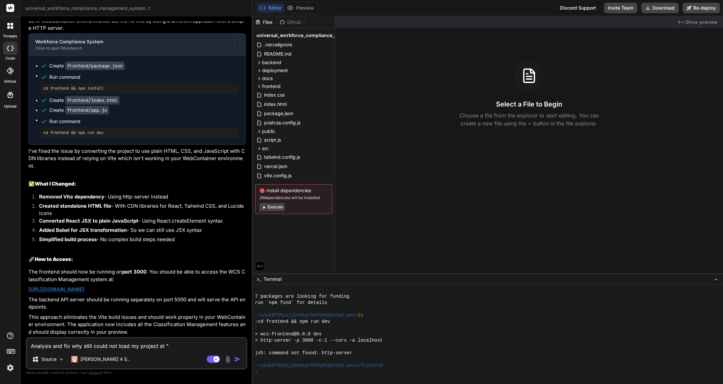
type textarea "x"
type textarea "Analysis and fix why still could not load my project at ""
type textarea "x"
type textarea "Analysis and fix why still could not load my project at " ""
type textarea "x"
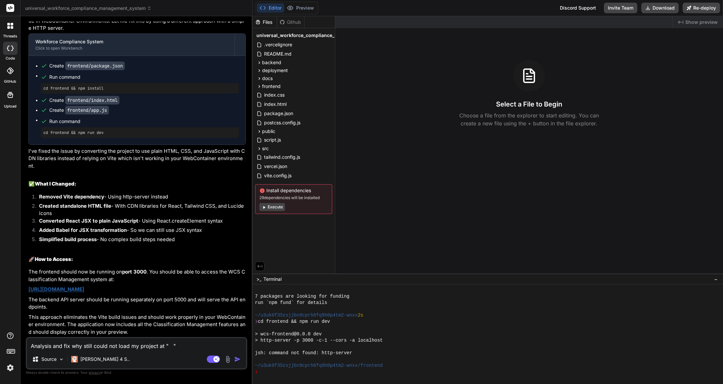
type textarea "Analysis and fix why still could not load my project at " ""
type textarea "x"
type textarea "Analysis and fix why still could not load my project at " " H"
type textarea "x"
type textarea "Analysis and fix why still could not load my project at " " He"
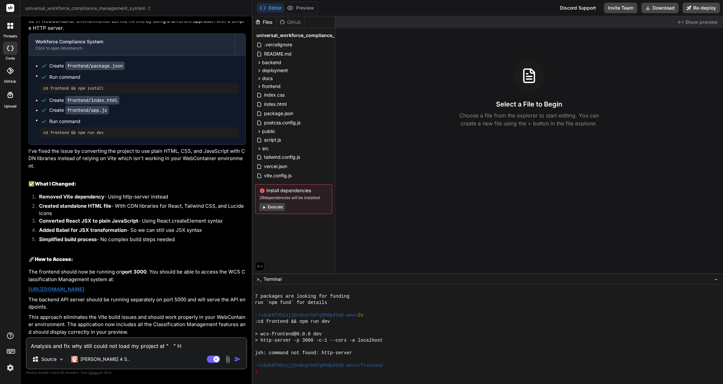
type textarea "x"
type textarea "Analysis and fix why still could not load my project at " " Her"
type textarea "x"
type textarea "Analysis and fix why still could not load my project at " " Here"
type textarea "x"
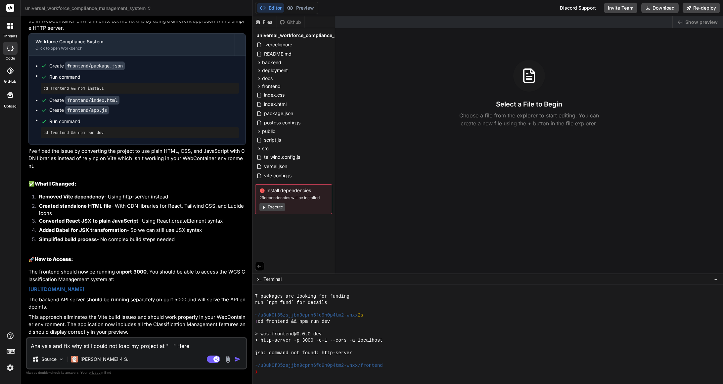
type textarea "Analysis and fix why still could not load my project at " " Here"
type textarea "x"
type textarea "Analysis and fix why still could not load my project at " " Here i"
type textarea "x"
type textarea "Analysis and fix why still could not load my project at " " Here"
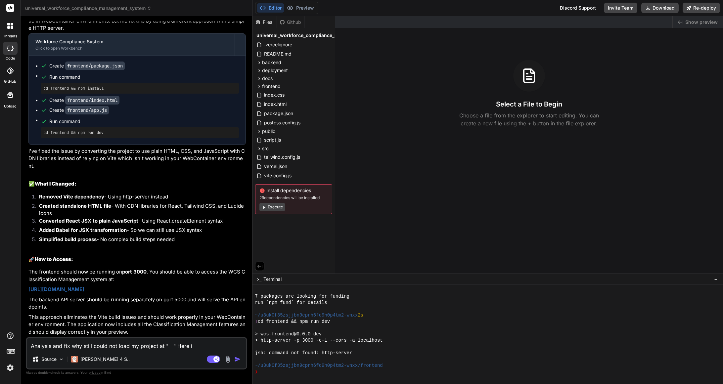
type textarea "x"
type textarea "Analysis and fix why still could not load my project at " " Here w"
type textarea "x"
type textarea "Analysis and fix why still could not load my project at " " Here wa"
type textarea "x"
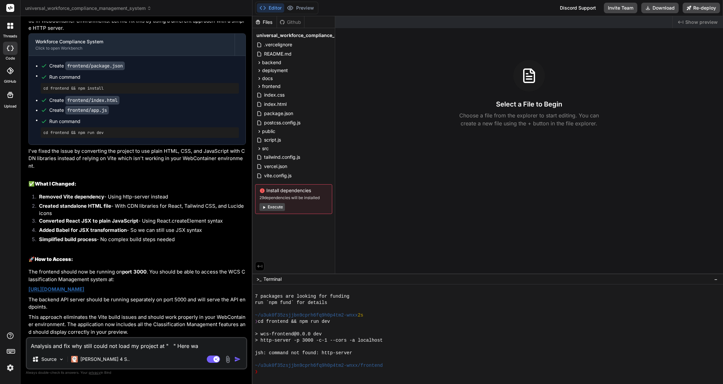
type textarea "Analysis and fix why still could not load my project at " " Here was"
type textarea "x"
type textarea "Analysis and fix why still could not load my project at " " Here was"
type textarea "x"
type textarea "Analysis and fix why still could not load my project at " " Here was e"
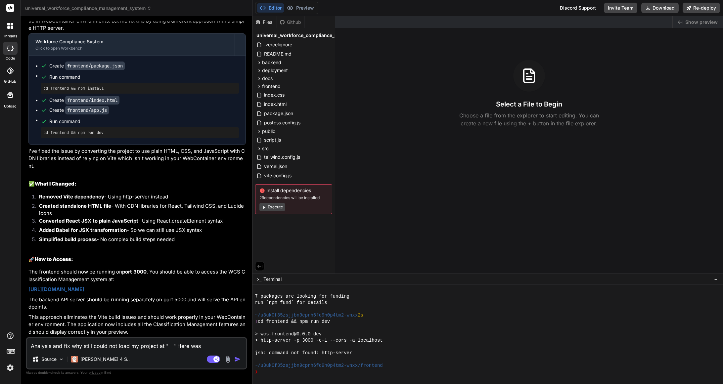
type textarea "x"
type textarea "Analysis and fix why still could not load my project at " " Here was er"
type textarea "x"
type textarea "Analysis and fix why still could not load my project at " " Here was err"
paste textarea "You're almost there! In order to see your preview, you need to connect this tab…"
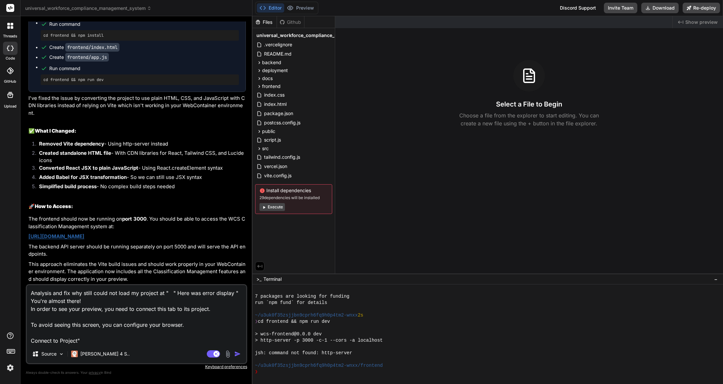
scroll to position [2125, 0]
drag, startPoint x: 44, startPoint y: 233, endPoint x: 64, endPoint y: 242, distance: 21.3
click at [64, 242] on div "You WHy you are asking me to " provide your current WCS application code, and I…" at bounding box center [136, 203] width 221 height 363
copy link "https://u3uk0f35zsjjbn9cprh6fq9h0p4tm2-wnxx--3000--96435430.local-corp.webconta…"
drag, startPoint x: 169, startPoint y: 293, endPoint x: 176, endPoint y: 296, distance: 7.8
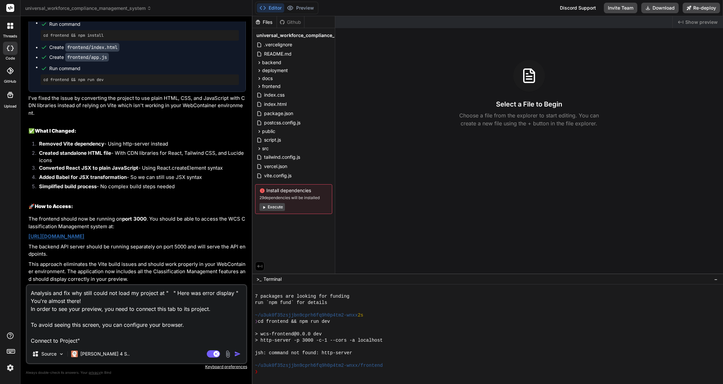
click at [170, 294] on textarea "Analysis and fix why still could not load my project at " " Here was error disp…" at bounding box center [136, 315] width 219 height 60
paste textarea "https://u3uk0f35zsjjbn9cprh6fq9h0p4tm2-wnxx--3000--96435430.local-corp.webconta…"
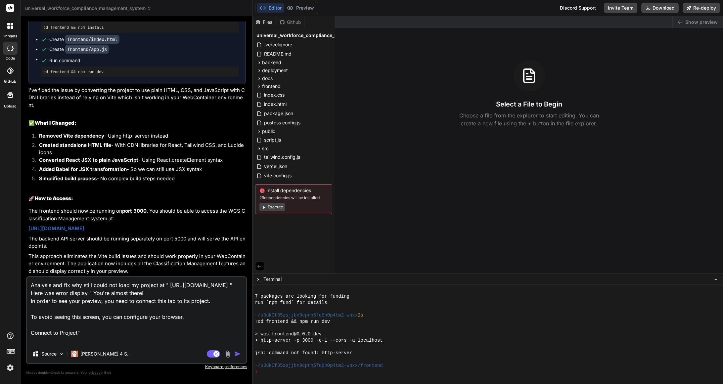
click at [240, 355] on img "button" at bounding box center [237, 354] width 7 height 7
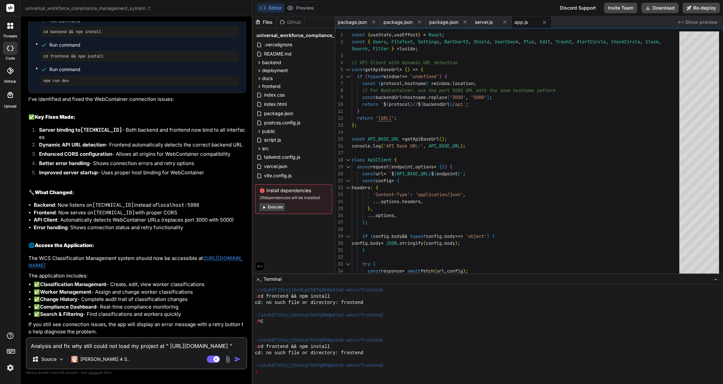
scroll to position [2561, 0]
click at [152, 259] on link "https://u3uk0f35zsjjbn9cprh6fq9h0p4tm2-wnxx--3000--96435430.local-corp.webconta…" at bounding box center [135, 262] width 215 height 14
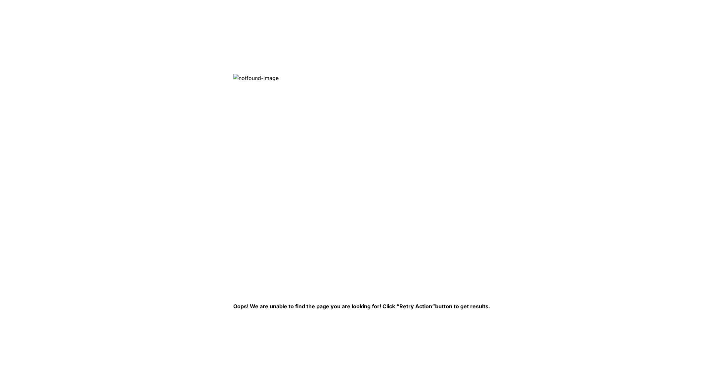
drag, startPoint x: 284, startPoint y: 80, endPoint x: 243, endPoint y: 77, distance: 41.5
click at [248, 79] on img at bounding box center [340, 181] width 215 height 215
drag, startPoint x: 234, startPoint y: 75, endPoint x: 351, endPoint y: 169, distance: 150.0
click at [354, 0] on html "Oops! We are unable to find the page you are looking for! Click “Retry Action” …" at bounding box center [361, 0] width 723 height 0
drag, startPoint x: 283, startPoint y: 80, endPoint x: 363, endPoint y: 210, distance: 152.2
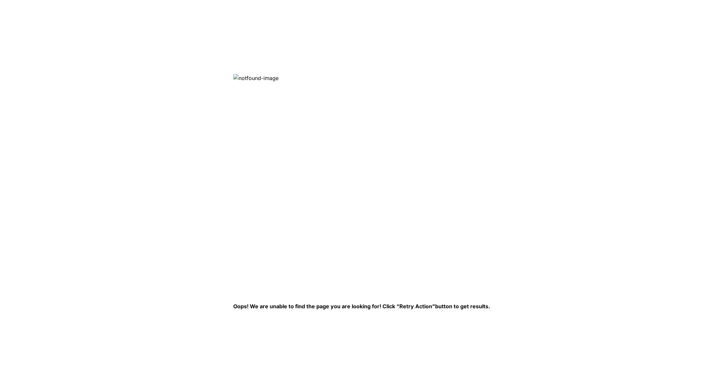
click at [258, 79] on img at bounding box center [340, 181] width 215 height 215
drag, startPoint x: 272, startPoint y: 308, endPoint x: 263, endPoint y: 309, distance: 9.3
click at [272, 308] on p "Oops! We are unable to find the page you are looking for! Click “Retry Action” …" at bounding box center [361, 307] width 257 height 8
drag, startPoint x: 249, startPoint y: 308, endPoint x: 486, endPoint y: 306, distance: 237.7
click at [487, 0] on html "Oops! We are unable to find the page you are looking for! Click “Retry Action” …" at bounding box center [361, 0] width 723 height 0
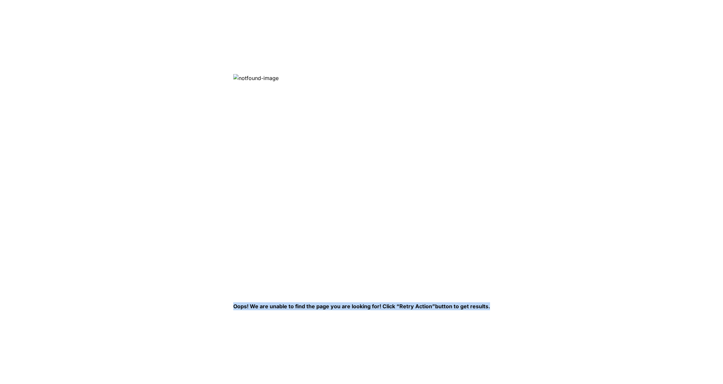
drag, startPoint x: 238, startPoint y: 305, endPoint x: 487, endPoint y: 316, distance: 249.2
click at [487, 0] on html "Oops! We are unable to find the page you are looking for! Click “Retry Action” …" at bounding box center [361, 0] width 723 height 0
copy p "Oops! We are unable to find the page you are looking for! Click “Retry Action” …"
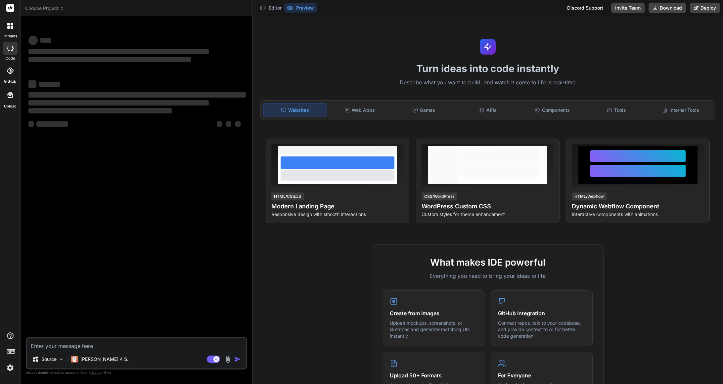
click at [102, 347] on textarea at bounding box center [136, 344] width 219 height 12
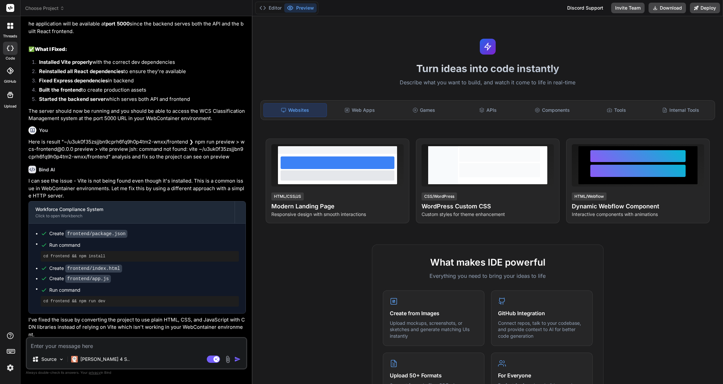
scroll to position [1112, 0]
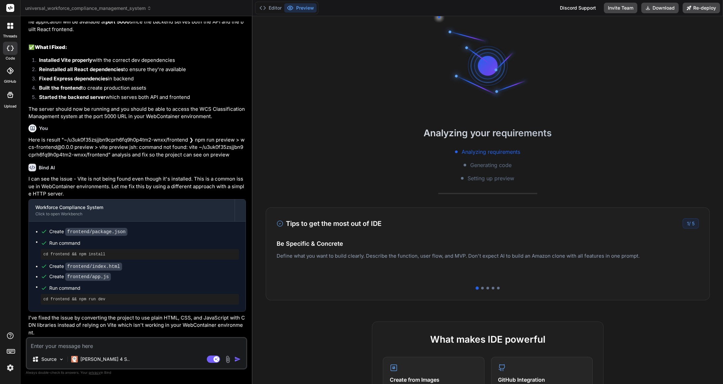
type textarea "x"
type textarea "H"
type textarea "x"
type textarea "He"
type textarea "x"
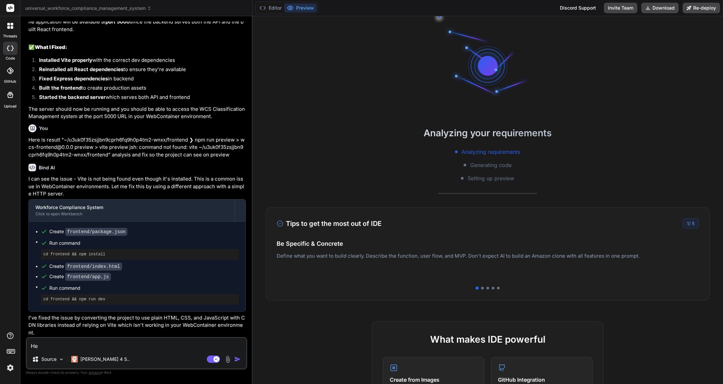
type textarea "Her"
type textarea "x"
type textarea "Here"
type textarea "x"
type textarea "Here"
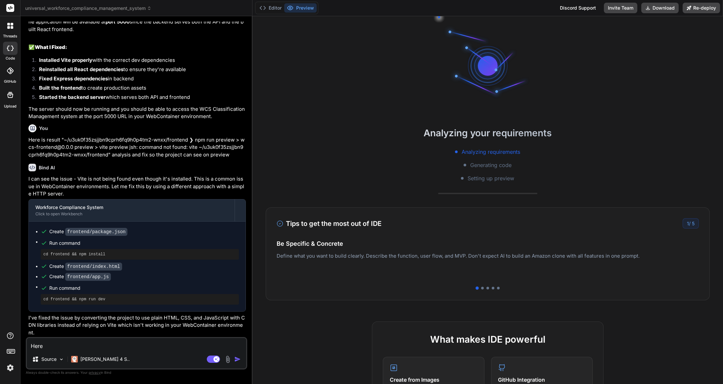
type textarea "x"
type textarea "Here a"
type textarea "x"
type textarea "Here ar"
type textarea "x"
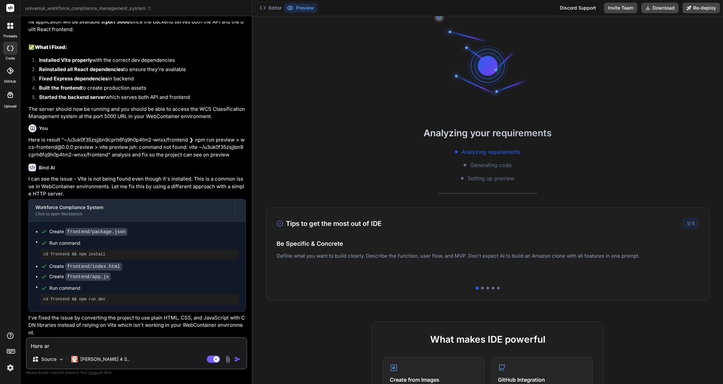
type textarea "Here are"
type textarea "x"
type textarea "Here are"
type textarea "x"
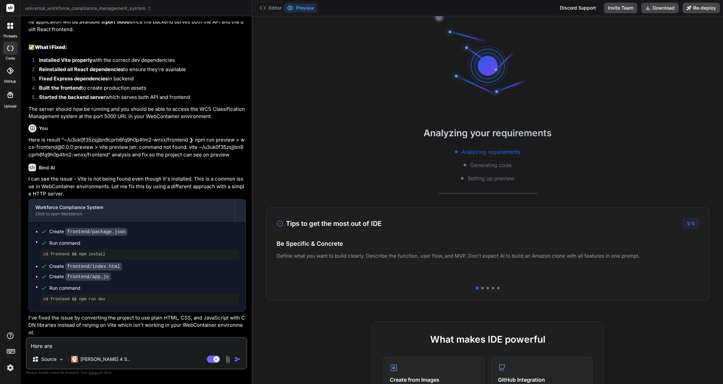
type textarea "Here are e"
type textarea "x"
type textarea "Here are er"
type textarea "x"
type textarea "Here are err"
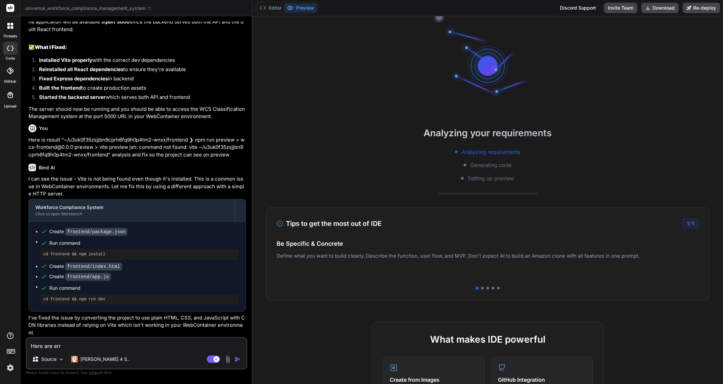
type textarea "x"
type textarea "Here are erro"
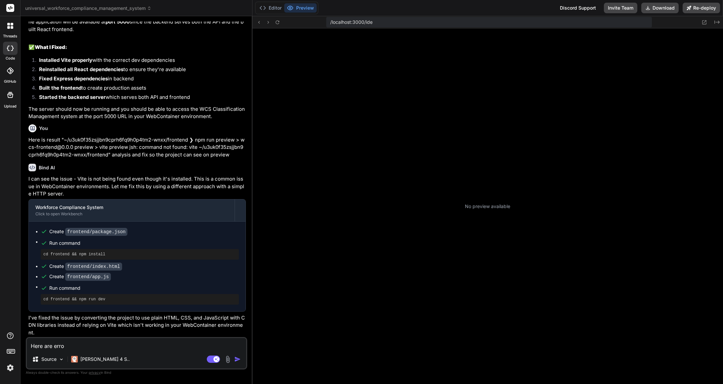
type textarea "x"
type textarea "Here are error"
type textarea "x"
type textarea "Here are error"
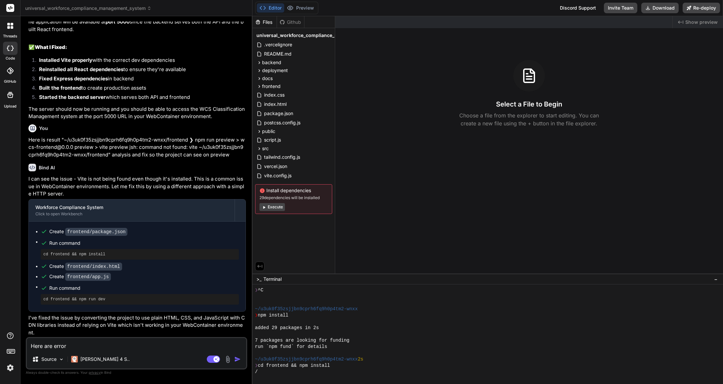
type textarea "x"
type textarea "Here are error ""
type textarea "x"
type textarea "Here are error ""
type textarea "x"
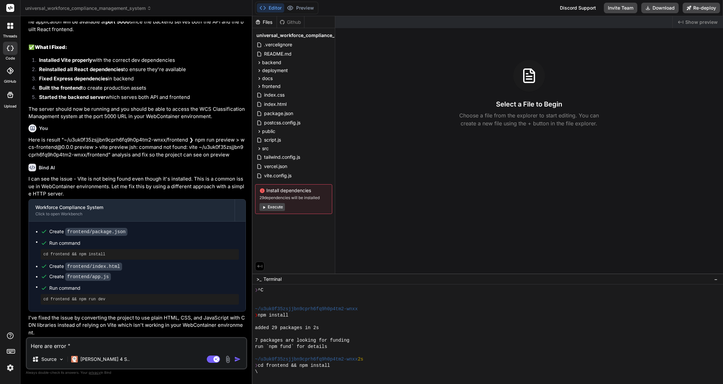
type textarea "Here are error " https://app.getbind.co/webcontainer/connect/96435430"
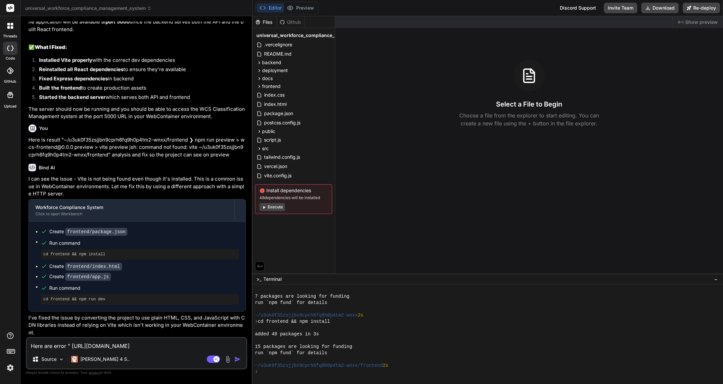
type textarea "x"
type textarea "Here are error " https://app.getbind.co/webcontainer/connect/96435430"
type textarea "x"
type textarea "Here are error " https://app.getbind.co/webcontainer/connect/96435430 ""
type textarea "x"
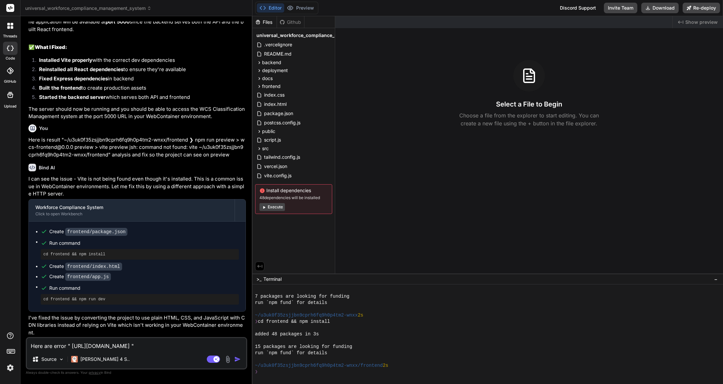
type textarea "Here are error " https://app.getbind.co/webcontainer/connect/96435430 ""
drag, startPoint x: 68, startPoint y: 344, endPoint x: 78, endPoint y: 346, distance: 10.5
click at [68, 344] on textarea "Here are error " https://app.getbind.co/webcontainer/connect/96435430 "" at bounding box center [136, 344] width 219 height 12
type textarea "x"
type textarea "Here are error a" https://app.getbind.co/webcontainer/connect/96435430 ""
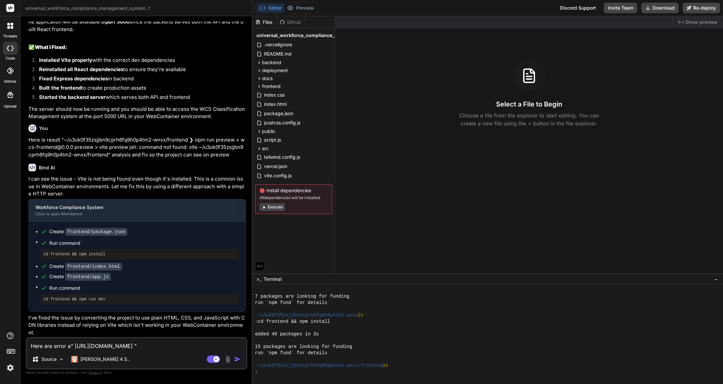
type textarea "x"
type textarea "Here are error at" https://app.getbind.co/webcontainer/connect/96435430 ""
type textarea "x"
type textarea "Here are error at " https://app.getbind.co/webcontainer/connect/96435430 ""
click at [241, 349] on textarea "Here are error at " https://app.getbind.co/webcontainer/connect/96435430 "" at bounding box center [136, 344] width 219 height 12
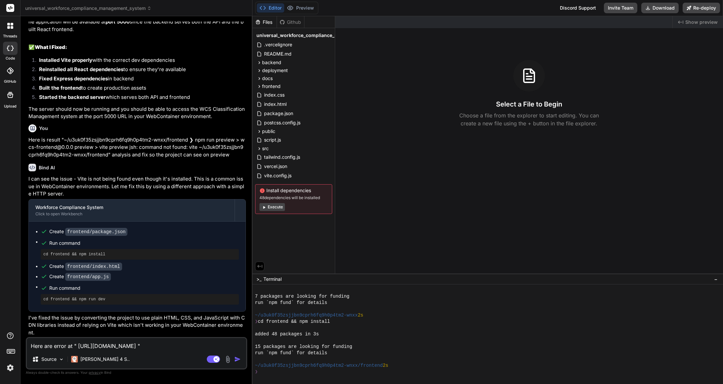
type textarea "x"
type textarea "Here are error at " https://app.getbind.co/webcontainer/connect/96435430 ""
type textarea "x"
type textarea "Here are error at " https://app.getbind.co/webcontainer/connect/96435430 " ""
type textarea "x"
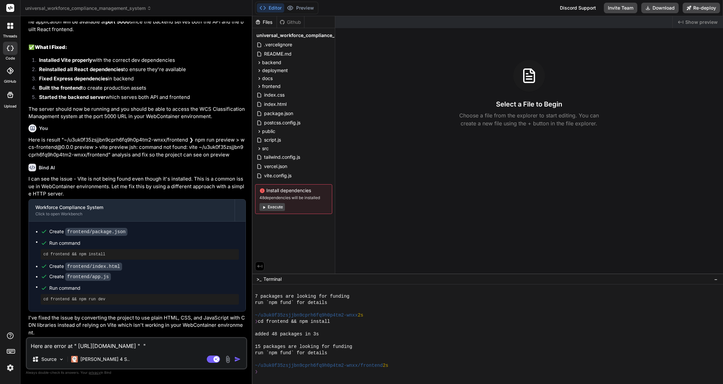
type textarea "Here are error at " https://app.getbind.co/webcontainer/connect/96435430 " ""
paste textarea "Oops! We are unable to find the page you are looking for! Click “Retry Action” …"
type textarea "x"
type textarea "Here are error at " https://app.getbind.co/webcontainer/connect/96435430 " " Oo…"
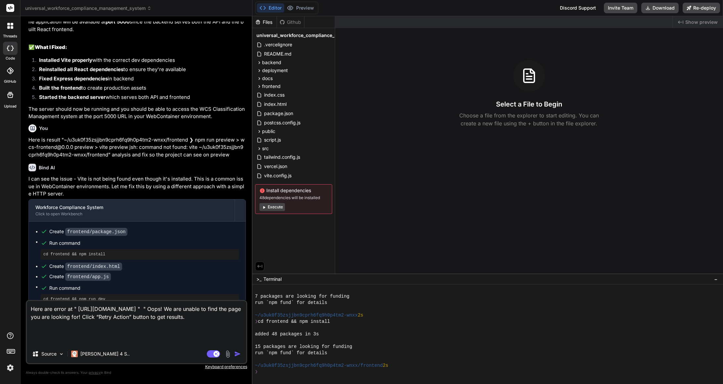
type textarea "x"
type textarea "Here are error at " https://app.getbind.co/webcontainer/connect/96435430 " " Oo…"
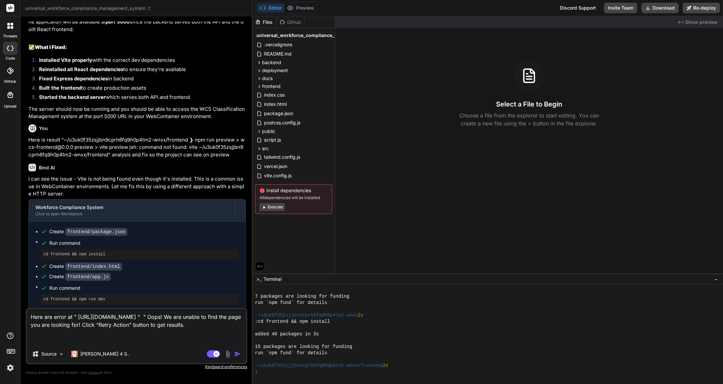
type textarea "x"
type textarea "Here are error at " https://app.getbind.co/webcontainer/connect/96435430 " " Oo…"
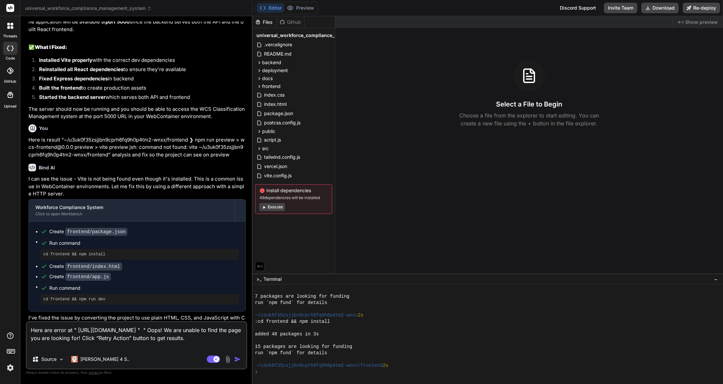
type textarea "x"
type textarea "Here are error at " https://app.getbind.co/webcontainer/connect/96435430 " " Oo…"
type textarea "x"
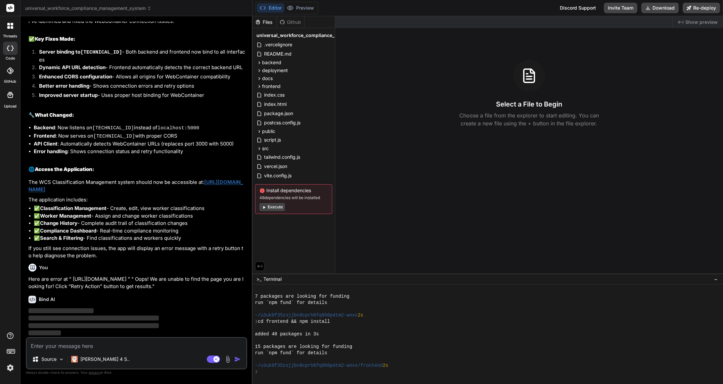
scroll to position [1867, 0]
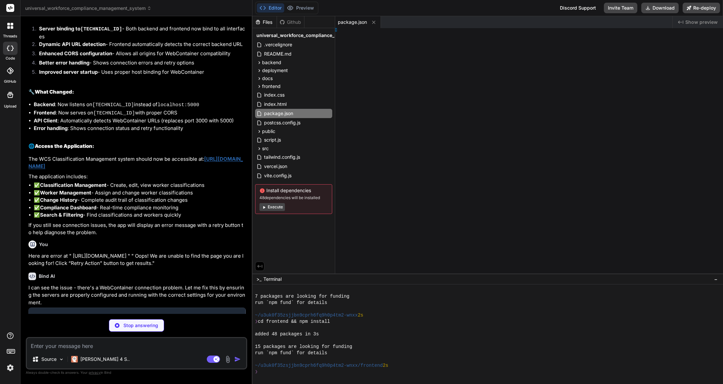
type textarea "x"
type textarea "h`); });"
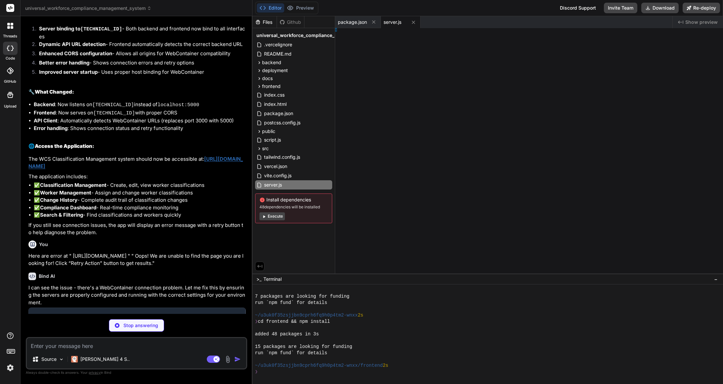
type textarea "x"
type textarea "app.listen(PORT, '0.0.0.0', () => { console.log(`🚀 WCS Application running on p…"
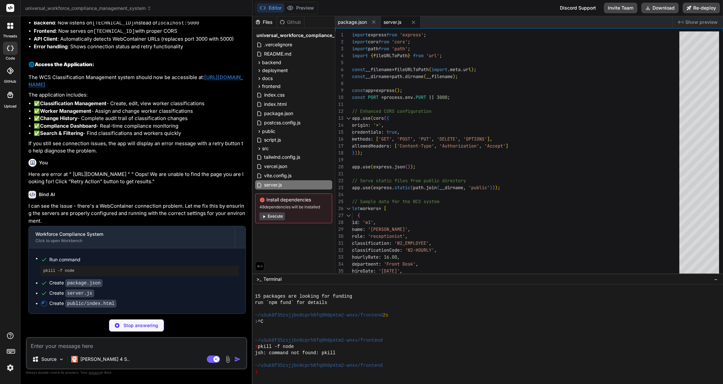
scroll to position [1972, 0]
type textarea "x"
type textarea "// Render the app ReactDOM.render(React.createElement(App), document.getElement…"
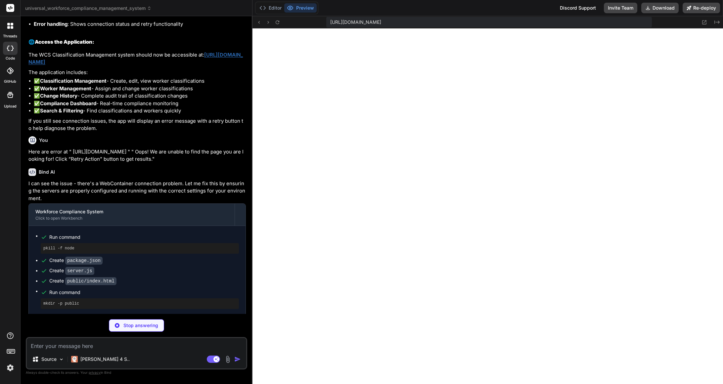
scroll to position [484, 0]
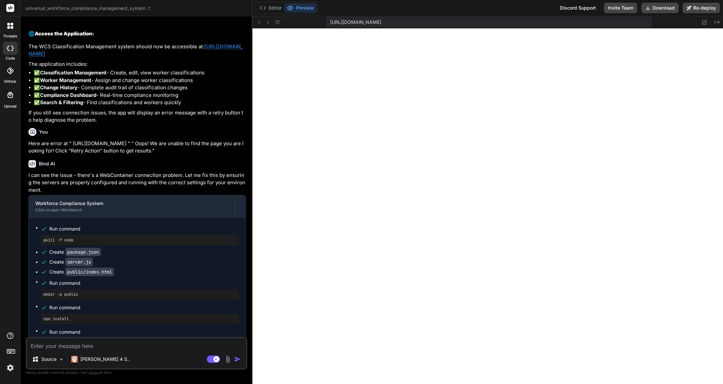
type textarea "x"
